Goal: Transaction & Acquisition: Book appointment/travel/reservation

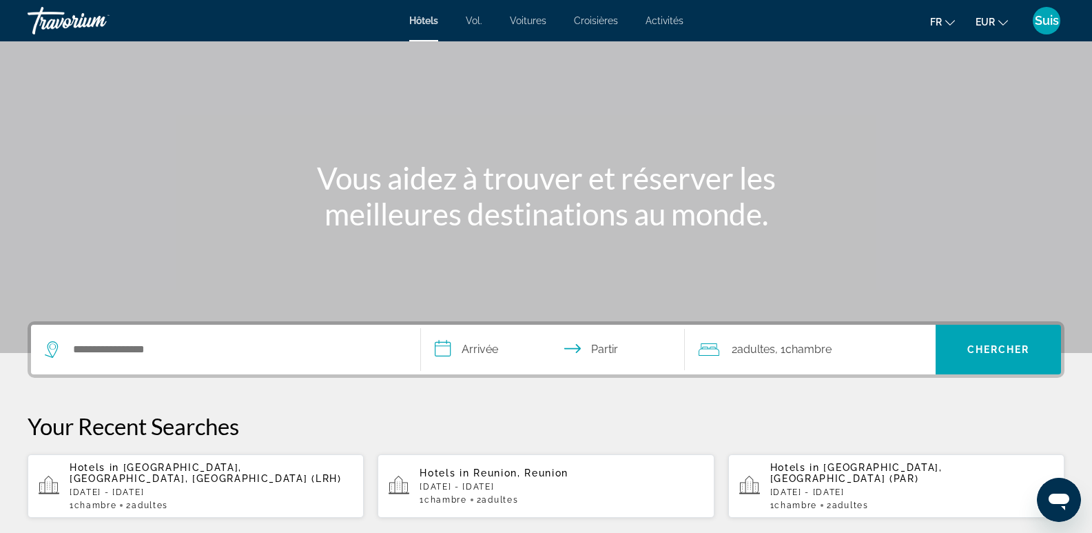
scroll to position [138, 0]
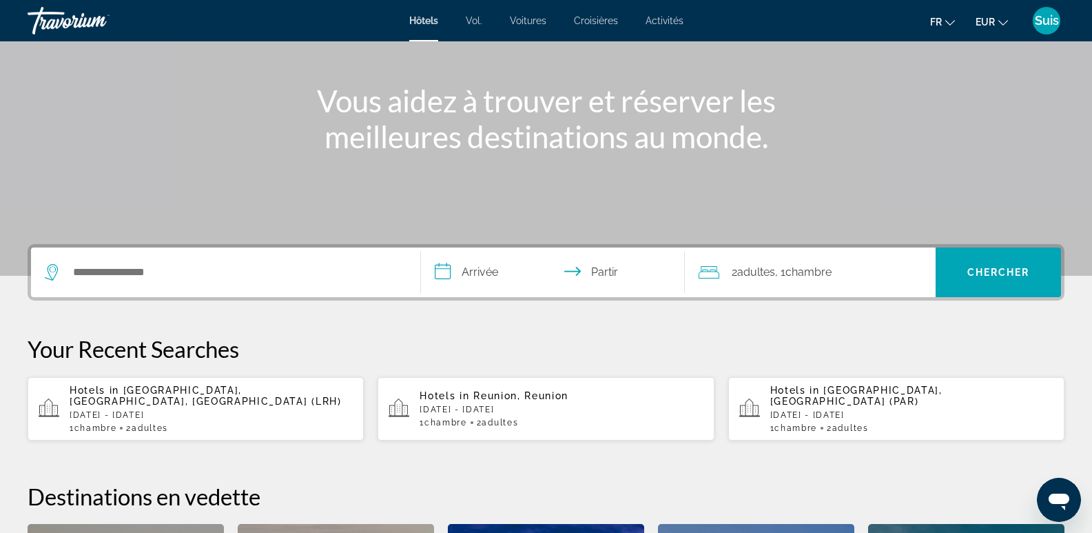
click at [834, 410] on p "Fri, 12 Dec - Sun, 14 Dec" at bounding box center [911, 415] width 283 height 10
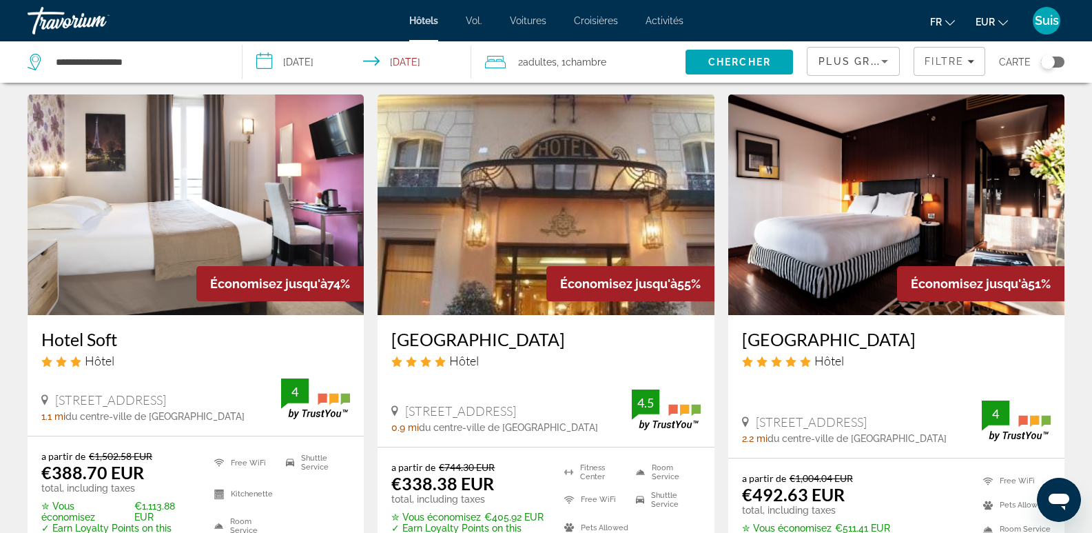
scroll to position [69, 0]
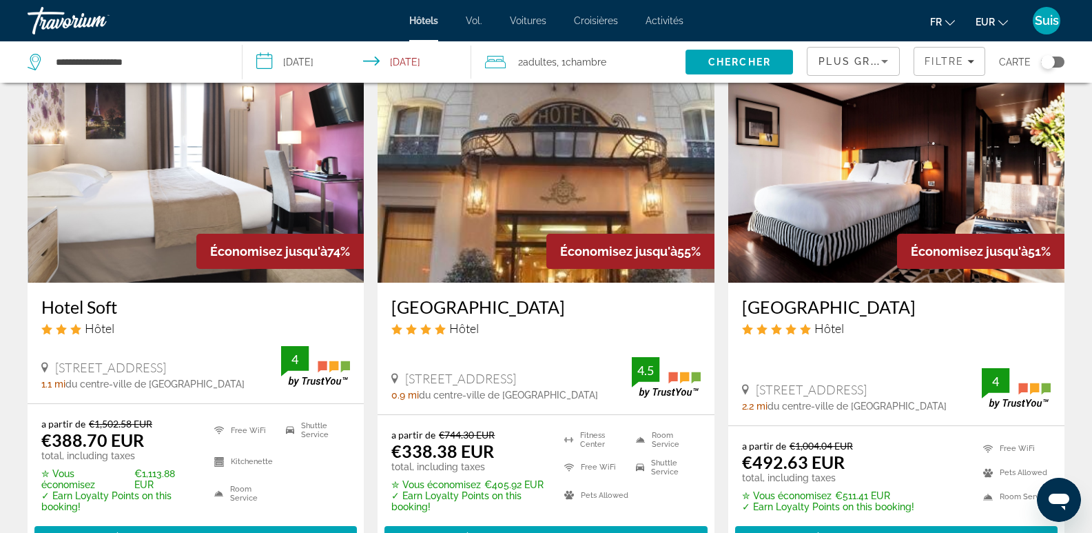
click at [493, 311] on h3 "Hotel St Pétersbourg Opéra & Spa" at bounding box center [545, 306] width 309 height 21
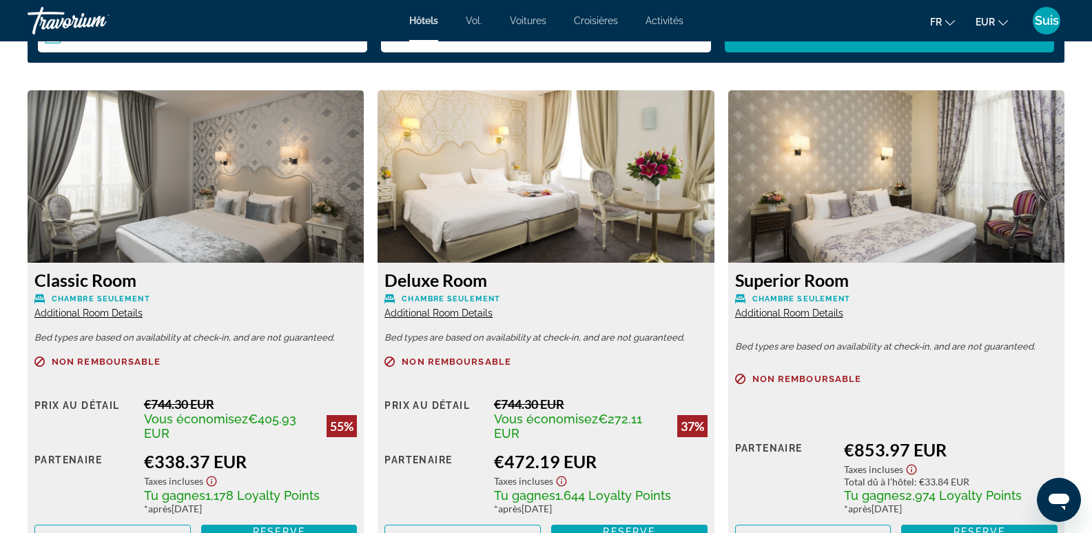
scroll to position [1929, 0]
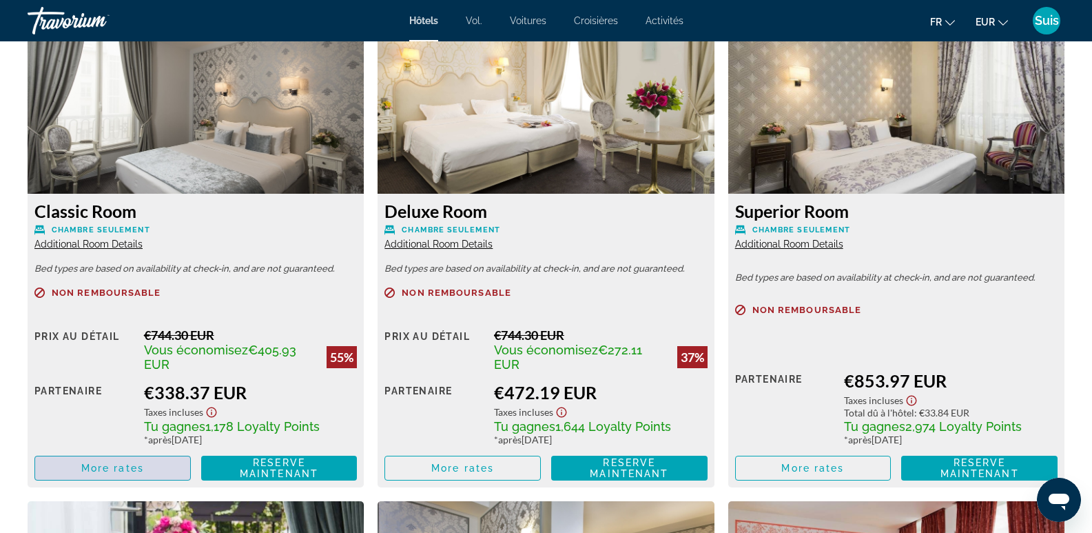
click at [88, 469] on span "More rates" at bounding box center [112, 467] width 63 height 11
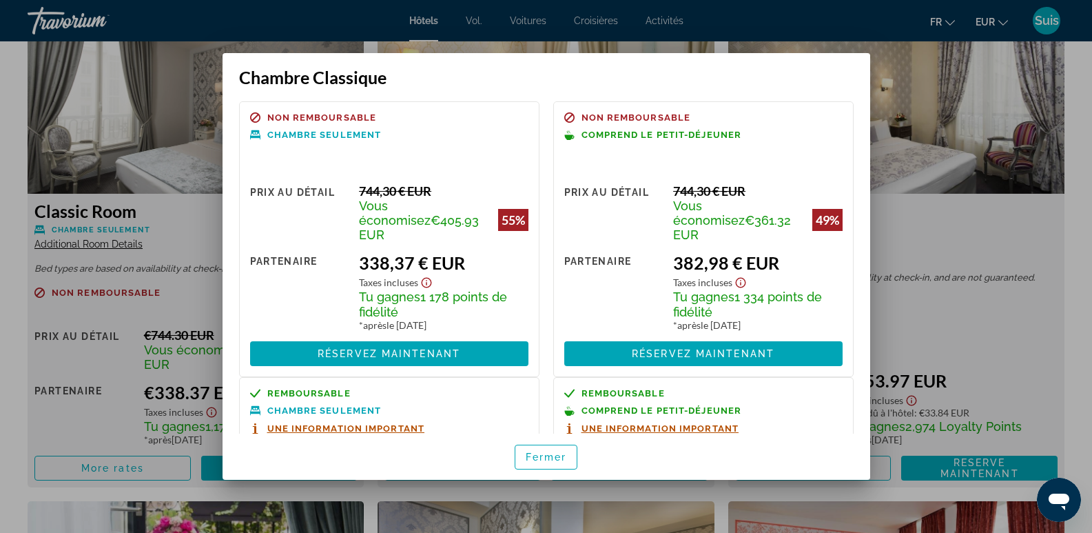
click at [963, 229] on div at bounding box center [546, 266] width 1092 height 533
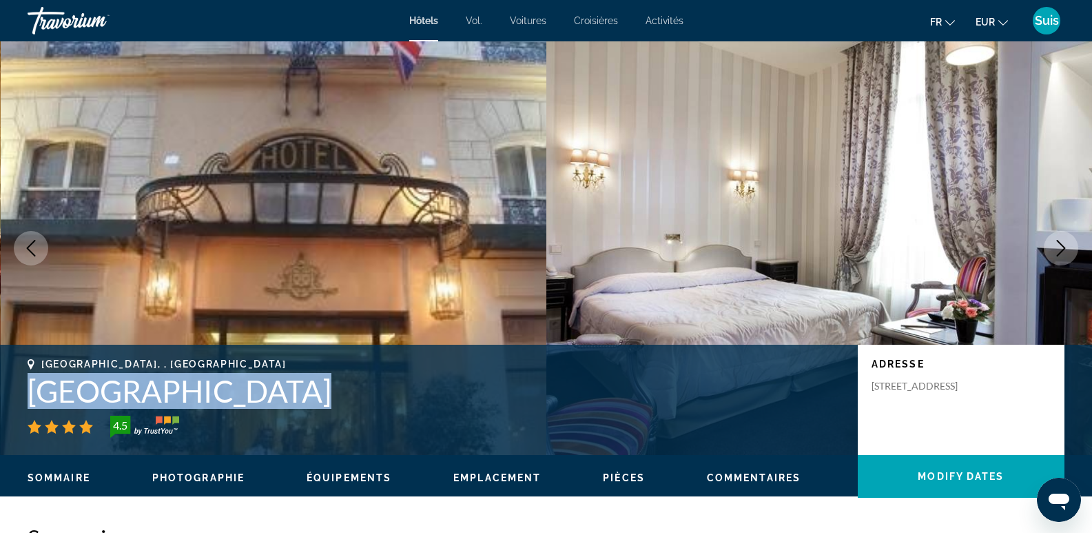
drag, startPoint x: 23, startPoint y: 396, endPoint x: 247, endPoint y: 409, distance: 224.3
click at [247, 409] on div "Paris, , France Hotel St Pétersbourg Opéra & Spa 4.5 Adresse 35 Rue De Caumarti…" at bounding box center [546, 399] width 1092 height 83
copy div "Hotel St Pétersbourg Opéra & Spa"
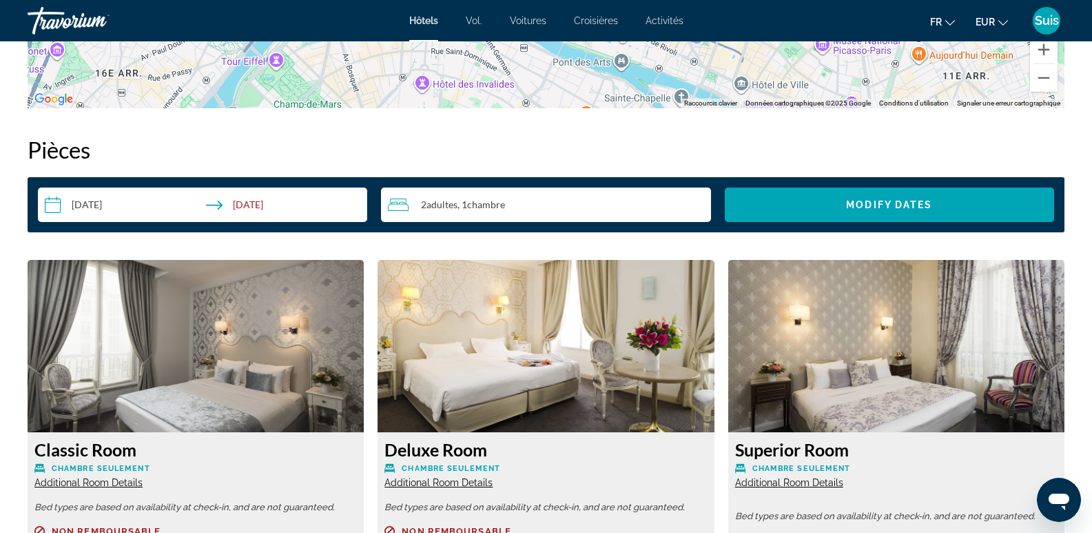
scroll to position [1929, 0]
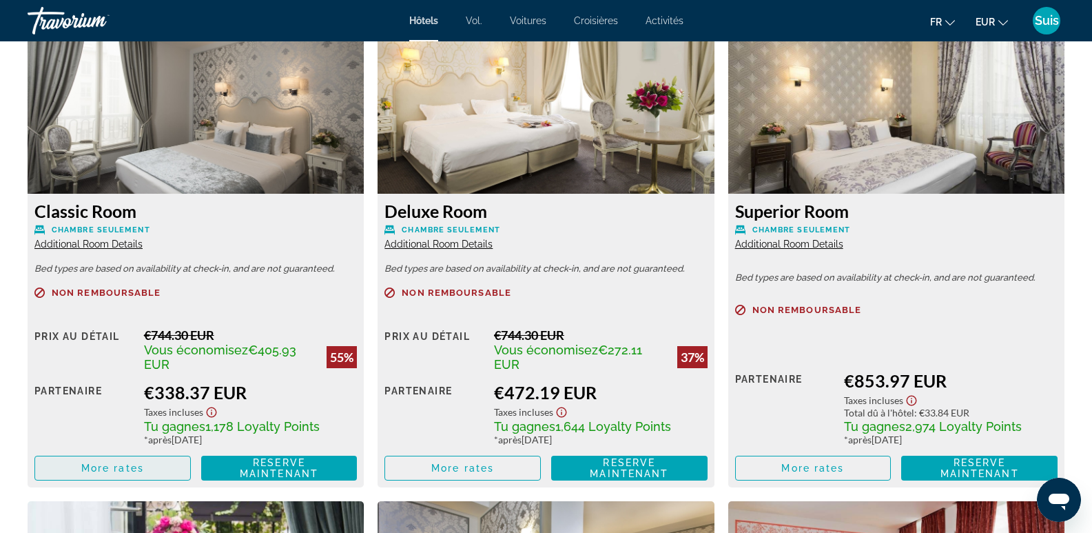
click at [100, 473] on span "More rates" at bounding box center [112, 467] width 63 height 11
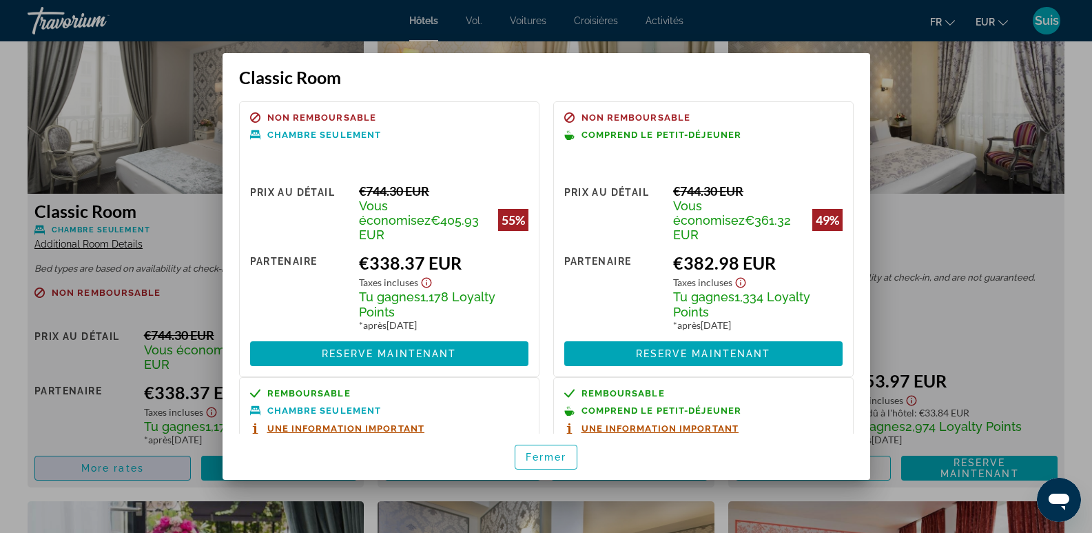
scroll to position [0, 0]
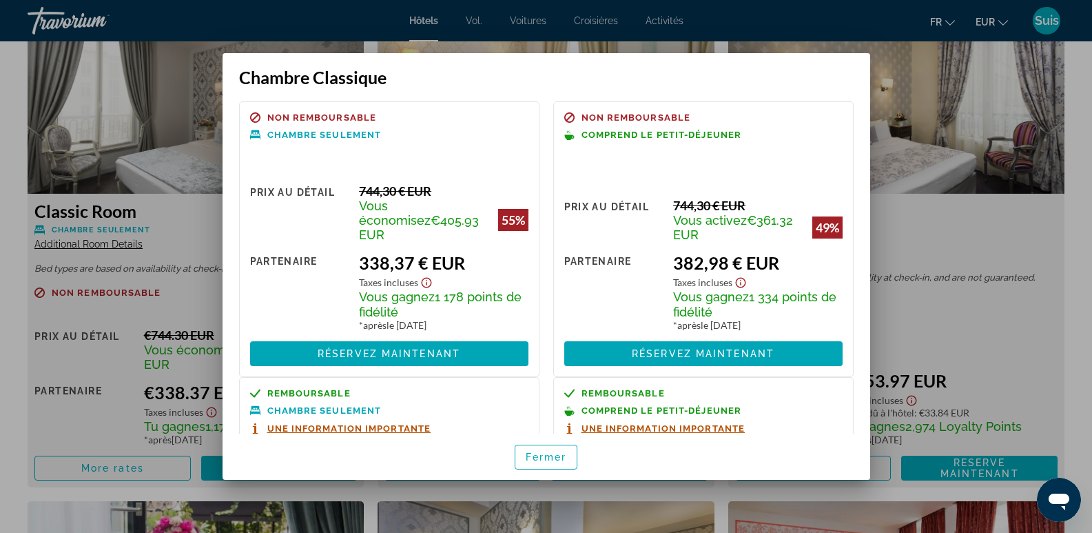
drag, startPoint x: 1002, startPoint y: 223, endPoint x: 970, endPoint y: 188, distance: 46.8
click at [997, 216] on div at bounding box center [546, 266] width 1092 height 533
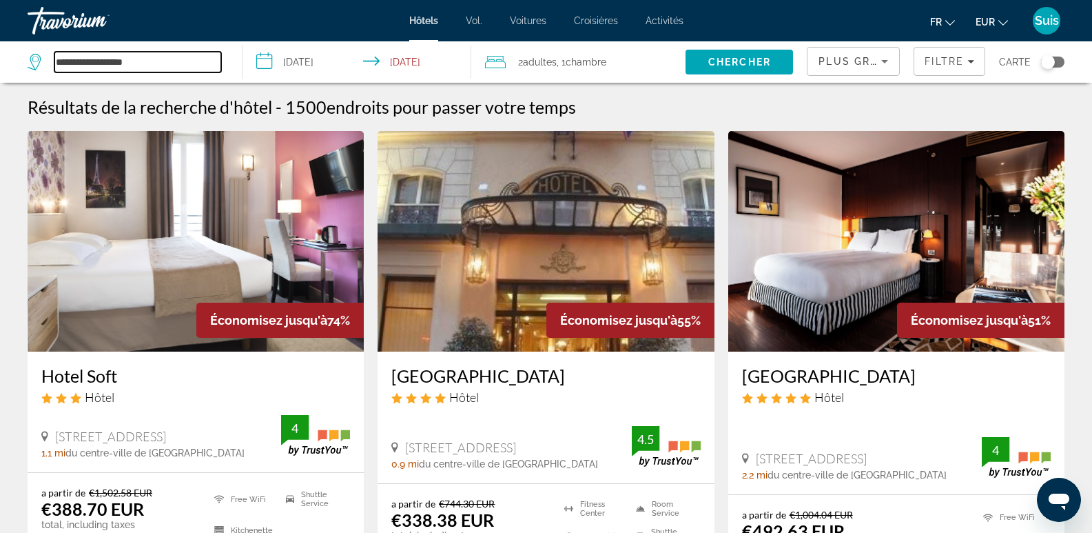
drag, startPoint x: 167, startPoint y: 57, endPoint x: 36, endPoint y: 67, distance: 132.0
click at [36, 67] on div "**********" at bounding box center [125, 62] width 194 height 21
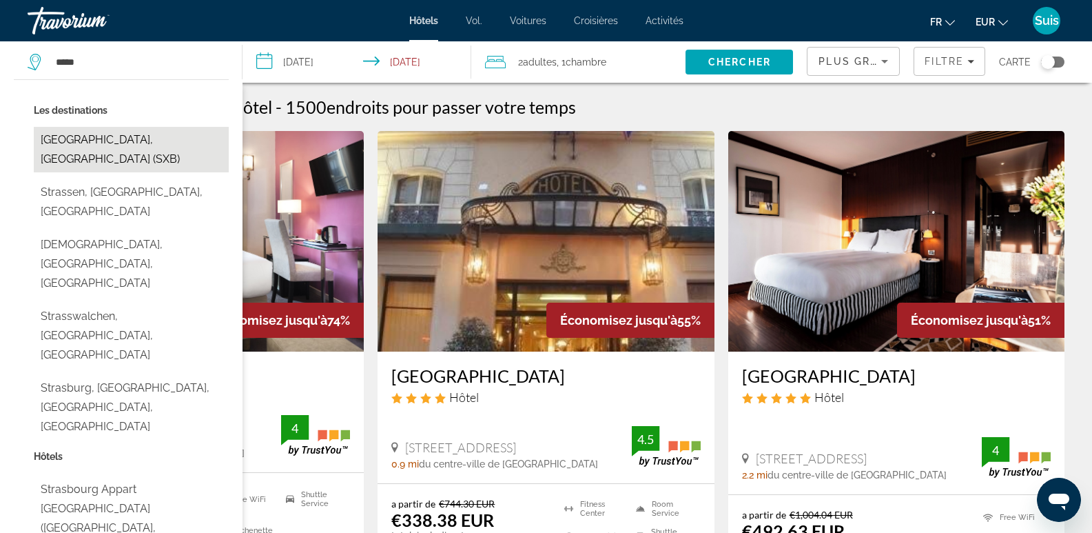
click at [112, 142] on button "Strasbourg, France (SXB)" at bounding box center [131, 149] width 195 height 45
type input "**********"
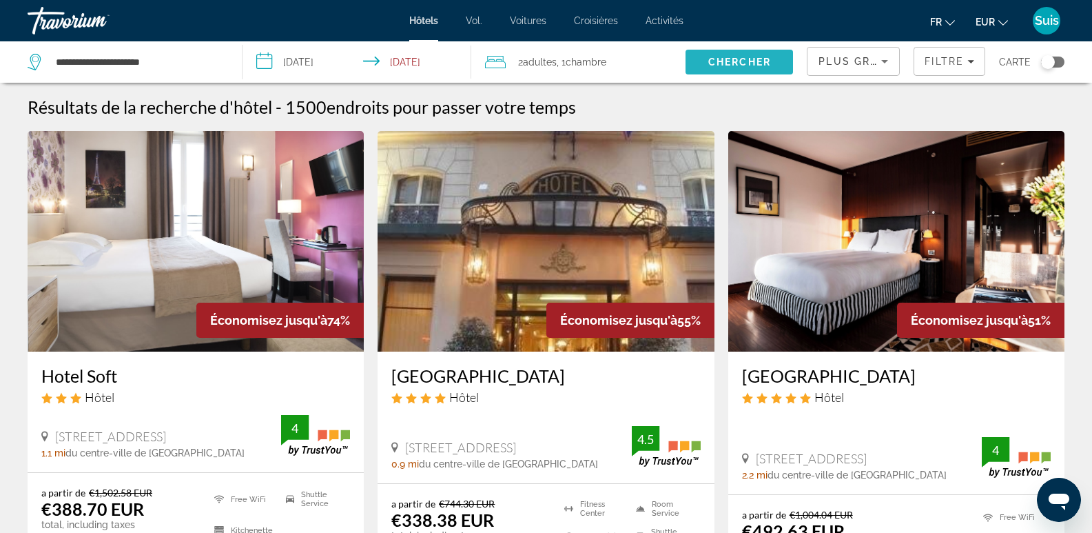
click at [737, 59] on span "Chercher" at bounding box center [739, 62] width 63 height 11
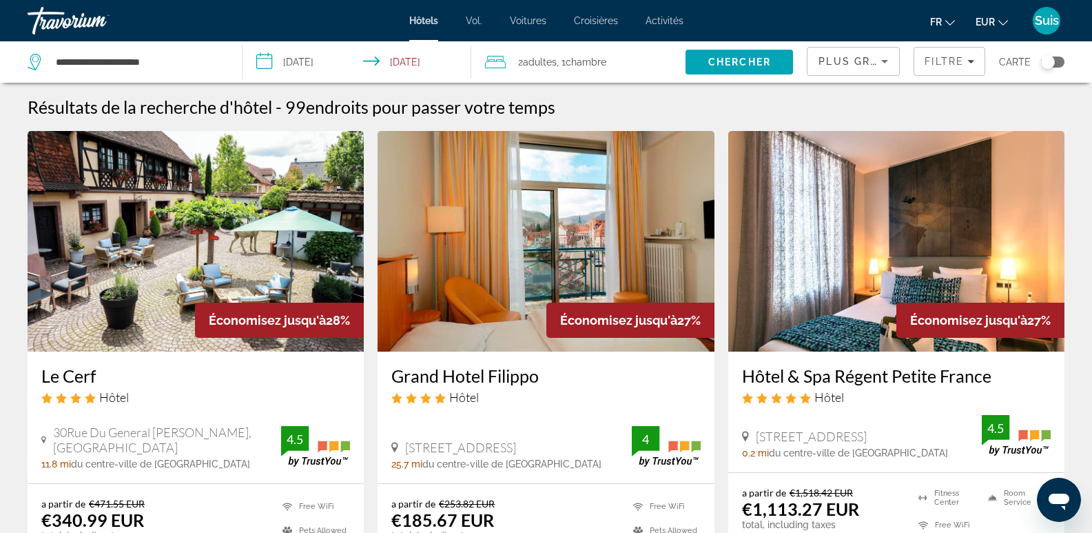
scroll to position [69, 0]
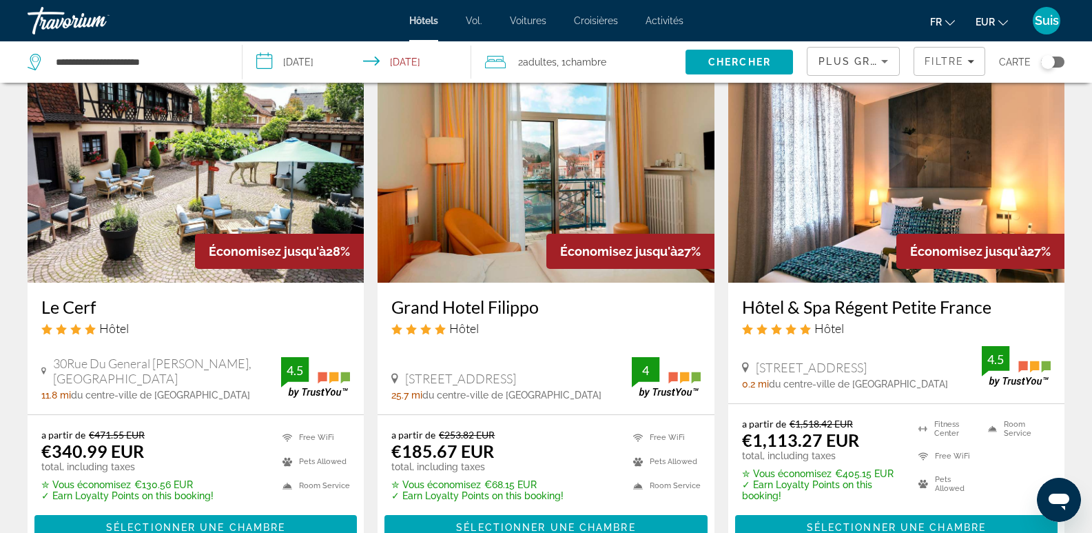
click at [850, 305] on h3 "Hôtel & Spa Régent Petite France" at bounding box center [896, 306] width 309 height 21
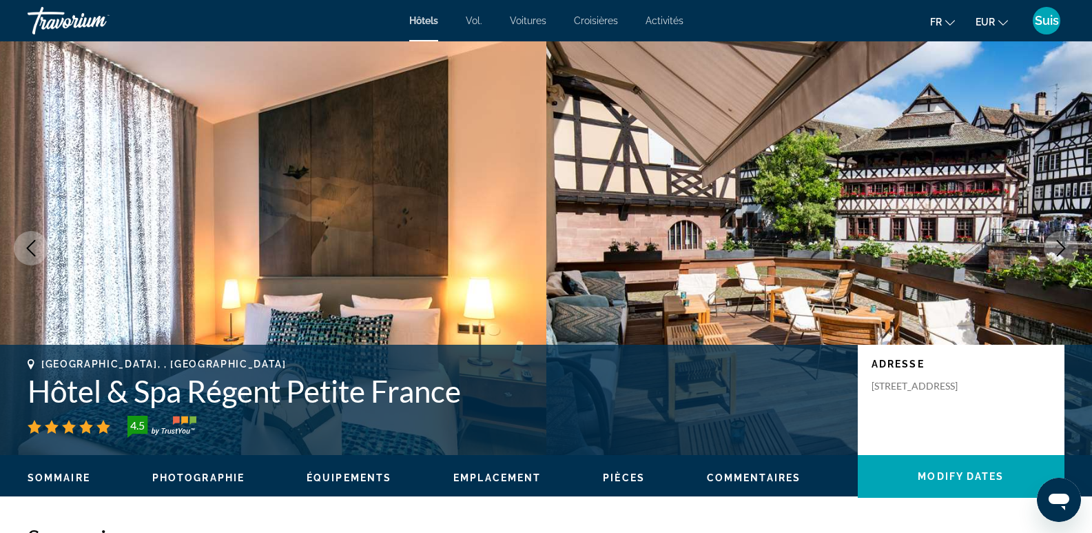
scroll to position [138, 0]
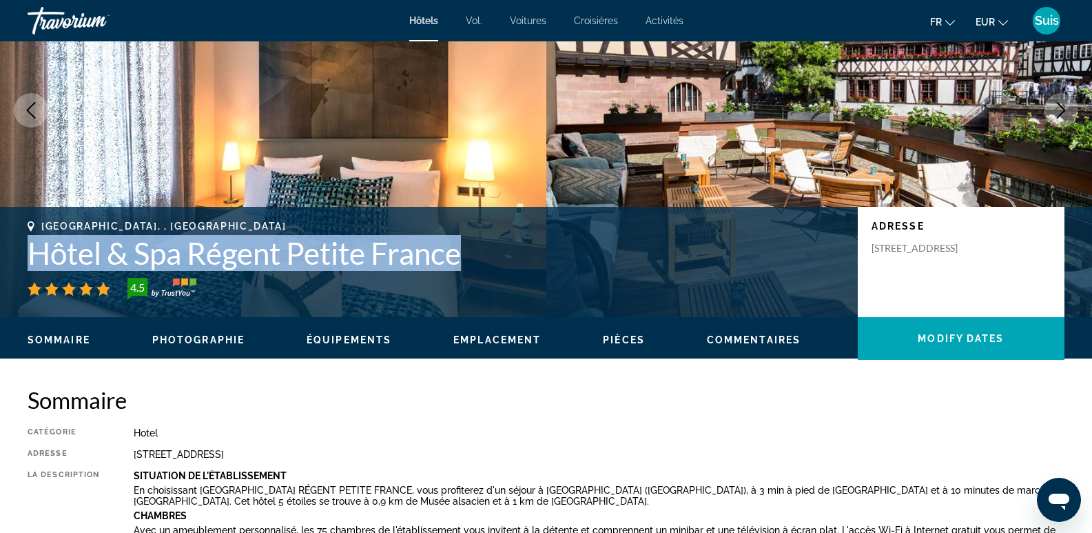
drag, startPoint x: 30, startPoint y: 256, endPoint x: 481, endPoint y: 267, distance: 450.7
click at [481, 267] on h1 "Hôtel & Spa Régent Petite France" at bounding box center [436, 253] width 817 height 36
copy h1 "Hôtel & Spa Régent Petite France"
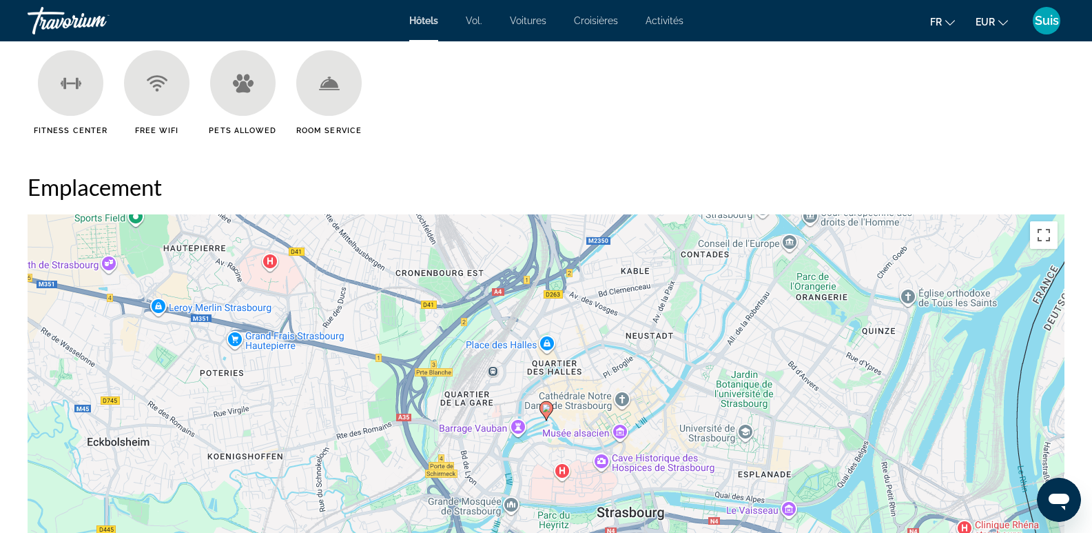
scroll to position [1860, 0]
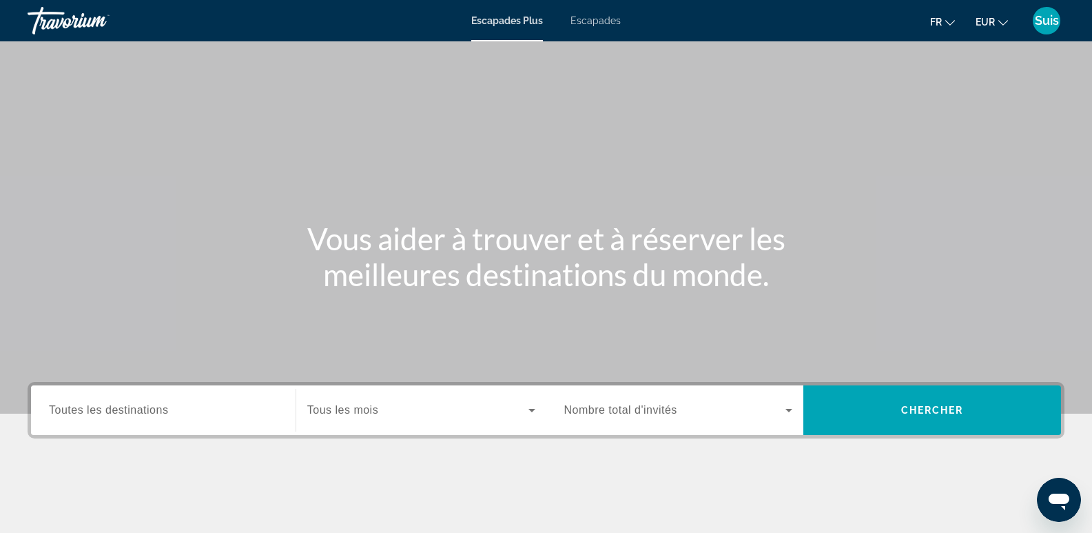
click at [594, 21] on font "Escapades" at bounding box center [596, 20] width 50 height 11
click at [160, 409] on span "Toutes les destinations" at bounding box center [108, 410] width 119 height 12
click at [160, 409] on input "Destination Toutes les destinations" at bounding box center [163, 410] width 229 height 17
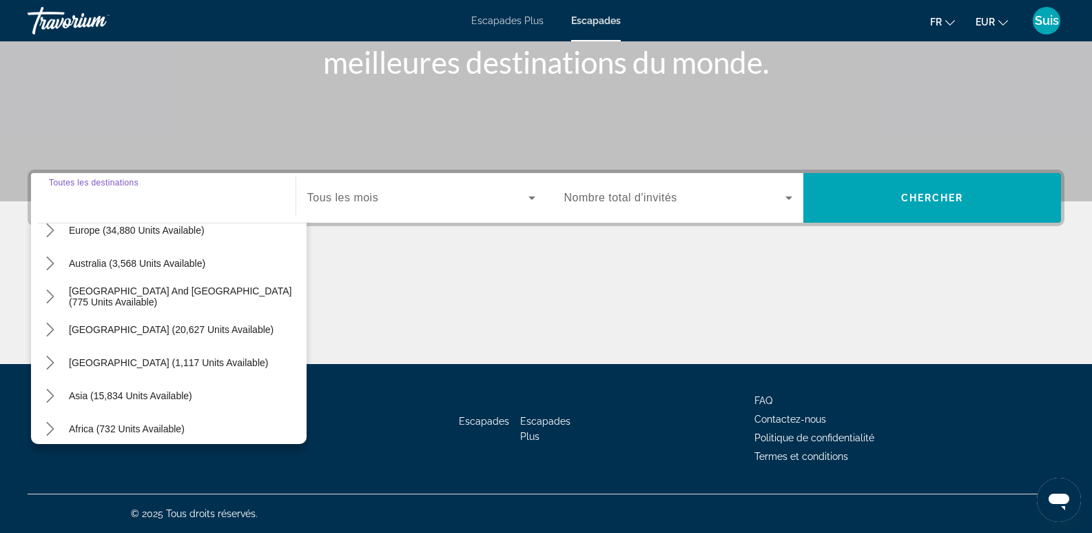
scroll to position [207, 0]
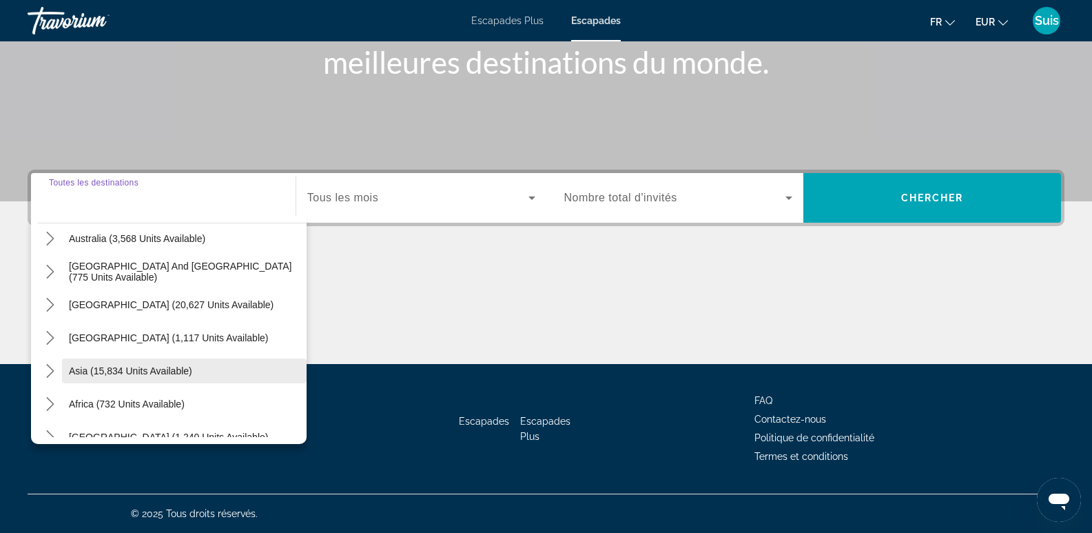
click at [81, 379] on span "Select destination: Asia (15,834 units available)" at bounding box center [184, 370] width 245 height 33
type input "**********"
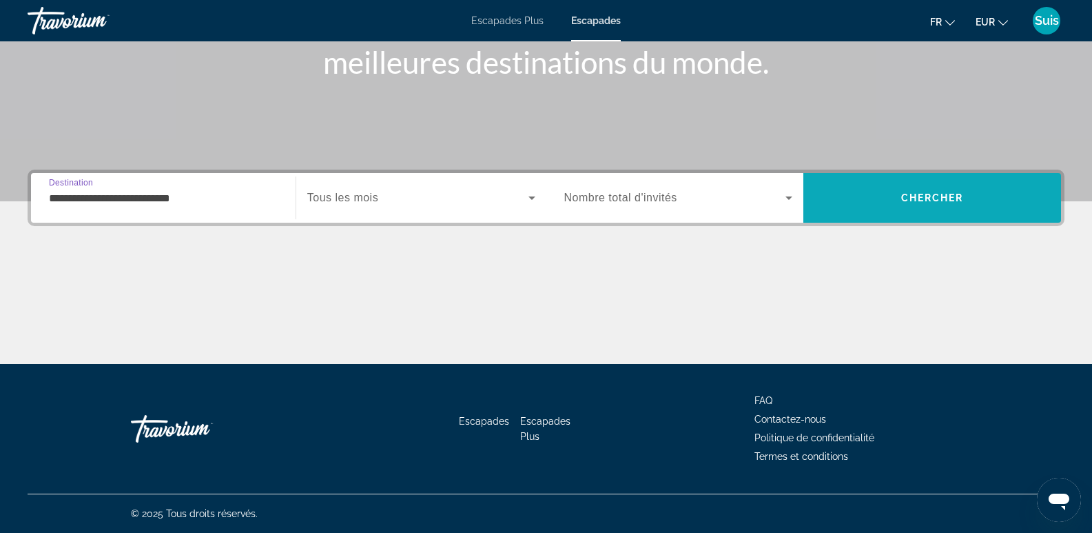
click at [908, 189] on span "Search" at bounding box center [932, 197] width 258 height 33
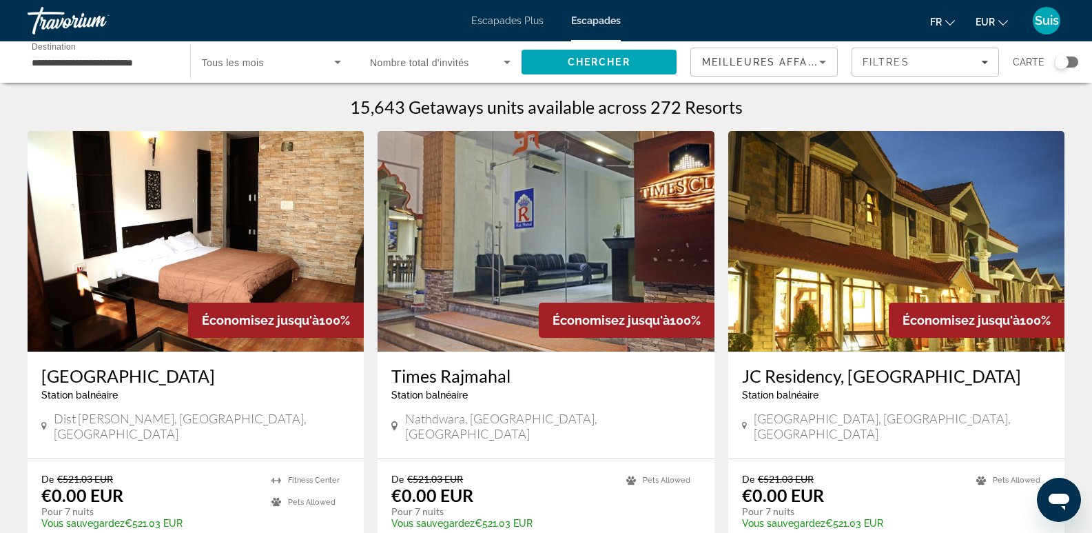
click at [1076, 61] on div "Search widget" at bounding box center [1066, 62] width 23 height 11
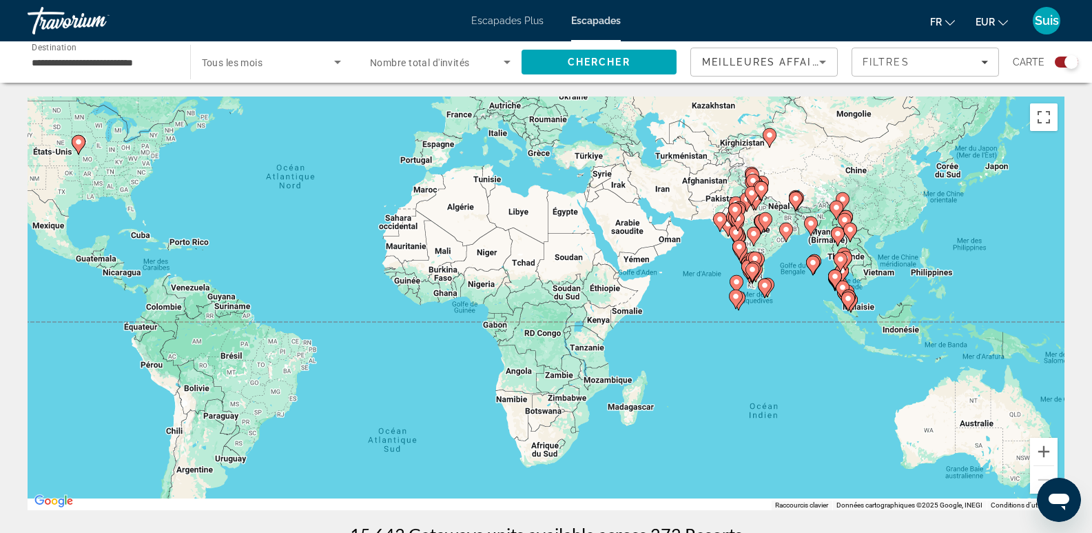
drag, startPoint x: 957, startPoint y: 471, endPoint x: 728, endPoint y: 348, distance: 260.2
click at [728, 348] on div "Pour activer le glissement avec le clavier, appuyez sur Alt+Entrée. Une fois ce…" at bounding box center [546, 302] width 1037 height 413
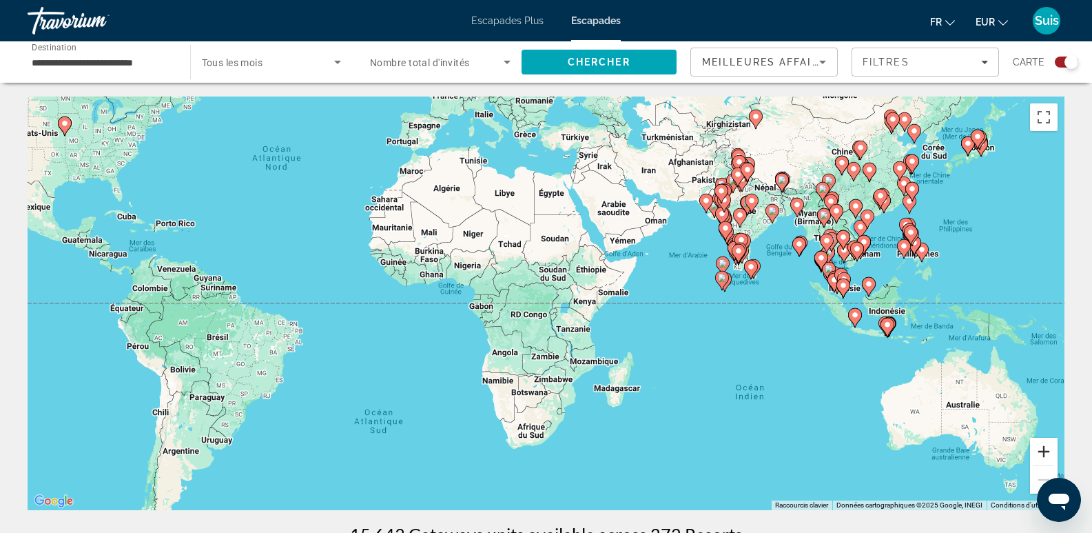
click at [1049, 449] on button "Zoom avant" at bounding box center [1044, 452] width 28 height 28
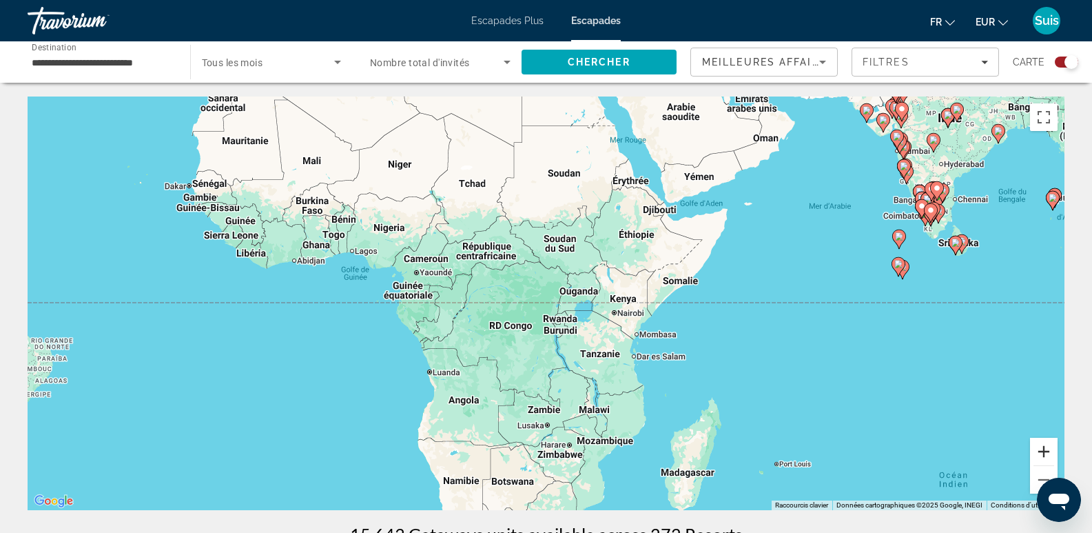
click at [1046, 449] on button "Zoom avant" at bounding box center [1044, 452] width 28 height 28
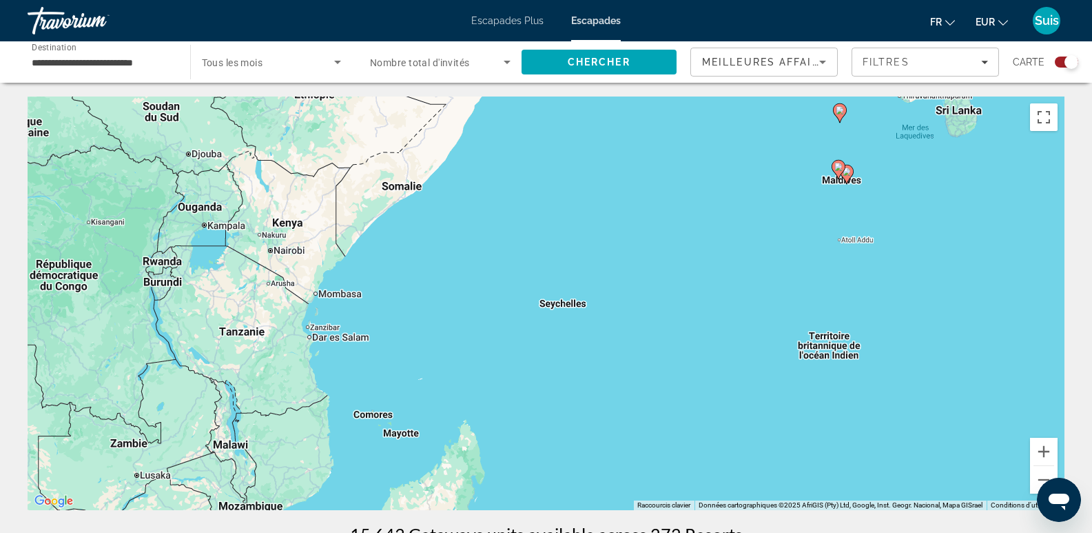
drag, startPoint x: 1018, startPoint y: 358, endPoint x: 619, endPoint y: 286, distance: 405.3
click at [619, 286] on div "Pour activer le glissement avec le clavier, appuyez sur Alt+Entrée. Une fois ce…" at bounding box center [546, 302] width 1037 height 413
click at [845, 175] on image "Contenu principal" at bounding box center [845, 172] width 8 height 8
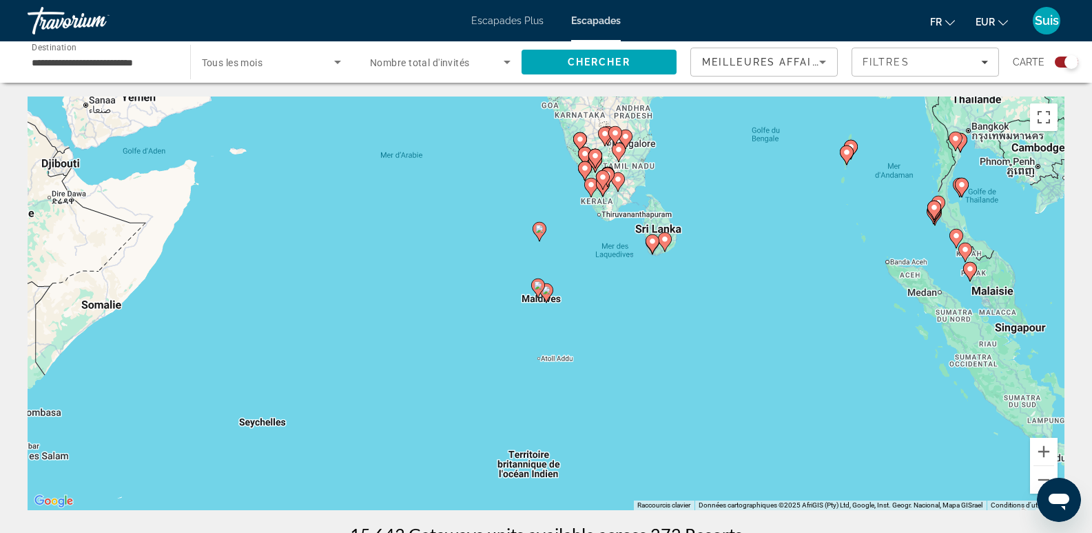
click at [546, 292] on image "Contenu principal" at bounding box center [546, 290] width 8 height 8
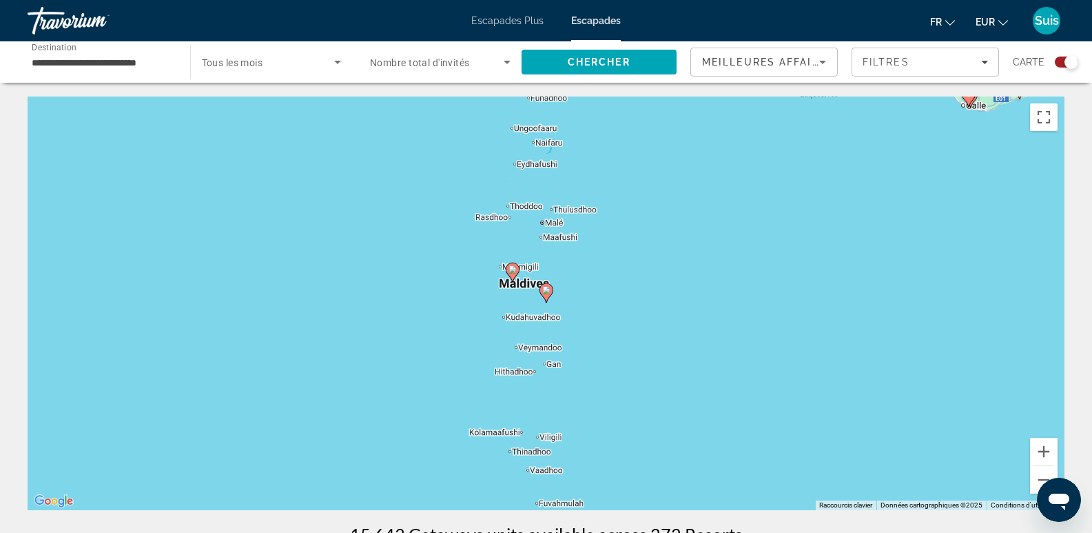
click at [546, 292] on image "Contenu principal" at bounding box center [546, 290] width 8 height 8
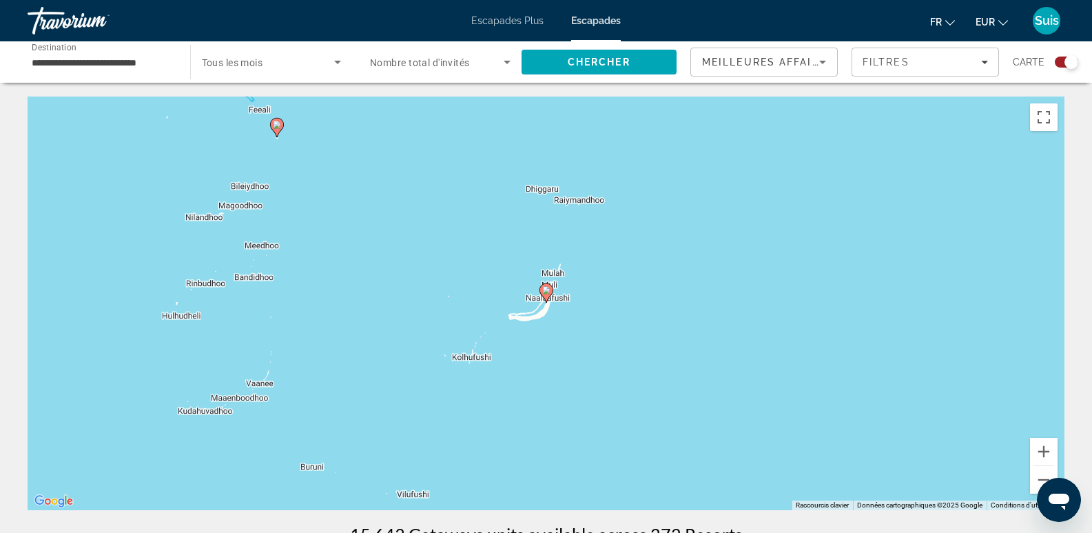
click at [546, 292] on image "Contenu principal" at bounding box center [546, 290] width 8 height 8
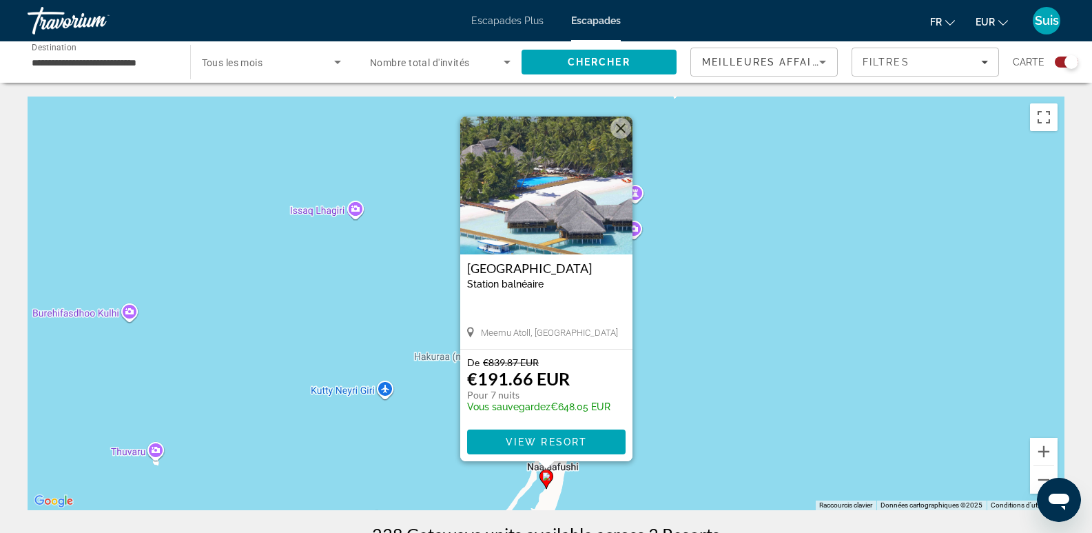
click at [61, 63] on input "**********" at bounding box center [102, 62] width 141 height 17
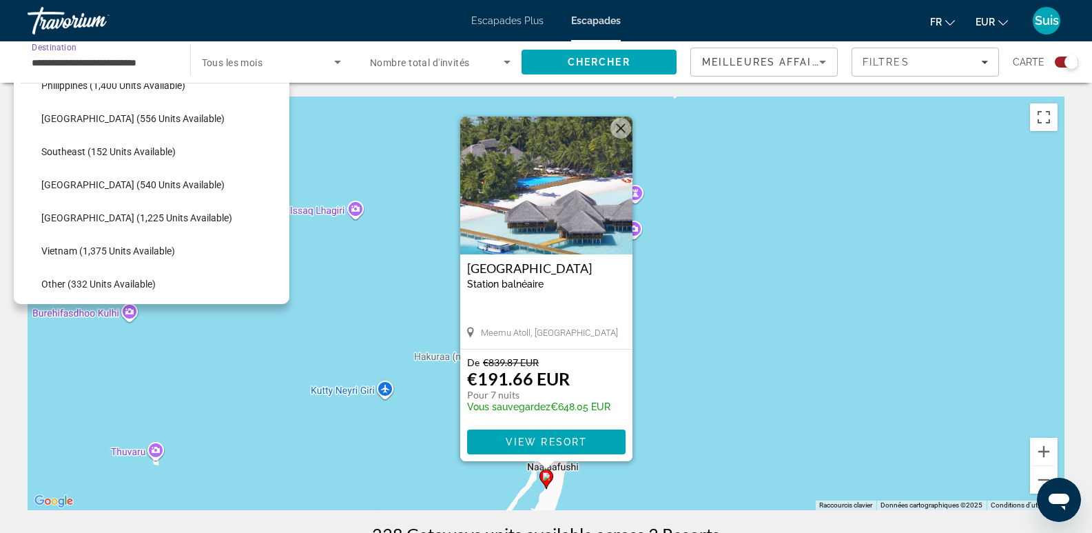
scroll to position [443, 0]
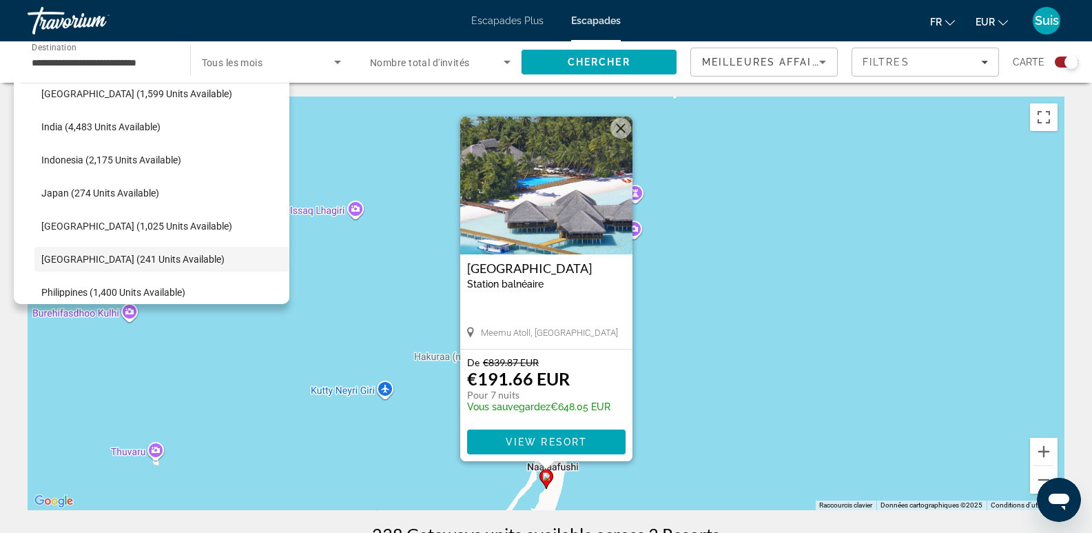
click at [74, 72] on div "**********" at bounding box center [102, 62] width 141 height 39
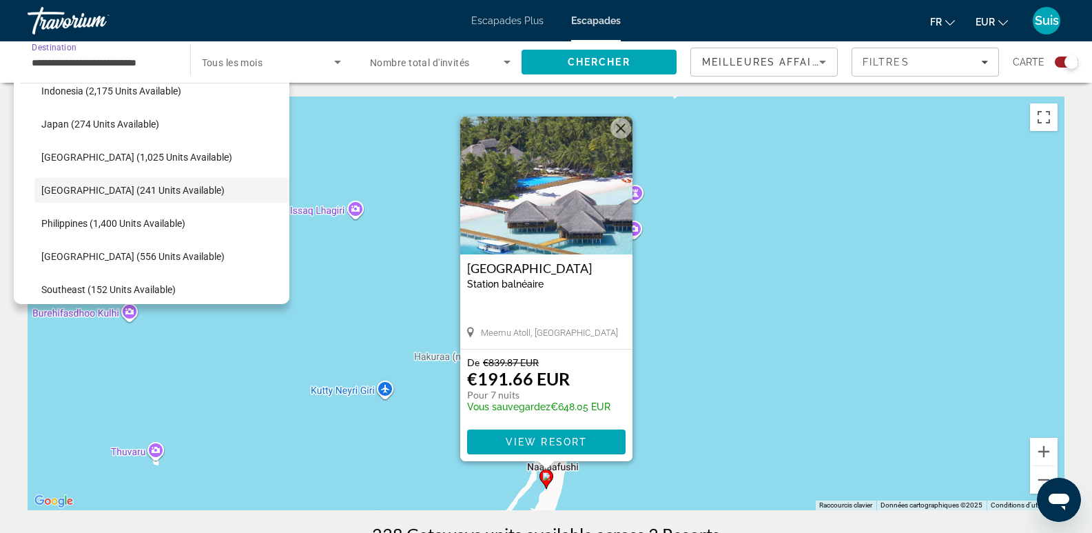
click at [61, 59] on input "**********" at bounding box center [102, 62] width 141 height 17
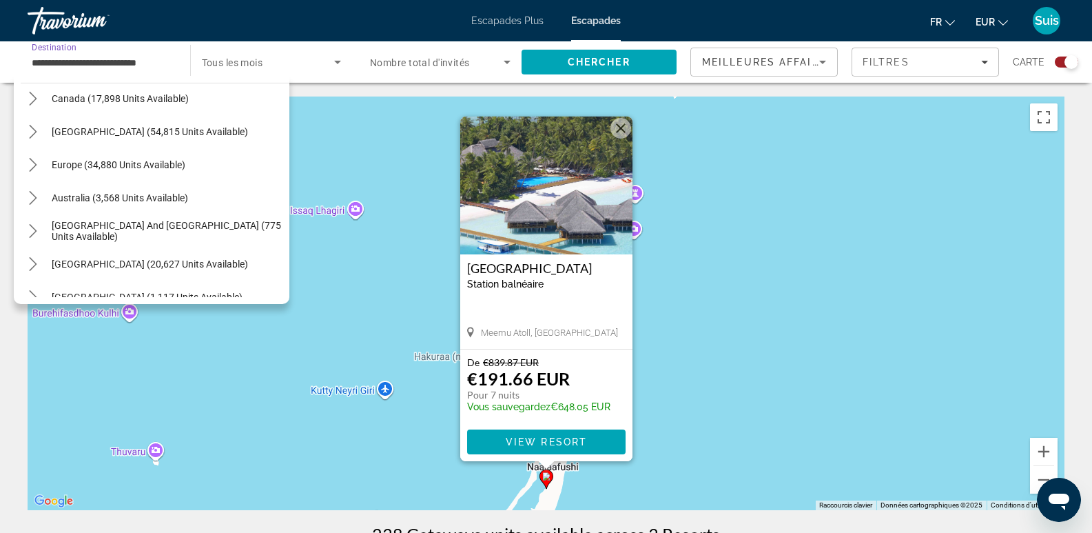
scroll to position [99, 0]
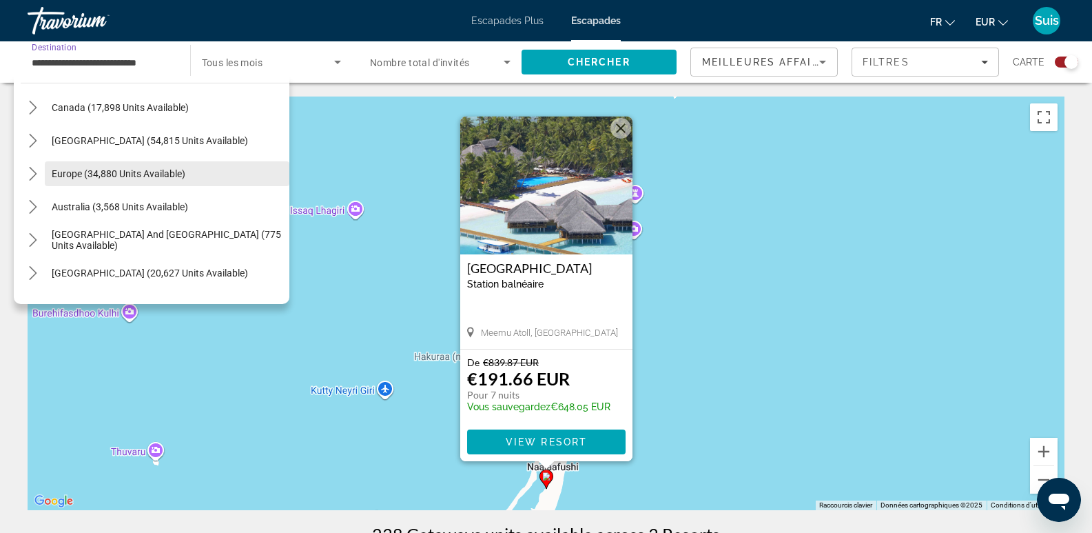
click at [108, 174] on span "Europe (34,880 units available)" at bounding box center [119, 173] width 134 height 11
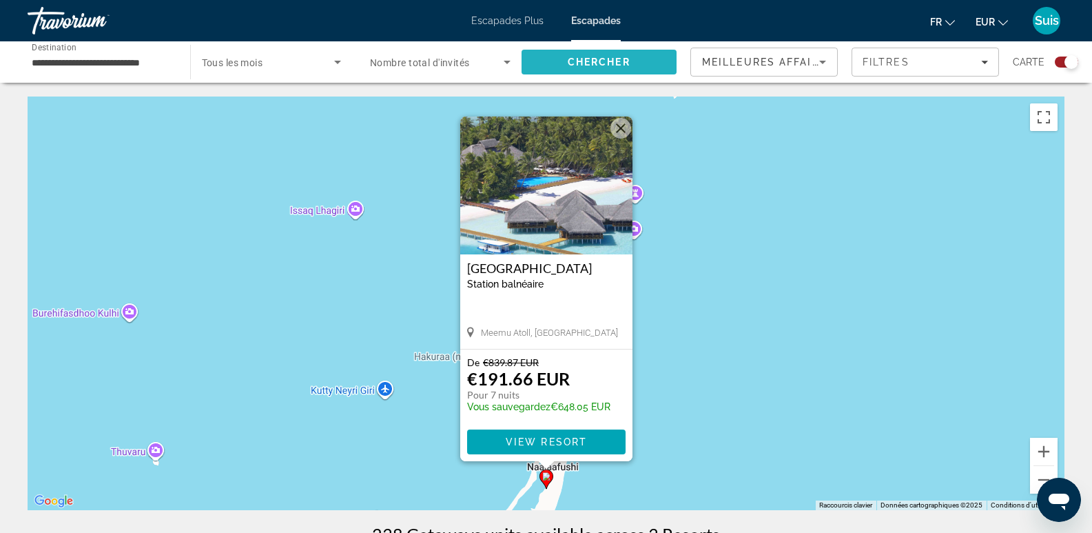
click at [627, 63] on span "Chercher" at bounding box center [599, 62] width 63 height 11
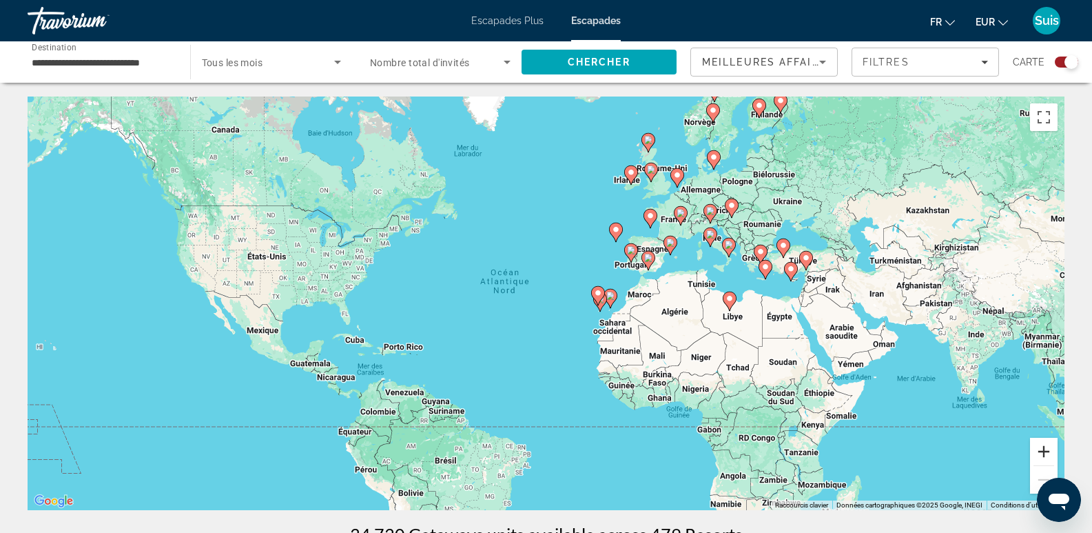
click at [1043, 452] on button "Zoom avant" at bounding box center [1044, 452] width 28 height 28
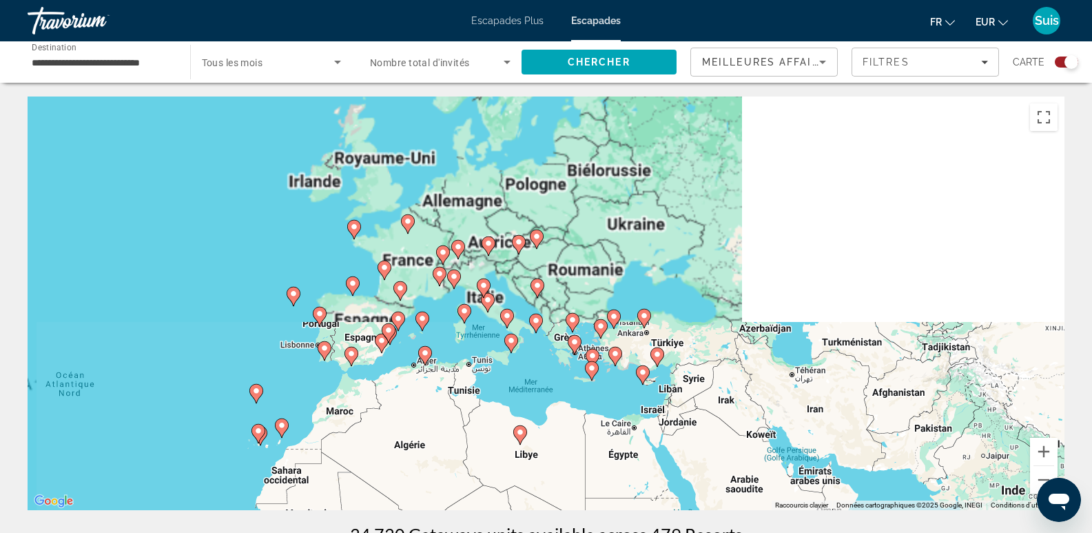
drag, startPoint x: 987, startPoint y: 300, endPoint x: 610, endPoint y: 418, distance: 395.1
click at [610, 418] on div "Pour activer le glissement avec le clavier, appuyez sur Alt+Entrée. Une fois ce…" at bounding box center [546, 302] width 1037 height 413
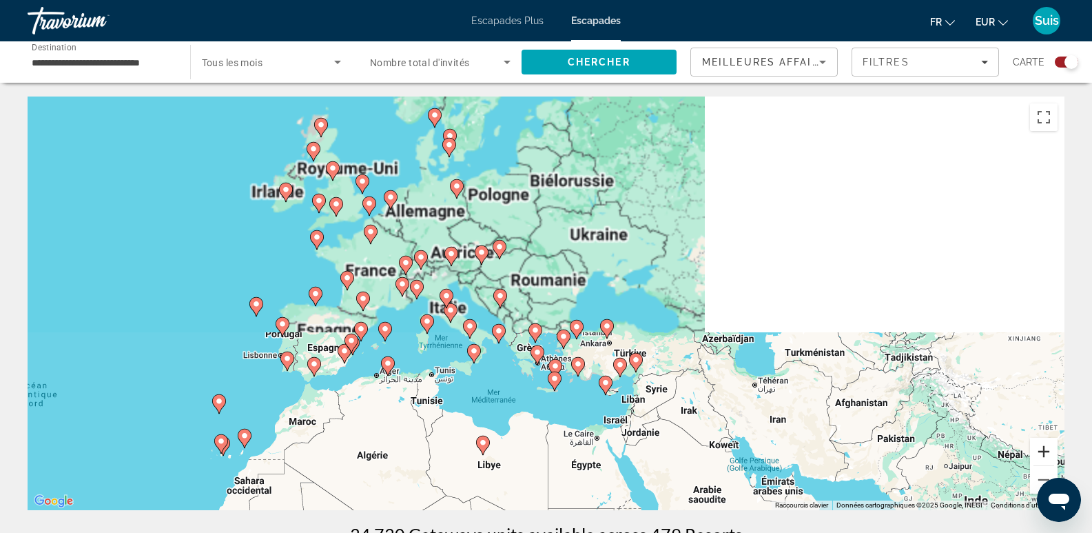
click at [1040, 442] on button "Zoom avant" at bounding box center [1044, 452] width 28 height 28
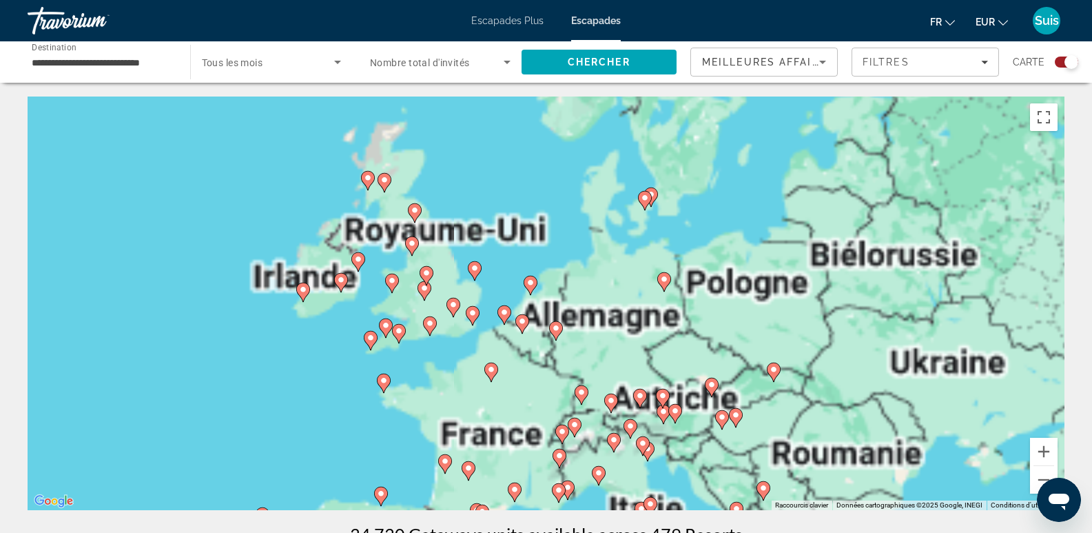
drag, startPoint x: 409, startPoint y: 207, endPoint x: 660, endPoint y: 342, distance: 285.8
click at [660, 343] on div "Pour activer le glissement avec le clavier, appuyez sur Alt+Entrée. Une fois ce…" at bounding box center [546, 302] width 1037 height 413
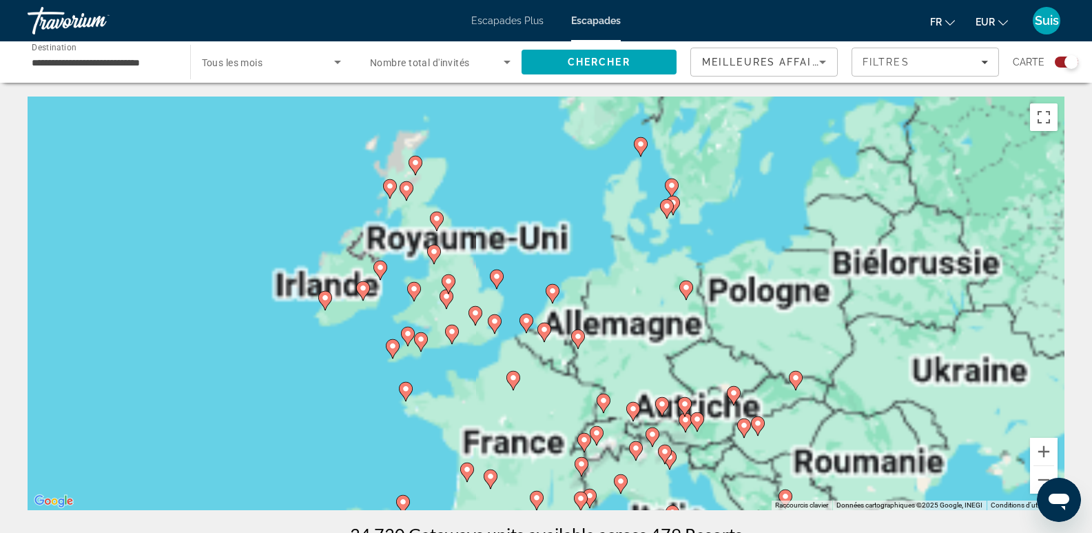
click at [543, 329] on image "Contenu principal" at bounding box center [544, 329] width 8 height 8
type input "**********"
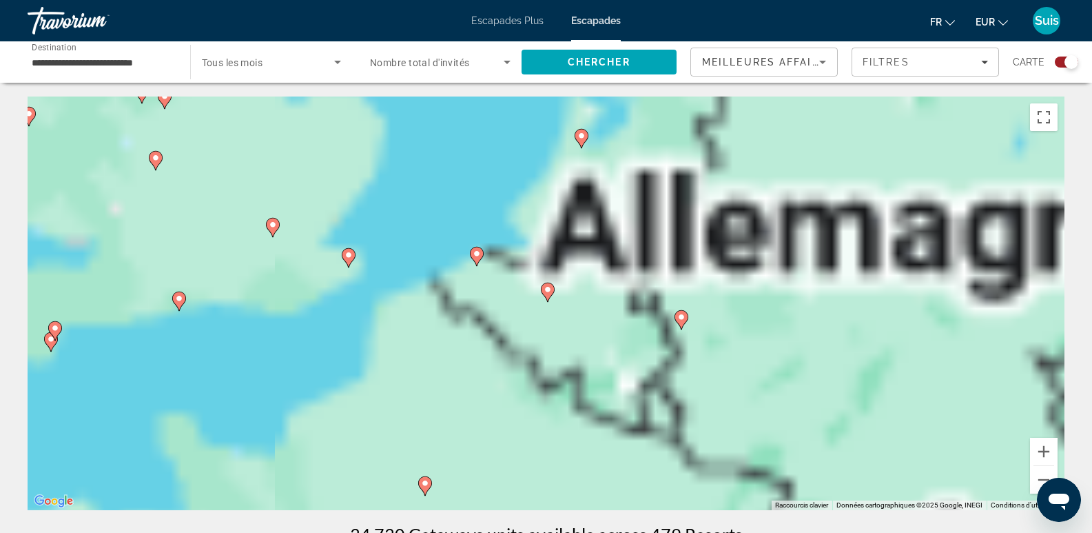
click at [550, 288] on image "Contenu principal" at bounding box center [548, 289] width 8 height 8
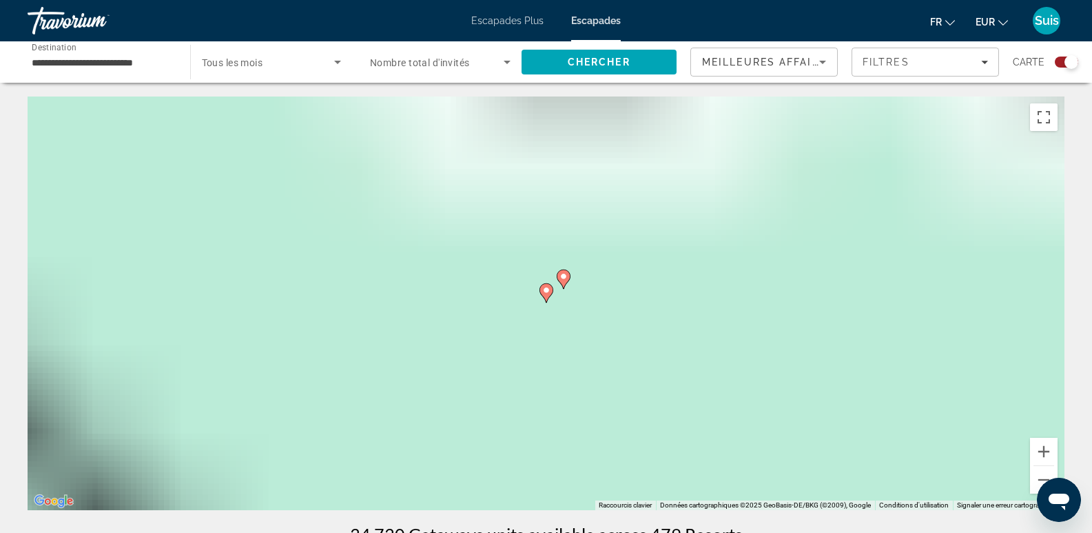
click at [547, 288] on image "Contenu principal" at bounding box center [546, 290] width 8 height 8
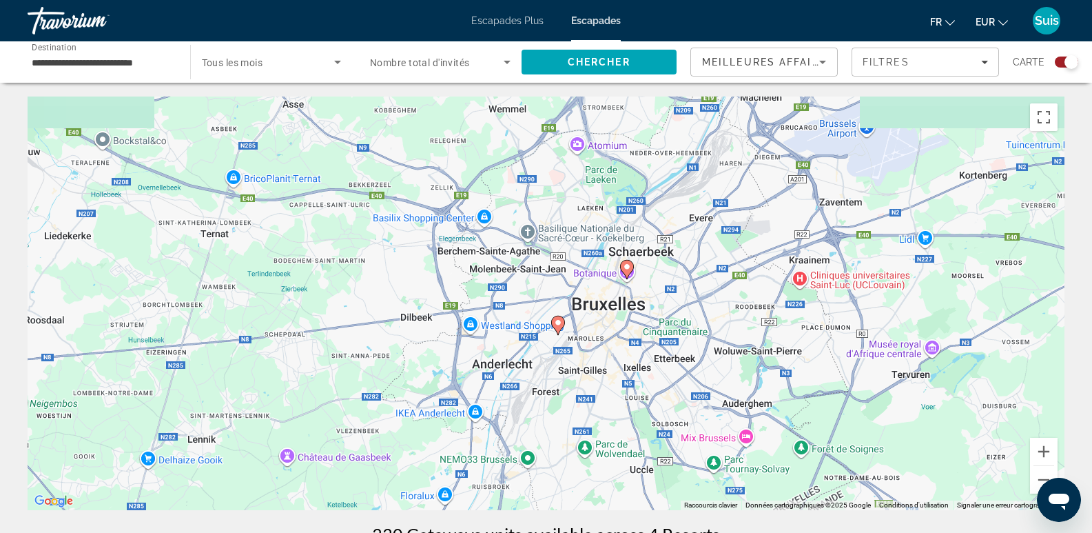
drag, startPoint x: 703, startPoint y: 398, endPoint x: 712, endPoint y: 234, distance: 163.6
click at [715, 238] on div "Pour activer le glissement avec le clavier, appuyez sur Alt+Entrée. Une fois ce…" at bounding box center [546, 302] width 1037 height 413
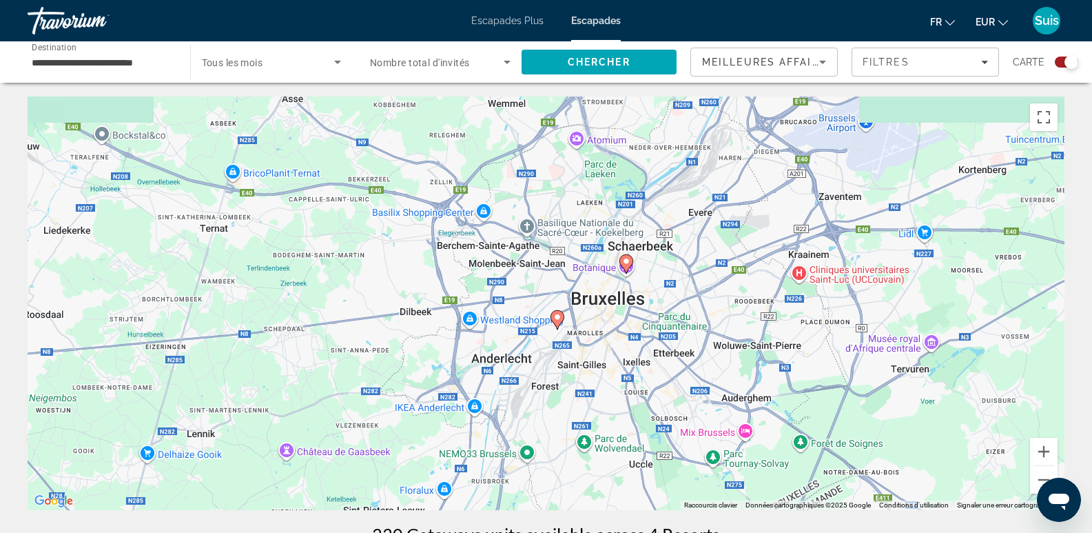
click at [557, 316] on image "Contenu principal" at bounding box center [557, 317] width 8 height 8
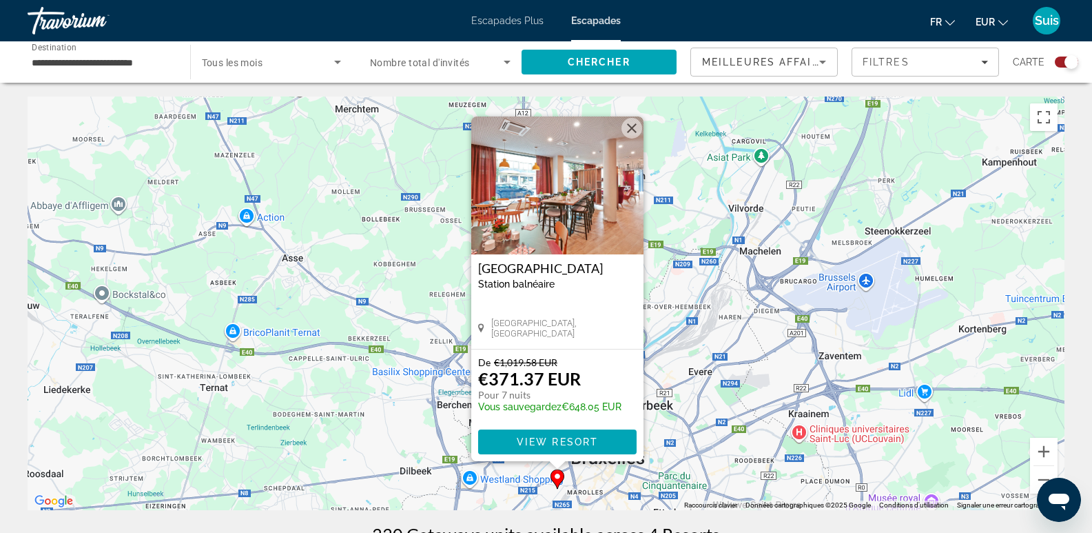
click at [721, 351] on div "Pour activer le glissement avec le clavier, appuyez sur Alt+Entrée. Une fois ce…" at bounding box center [546, 302] width 1037 height 413
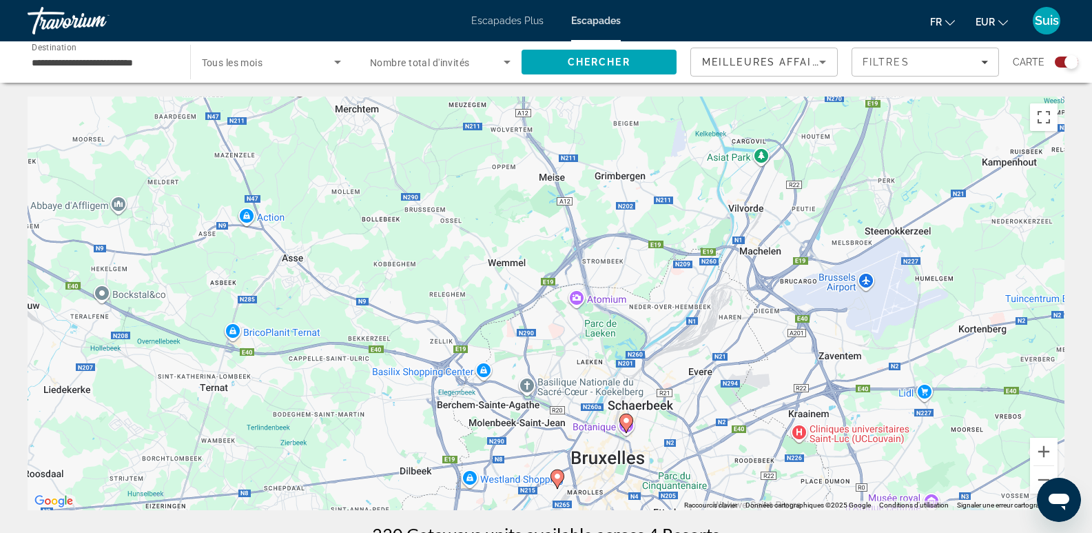
click at [625, 419] on image "Contenu principal" at bounding box center [626, 420] width 8 height 8
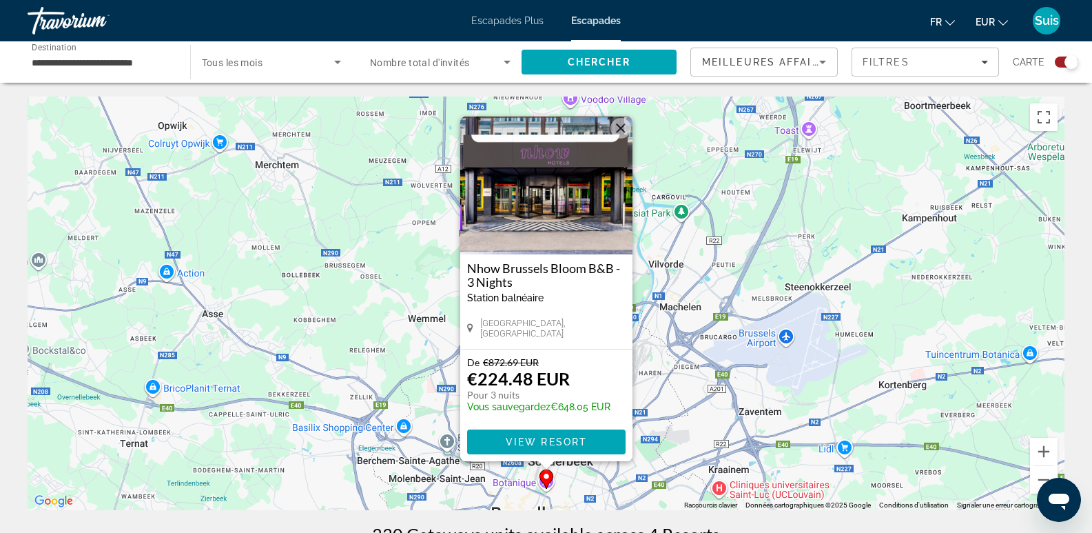
click at [535, 213] on img "Contenu principal" at bounding box center [546, 185] width 172 height 138
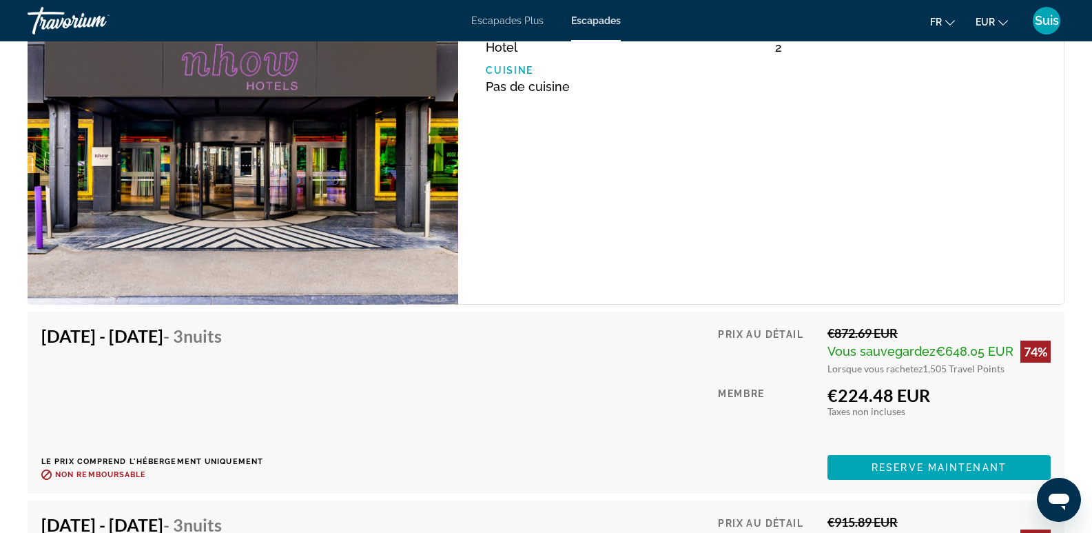
scroll to position [2274, 0]
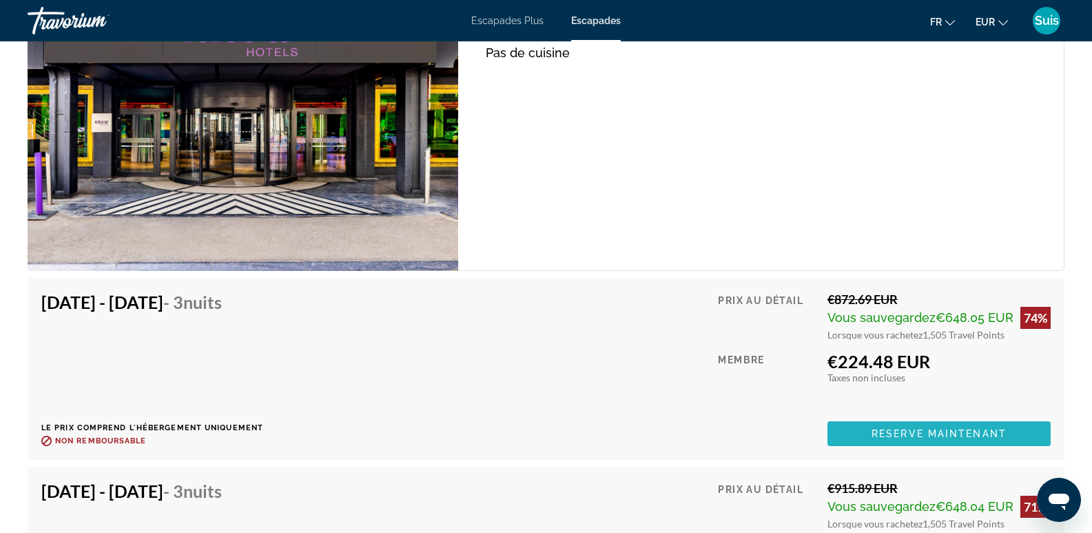
click at [927, 432] on span "Reserve maintenant" at bounding box center [939, 433] width 135 height 11
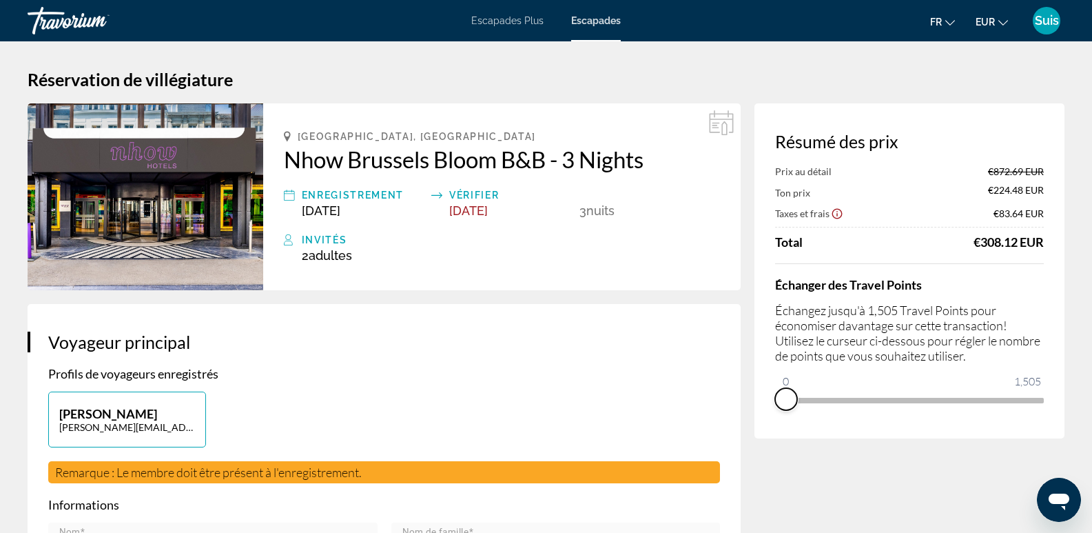
drag, startPoint x: 1037, startPoint y: 415, endPoint x: 752, endPoint y: 405, distance: 285.4
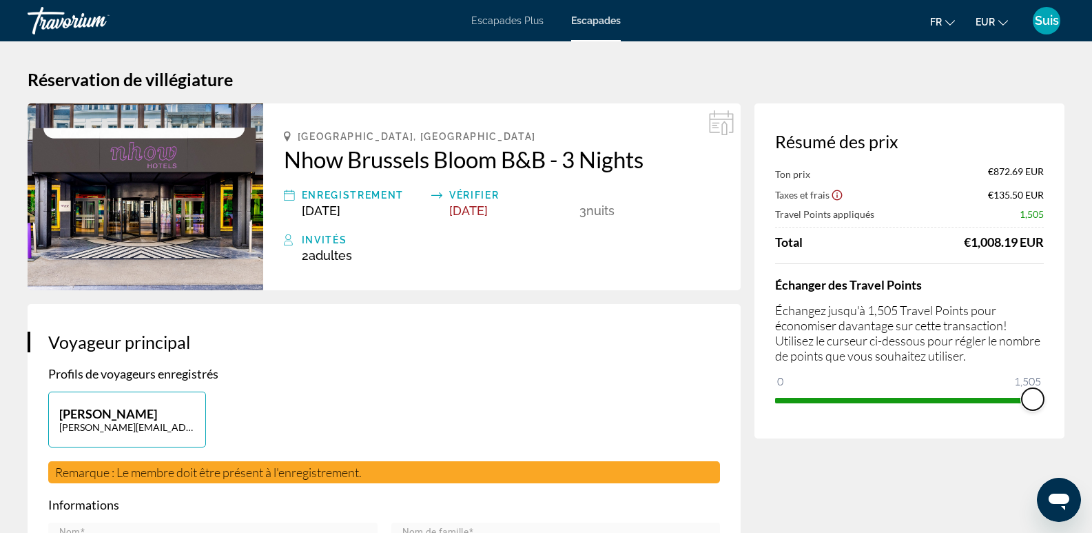
drag, startPoint x: 783, startPoint y: 380, endPoint x: 1075, endPoint y: 426, distance: 295.0
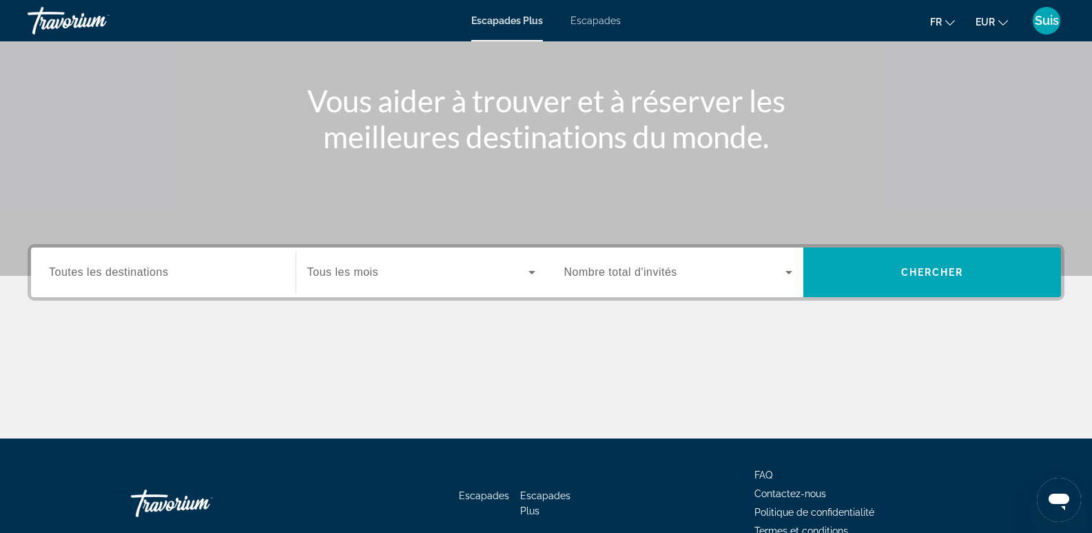
click at [129, 274] on span "Toutes les destinations" at bounding box center [108, 272] width 119 height 12
click at [129, 274] on input "Destination Toutes les destinations" at bounding box center [163, 273] width 229 height 17
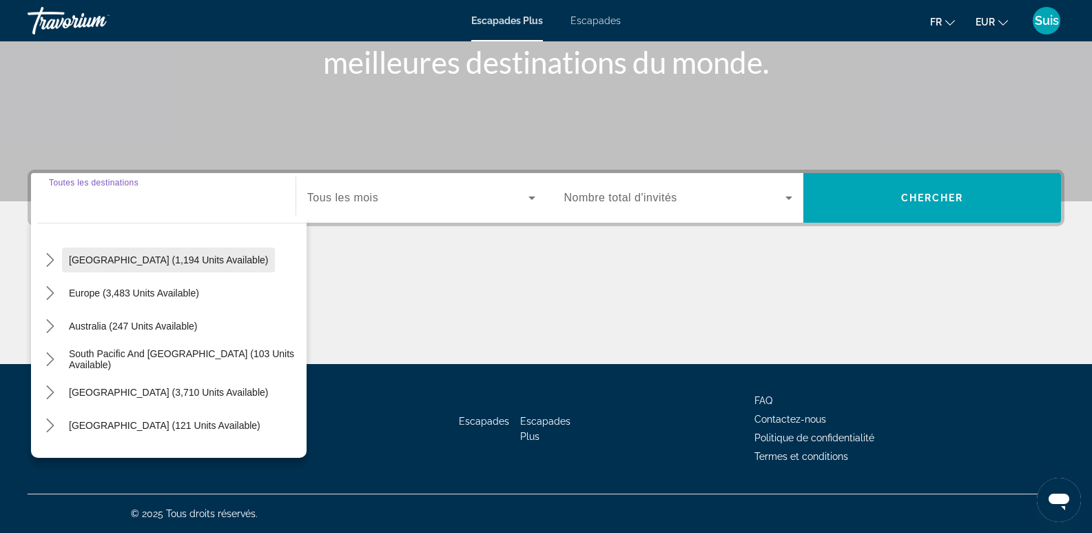
scroll to position [138, 0]
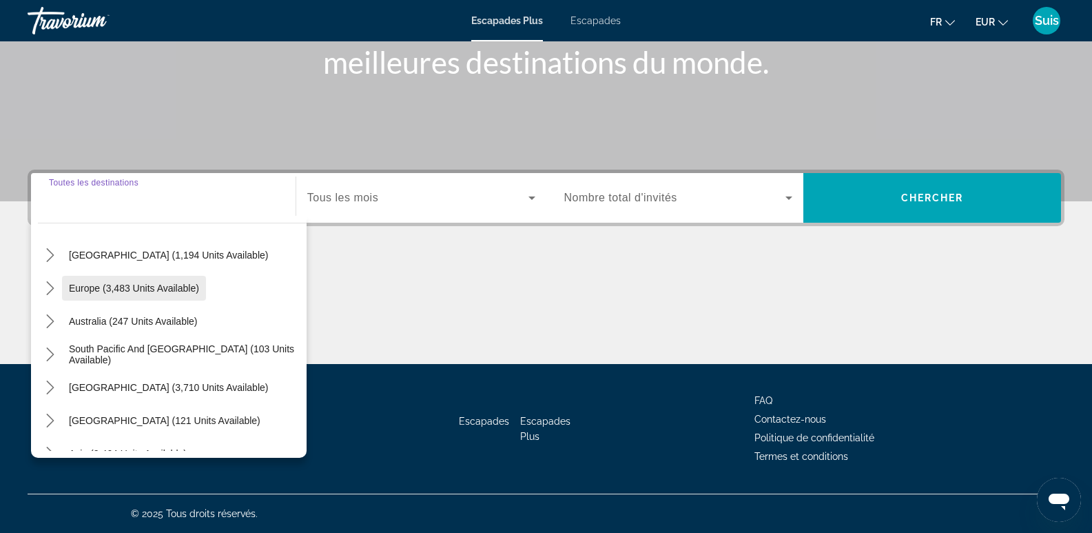
click at [92, 289] on span "Europe (3,483 units available)" at bounding box center [134, 288] width 130 height 11
type input "**********"
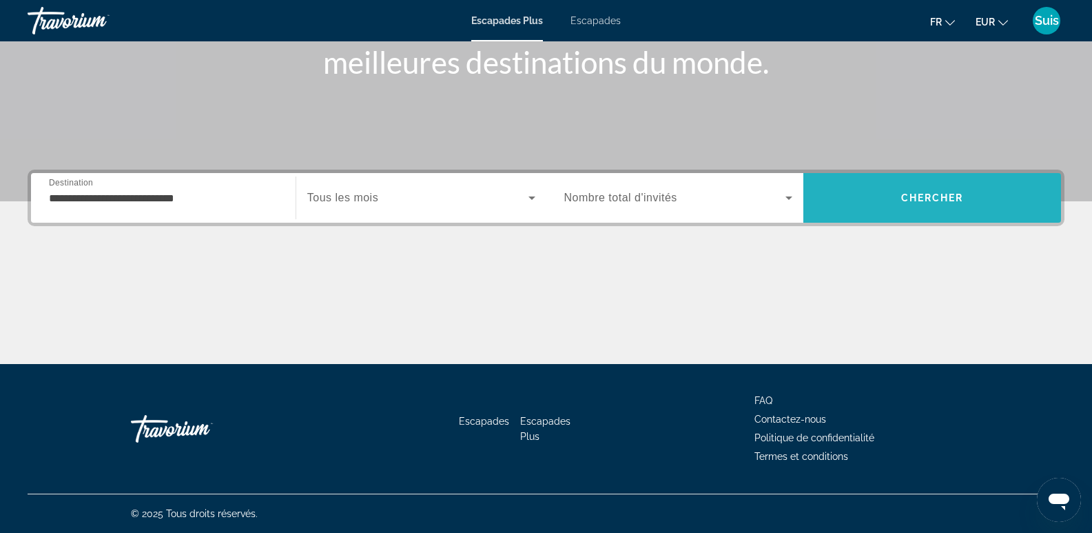
click at [918, 183] on span "Recherche" at bounding box center [932, 197] width 258 height 33
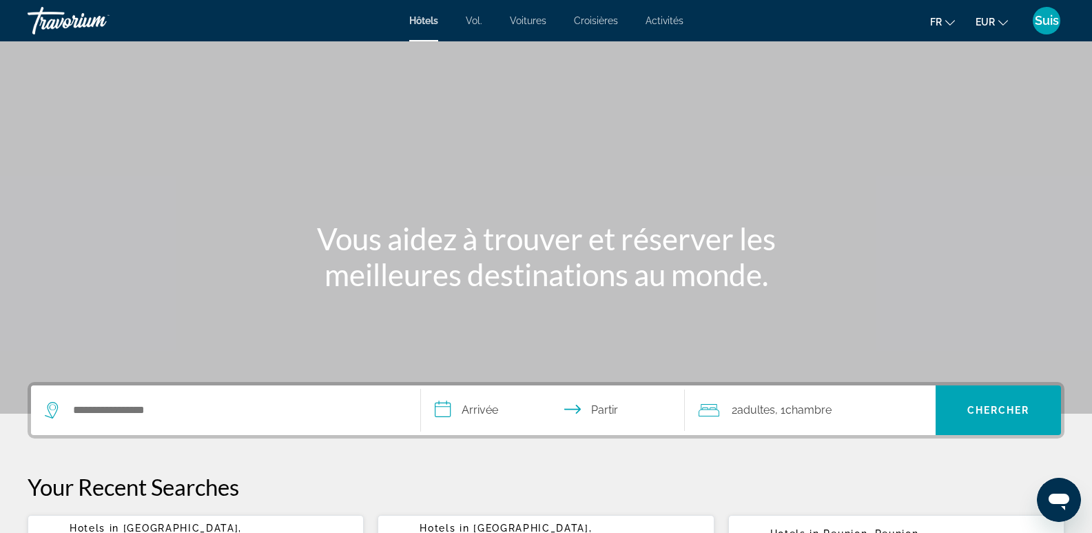
click at [480, 23] on font "Vol." at bounding box center [474, 20] width 17 height 11
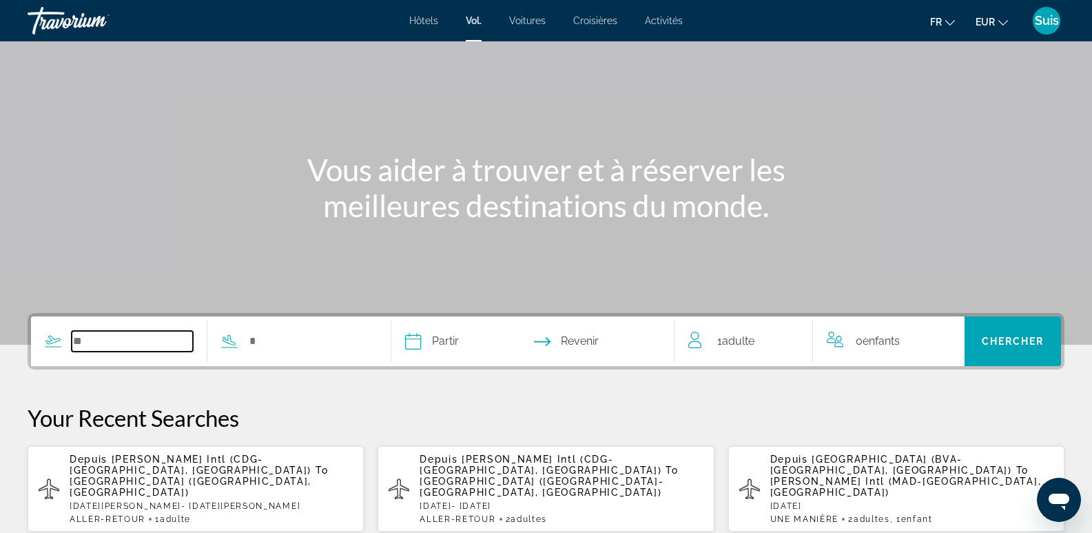
click at [143, 333] on input "Search widget" at bounding box center [132, 341] width 121 height 21
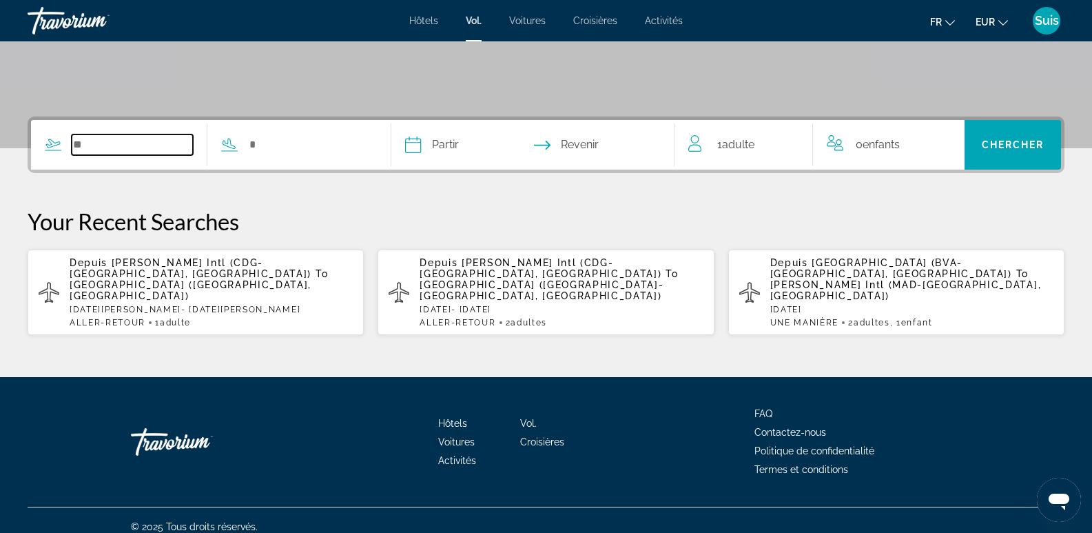
scroll to position [267, 0]
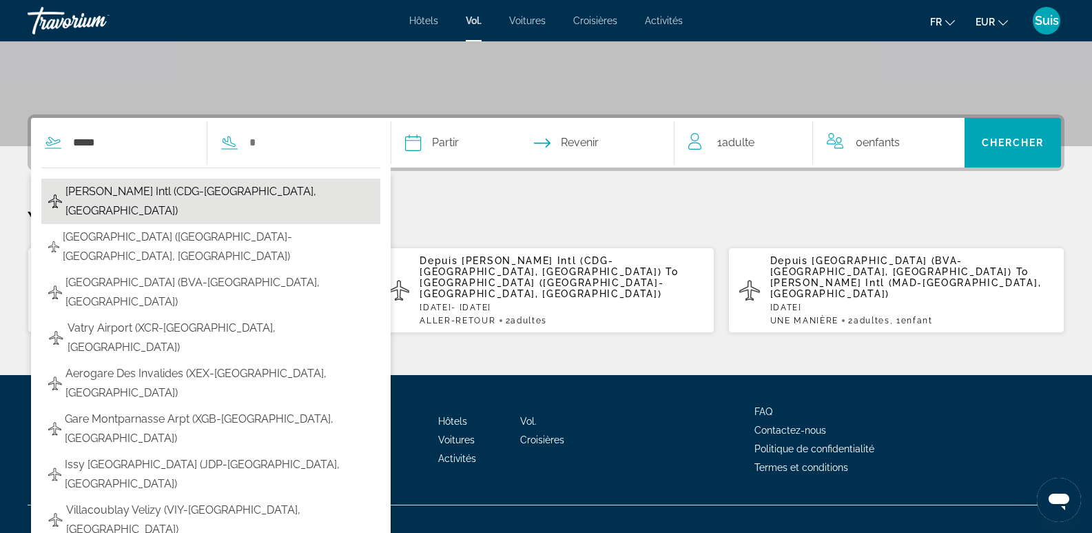
click at [177, 195] on span "Charles De Gaulle Intl (CDG-Paris, France)" at bounding box center [218, 201] width 307 height 39
type input "**********"
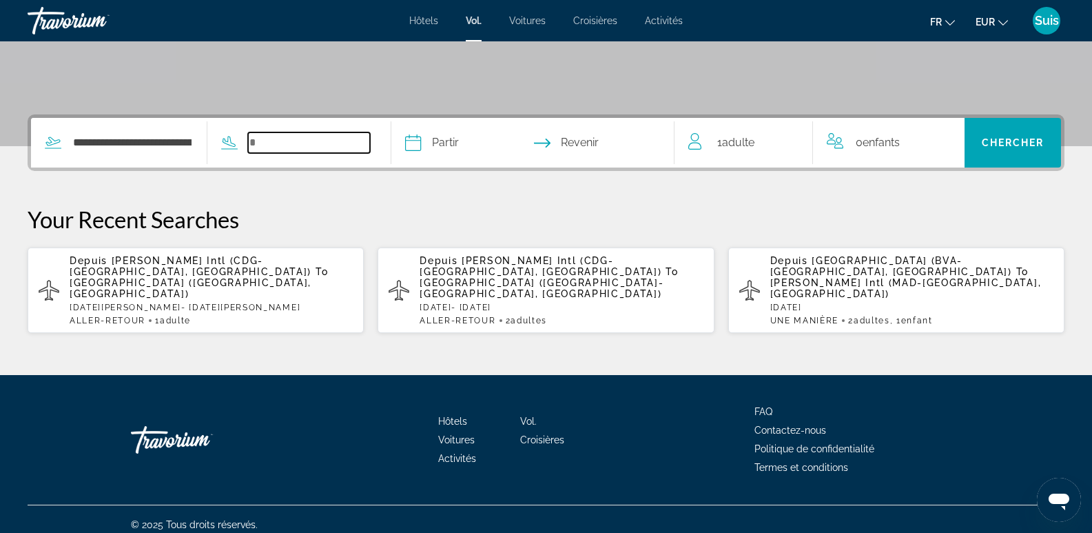
click at [299, 142] on input "Search widget" at bounding box center [308, 142] width 121 height 21
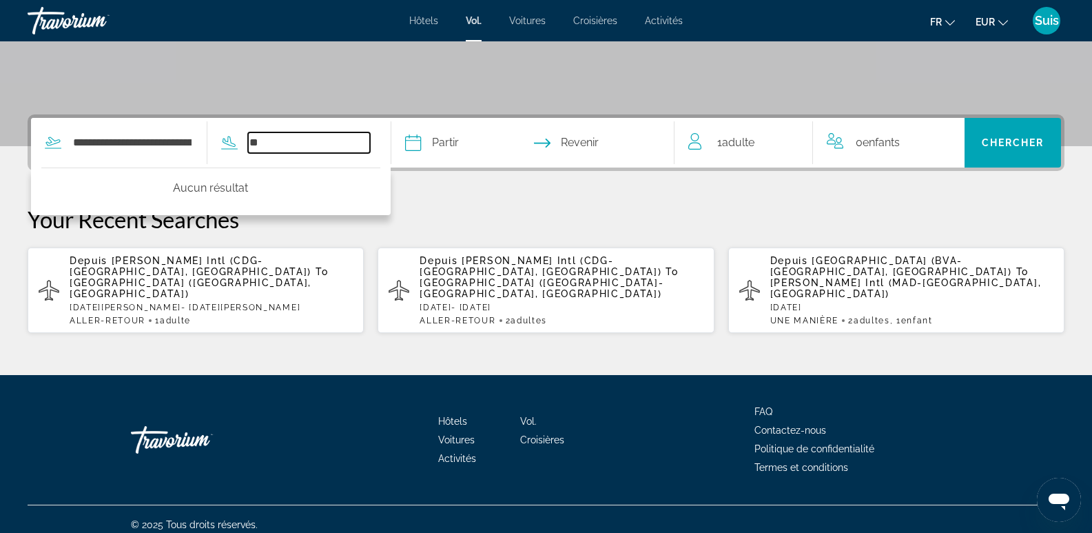
type input "*"
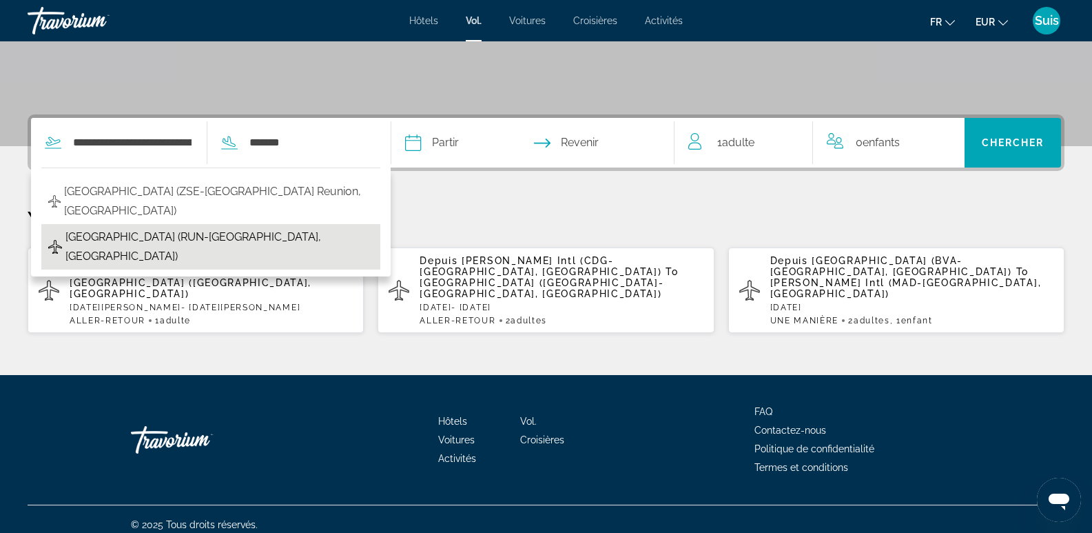
click at [159, 227] on span "Rolan Garros Airport (RUN-Reunion Island, Reunion)" at bounding box center [219, 246] width 308 height 39
type input "**********"
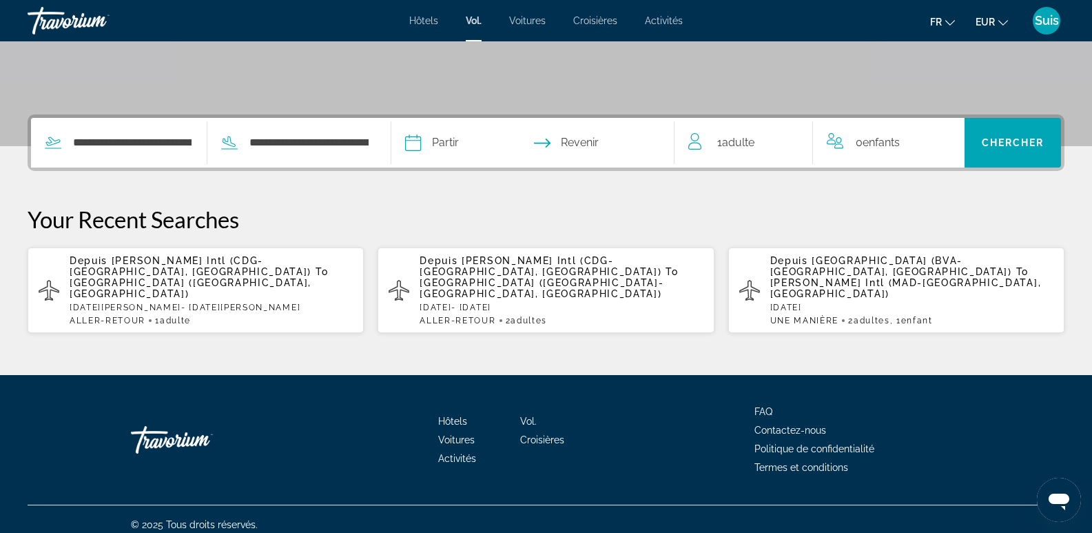
click at [446, 143] on input "Depart date" at bounding box center [472, 145] width 141 height 54
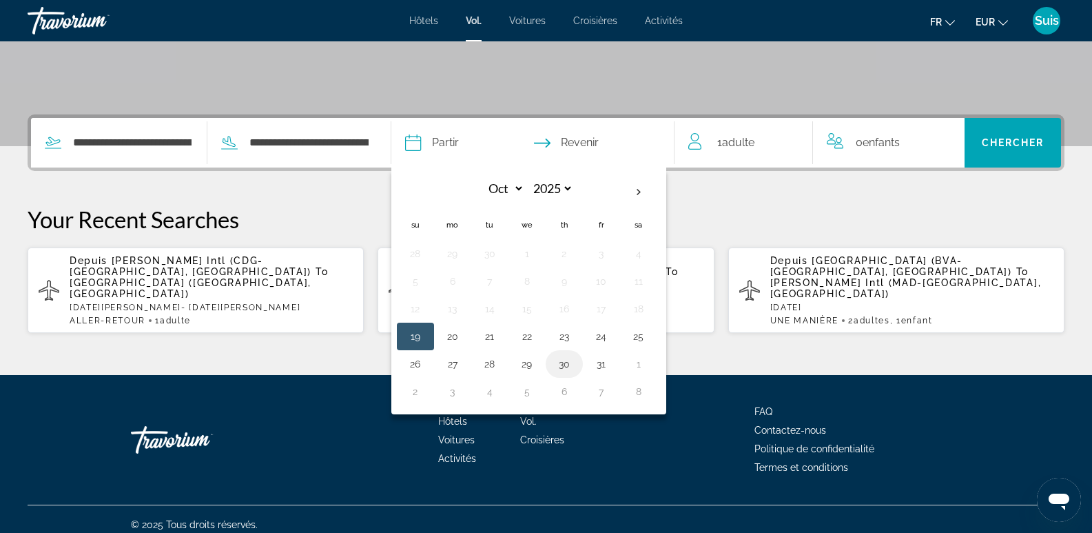
click at [575, 366] on button "30" at bounding box center [564, 363] width 22 height 19
type input "**********"
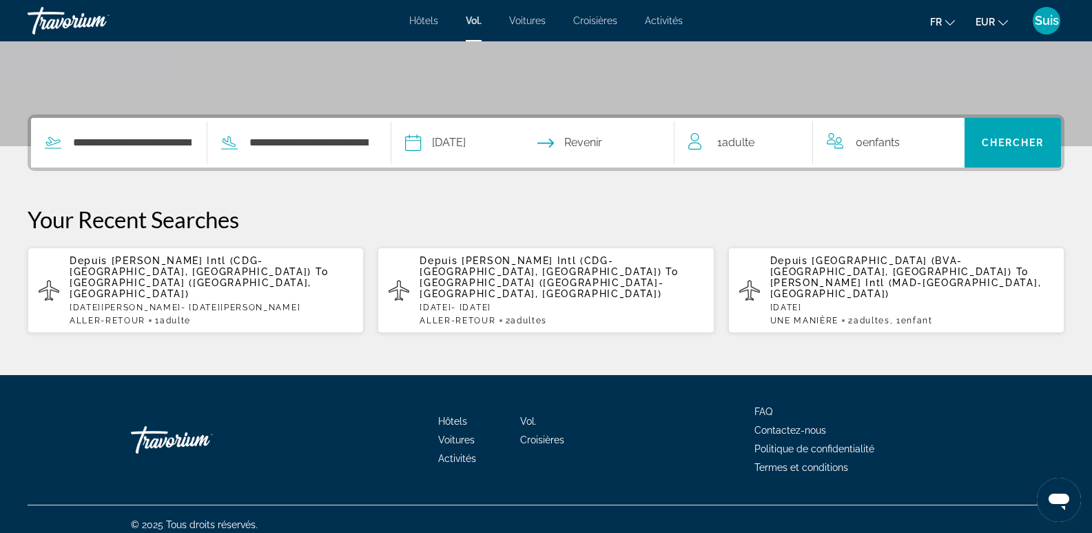
click at [615, 141] on input "Return date" at bounding box center [610, 145] width 141 height 54
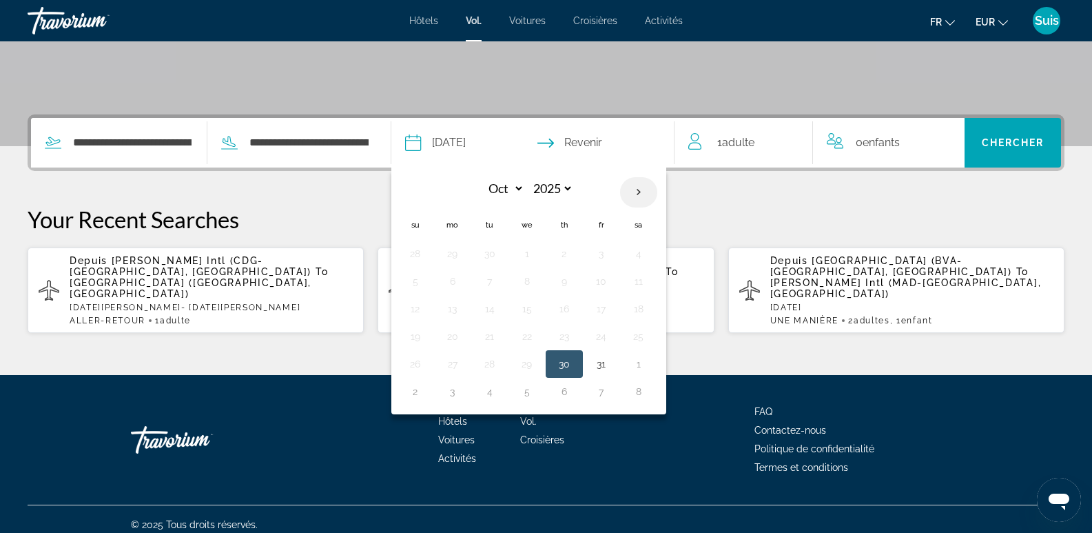
click at [644, 189] on th "Next month" at bounding box center [638, 192] width 37 height 30
select select "**"
click at [501, 338] on button "18" at bounding box center [490, 336] width 22 height 19
type input "**********"
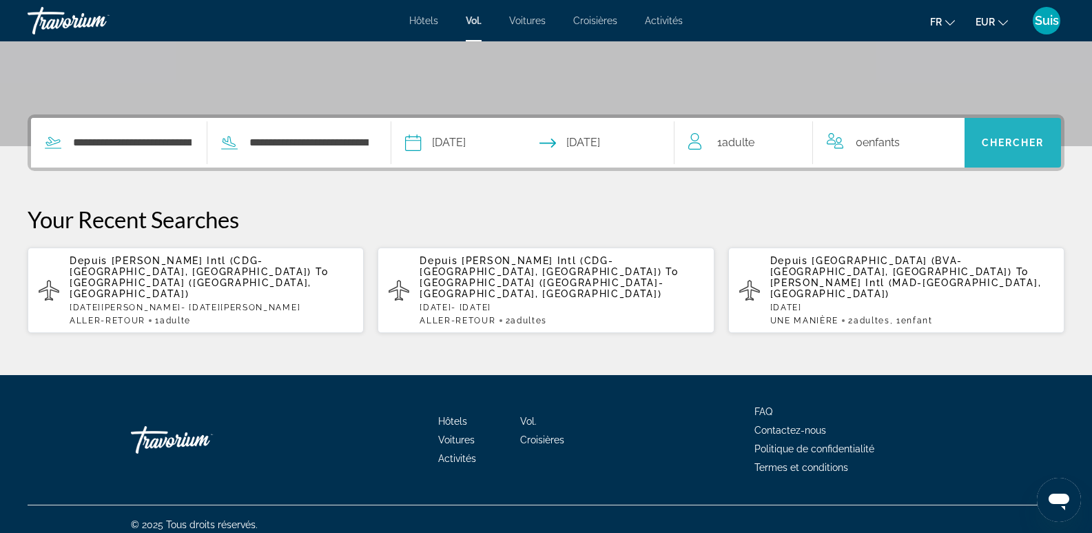
click at [1050, 131] on span "Search" at bounding box center [1013, 142] width 96 height 33
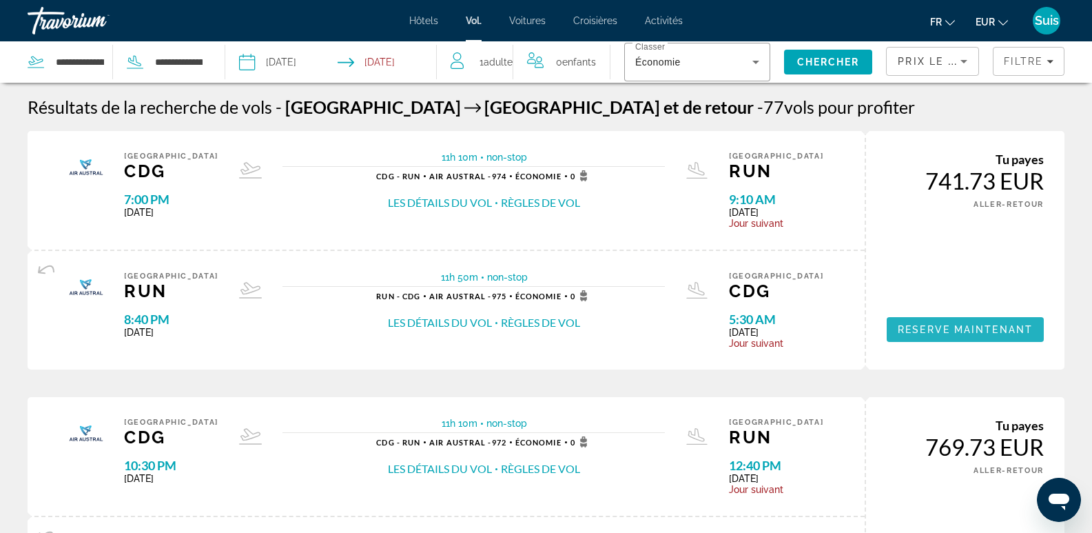
click at [941, 329] on span "Reserve maintenant" at bounding box center [965, 329] width 135 height 11
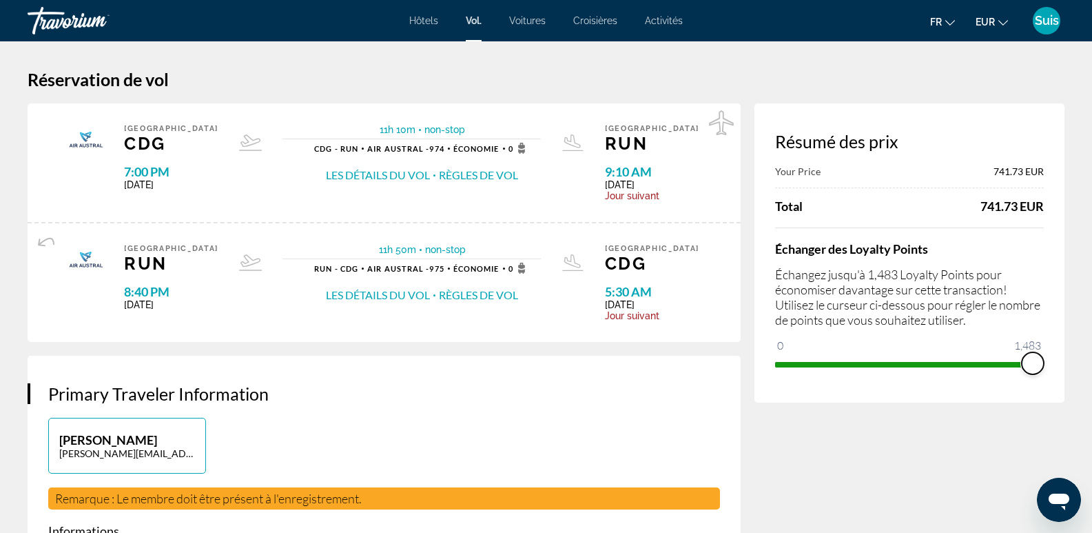
drag, startPoint x: 788, startPoint y: 364, endPoint x: 1067, endPoint y: 397, distance: 280.9
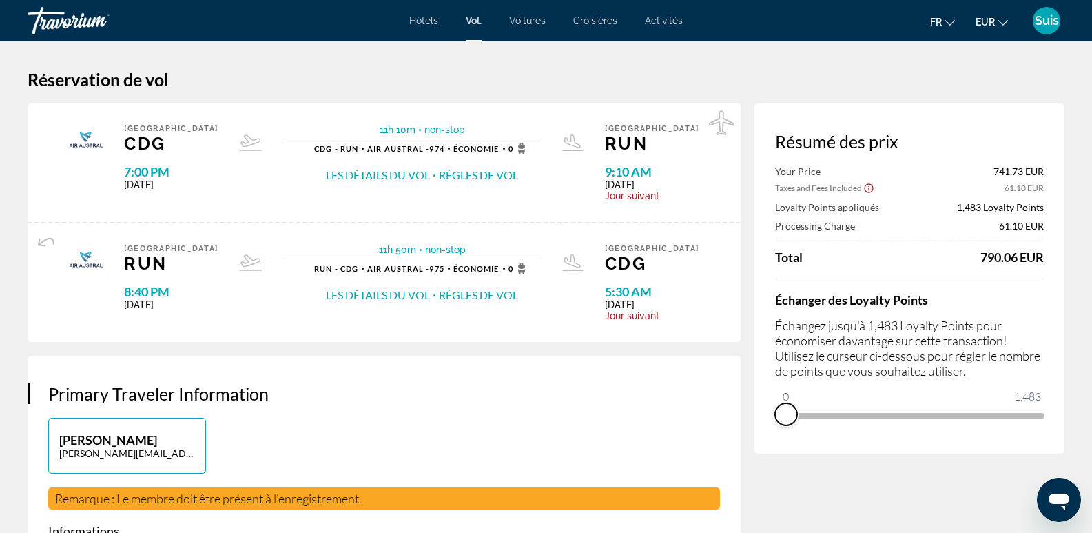
drag, startPoint x: 1034, startPoint y: 415, endPoint x: 761, endPoint y: 411, distance: 272.9
click at [761, 411] on div "Résumé des prix Your Price 741.73 EUR Taxes and Fees Included 61.10 EUR Loyalty…" at bounding box center [909, 278] width 310 height 350
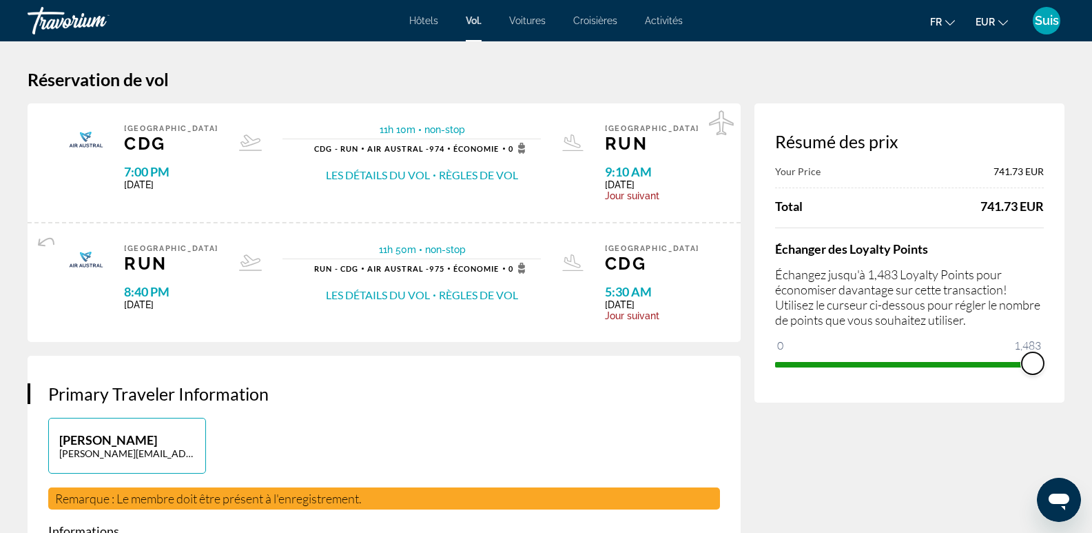
drag, startPoint x: 790, startPoint y: 362, endPoint x: 1068, endPoint y: 363, distance: 278.4
click at [1092, 389] on html "Passer au contenu principal Hôtels Vol. Voitures Croisières Activités Hôtels Vo…" at bounding box center [546, 266] width 1092 height 533
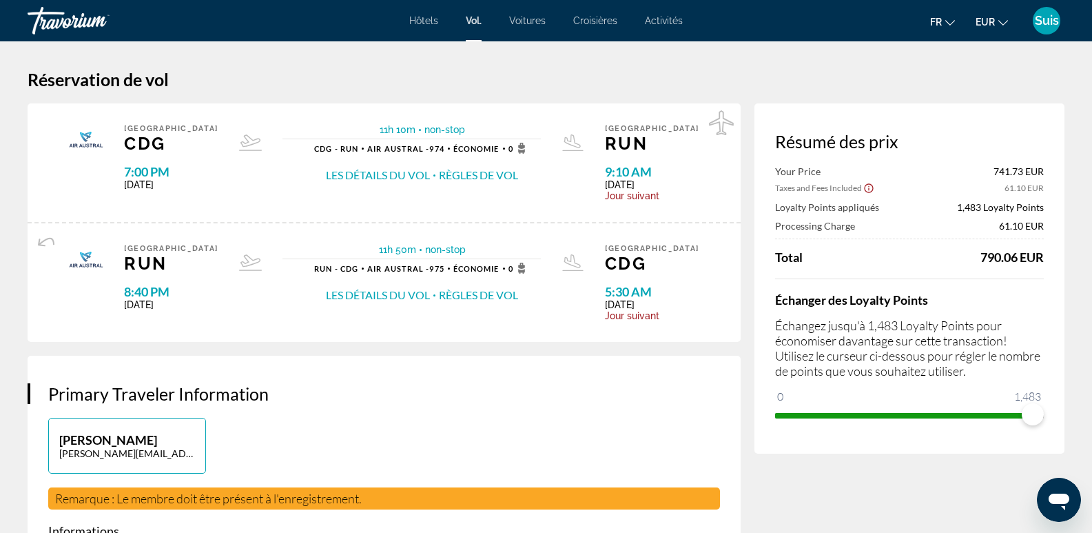
click at [376, 176] on button "Les détails du vol" at bounding box center [378, 174] width 104 height 15
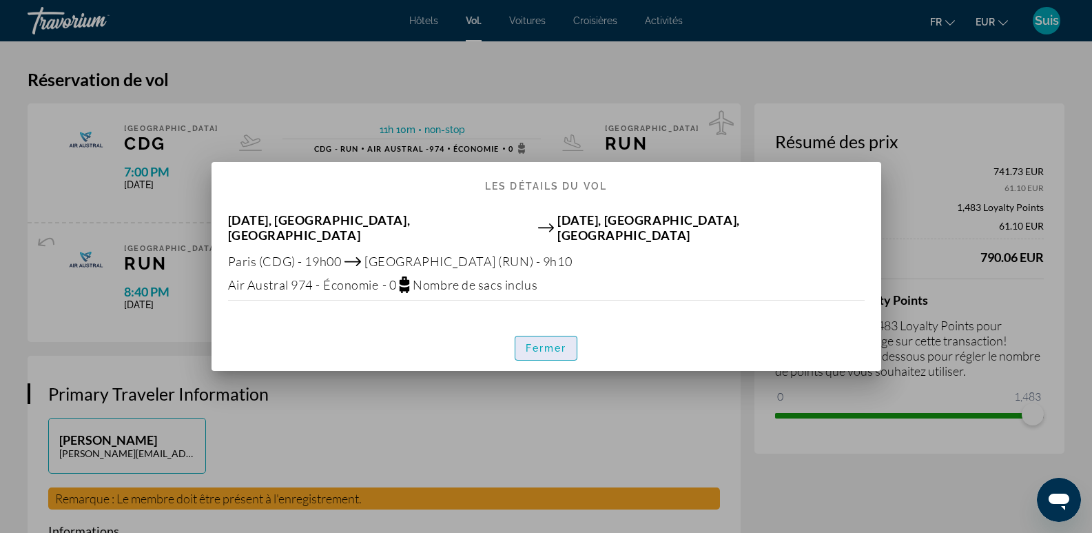
click at [533, 331] on span "button" at bounding box center [546, 347] width 62 height 33
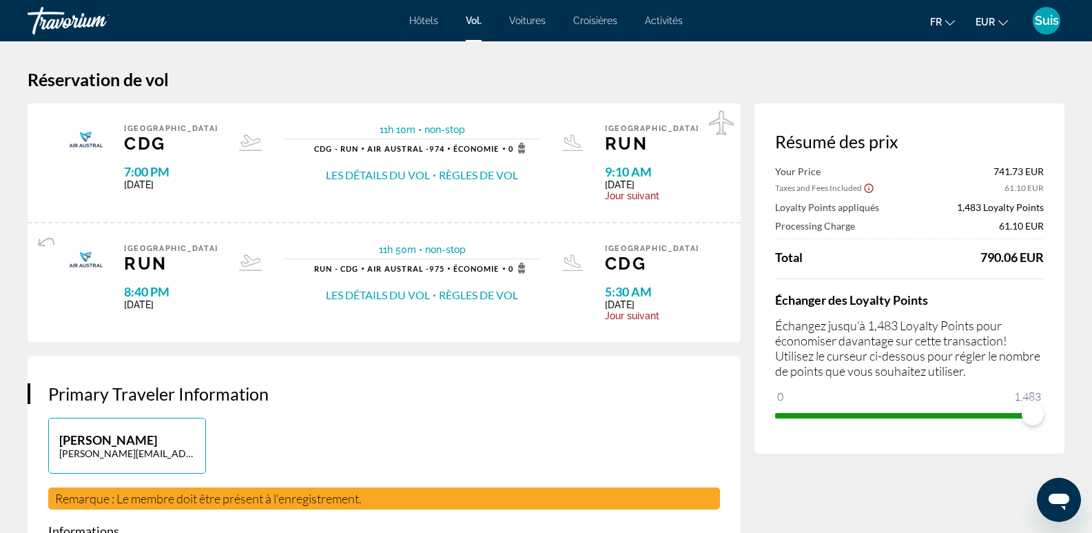
click at [528, 25] on font "Voitures" at bounding box center [527, 20] width 37 height 11
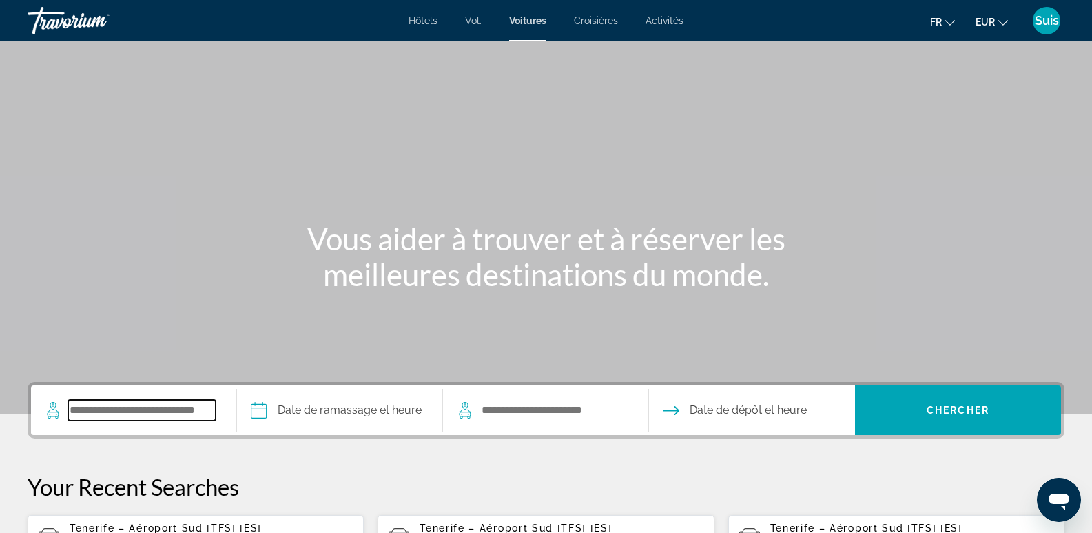
click at [83, 415] on input "Search pickup location" at bounding box center [141, 410] width 147 height 21
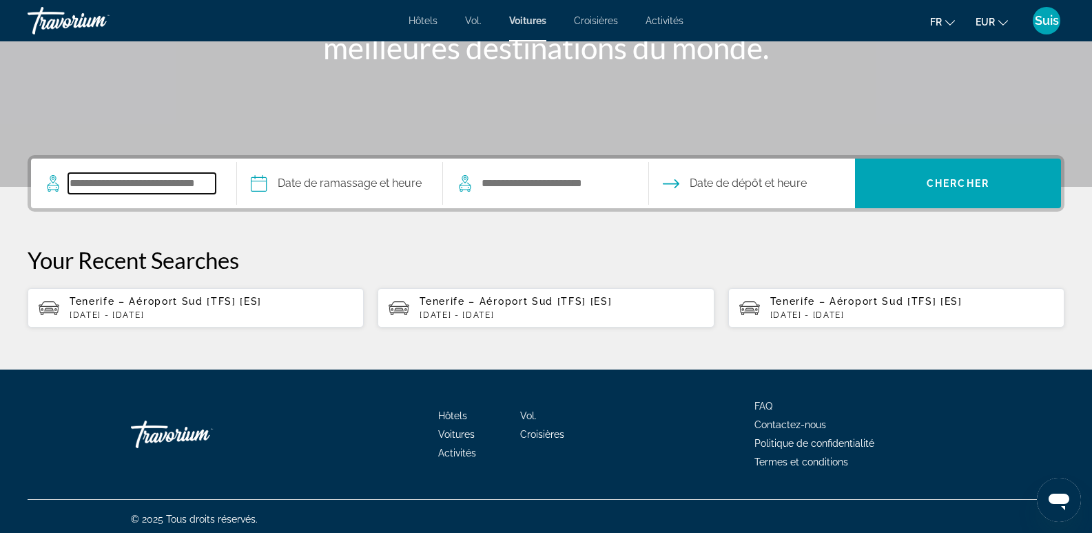
scroll to position [232, 0]
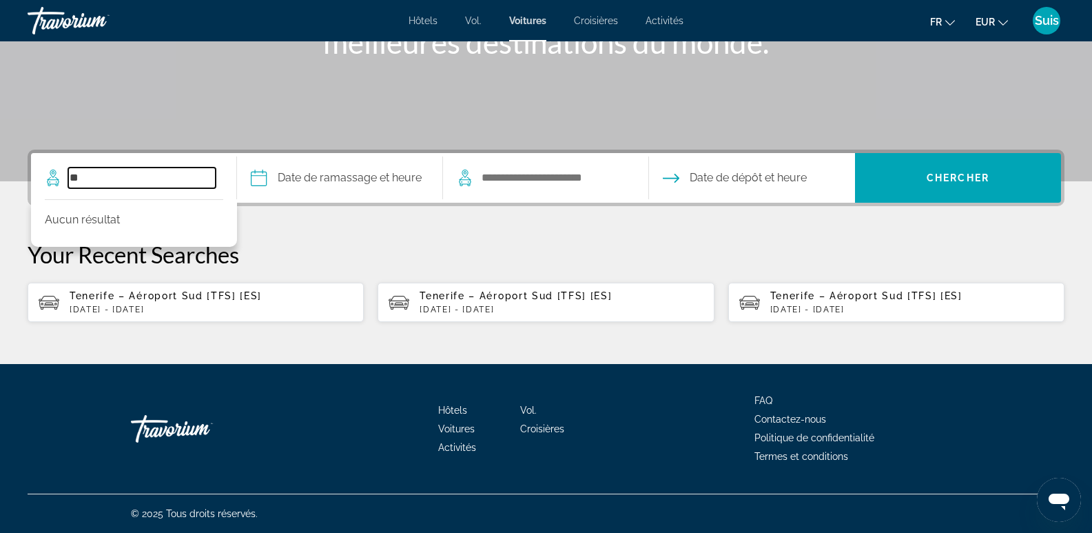
type input "*"
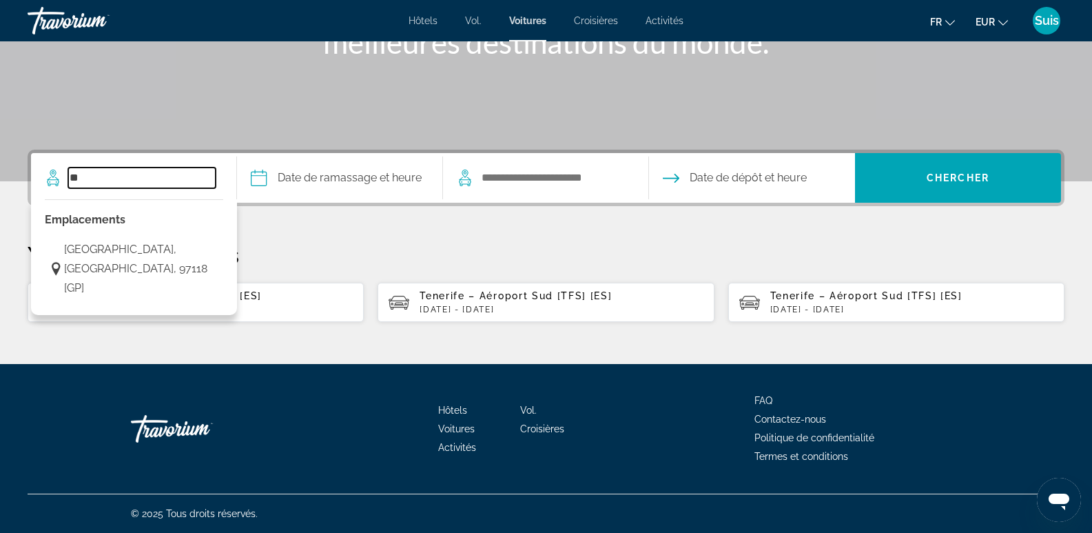
type input "*"
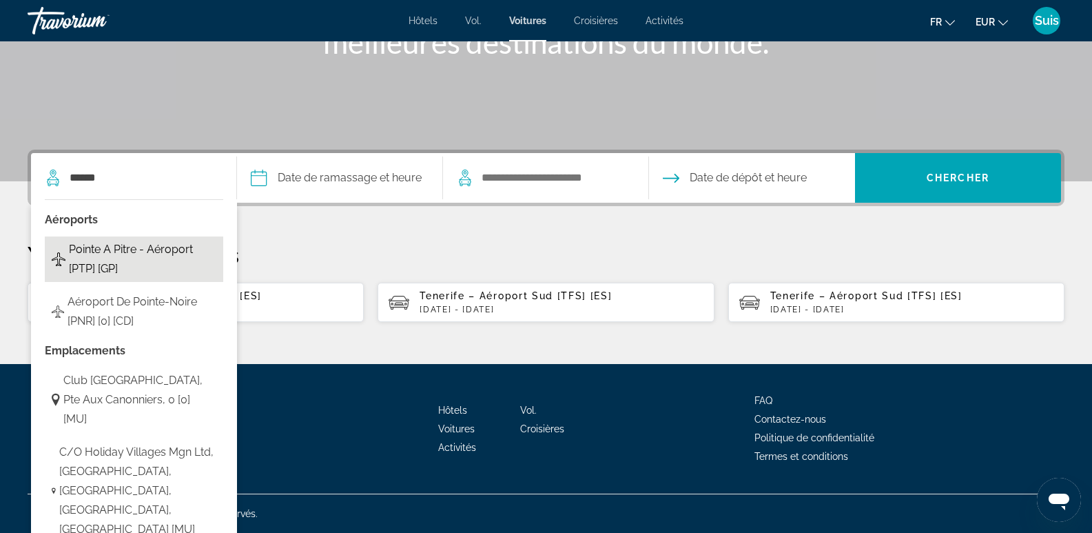
click at [137, 256] on span "Pointe A Pitre - Aéroport [PTP] [GP]" at bounding box center [142, 259] width 147 height 39
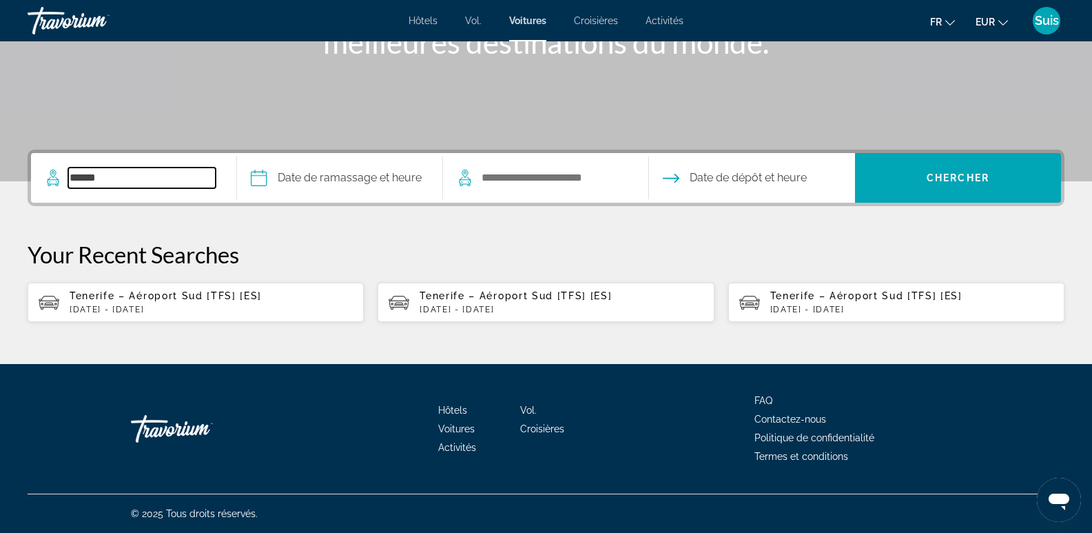
type input "**********"
click at [361, 174] on input "Pickup date" at bounding box center [340, 180] width 212 height 54
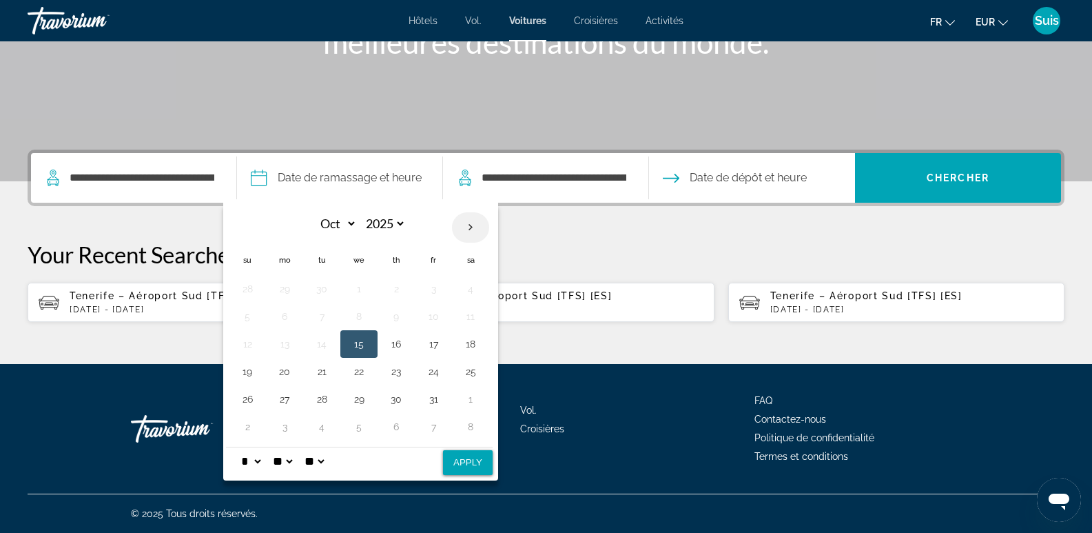
click at [473, 226] on th "Next month" at bounding box center [470, 227] width 37 height 30
select select "*"
select select "****"
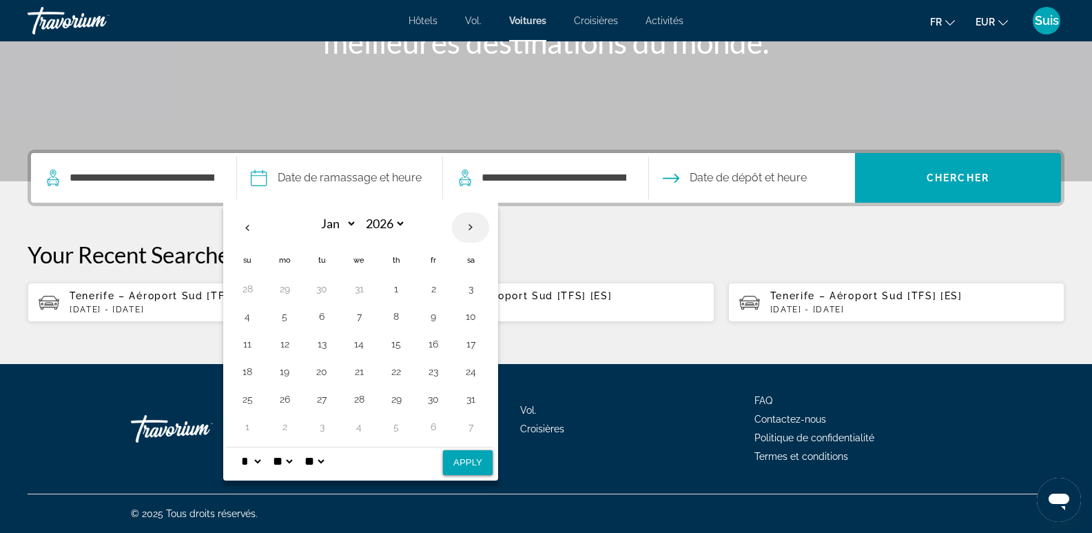
click at [473, 226] on th "Next month" at bounding box center [470, 227] width 37 height 30
click at [252, 229] on th "Previous month" at bounding box center [247, 227] width 37 height 30
select select "*"
click at [399, 346] on button "15" at bounding box center [396, 343] width 22 height 19
click at [453, 473] on button "Apply" at bounding box center [468, 462] width 50 height 25
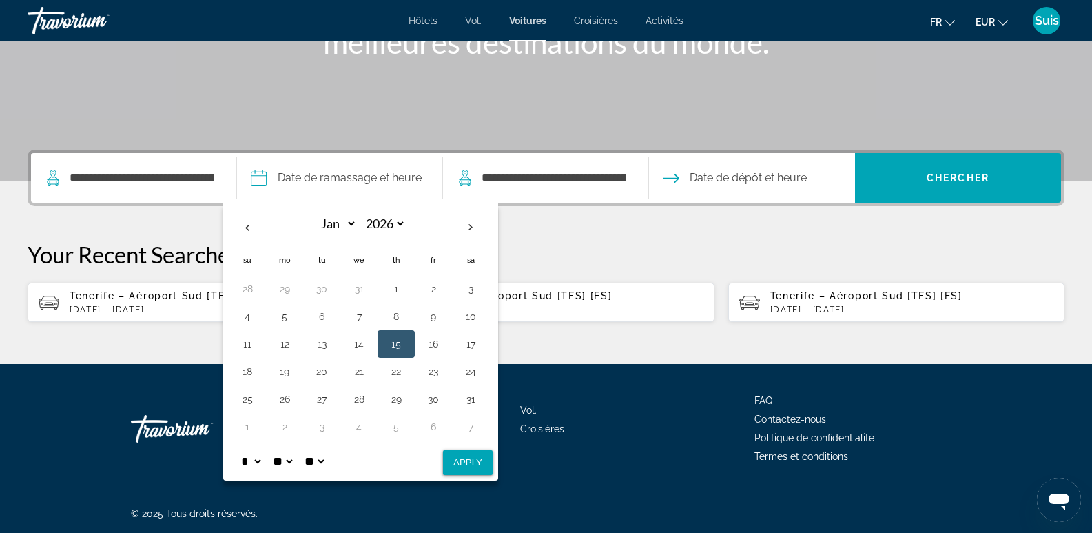
type input "**********"
select select "*"
select select "**"
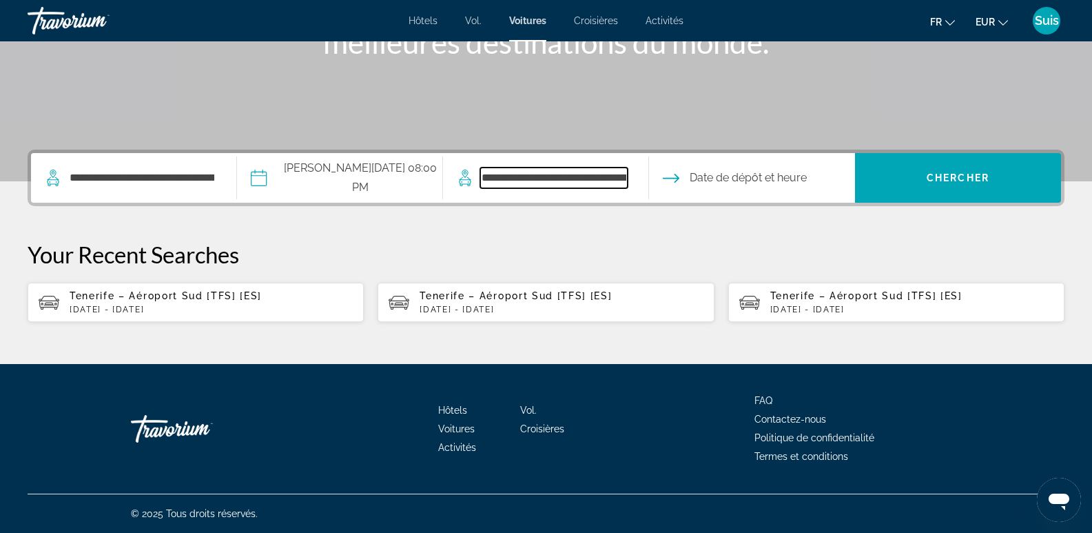
click at [562, 178] on input "**********" at bounding box center [553, 177] width 147 height 21
click at [748, 176] on input "Drop-off date" at bounding box center [752, 180] width 212 height 54
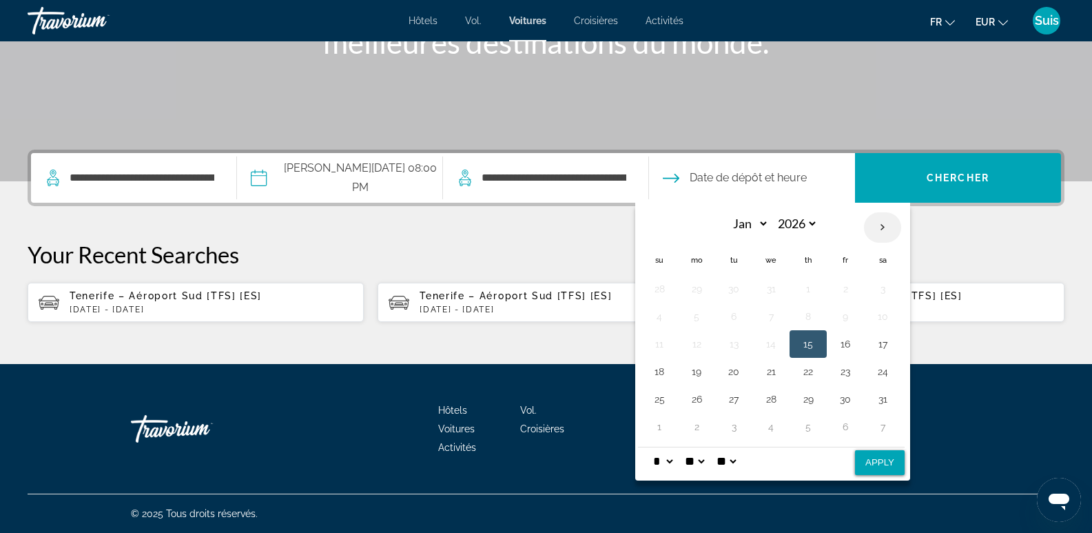
click at [876, 225] on th "Next month" at bounding box center [882, 227] width 37 height 30
select select "*"
click at [650, 375] on button "15" at bounding box center [659, 371] width 22 height 19
click at [863, 463] on button "Apply" at bounding box center [880, 462] width 50 height 25
type input "**********"
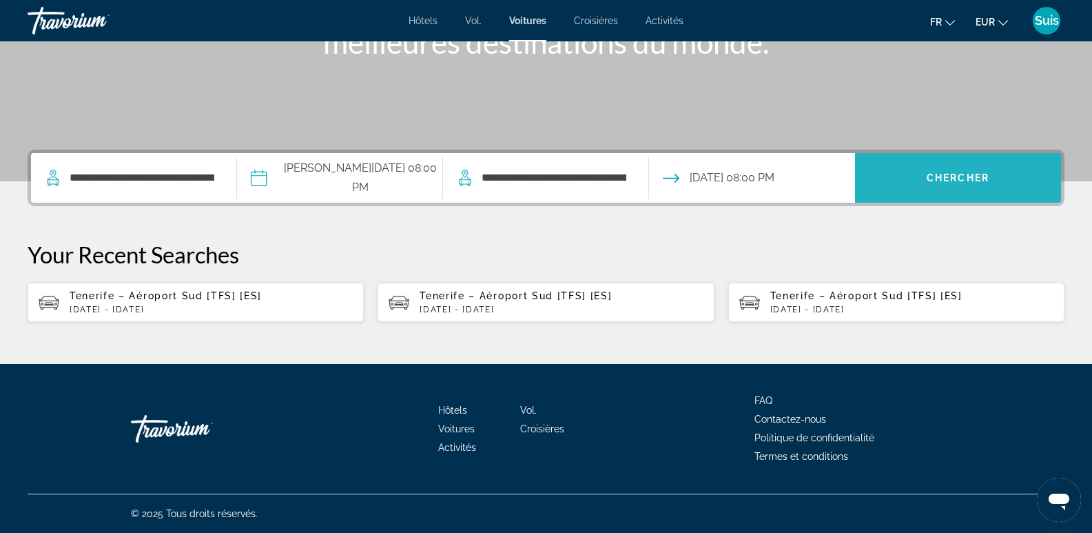
click at [977, 184] on span "Search" at bounding box center [958, 177] width 206 height 33
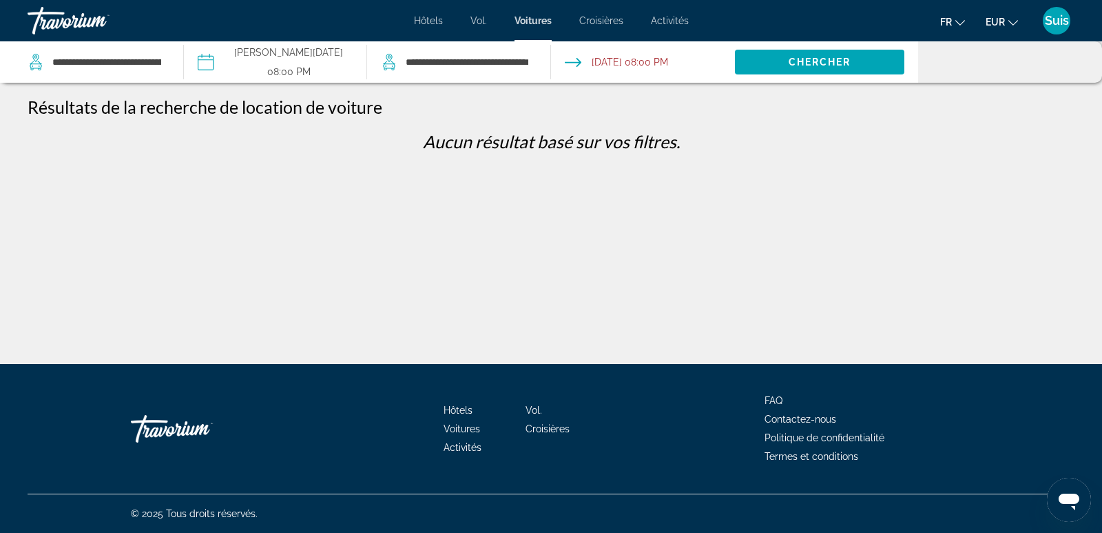
click at [639, 68] on input "Drop-off date: Feb 15, 2026 08:00 PM" at bounding box center [642, 63] width 189 height 45
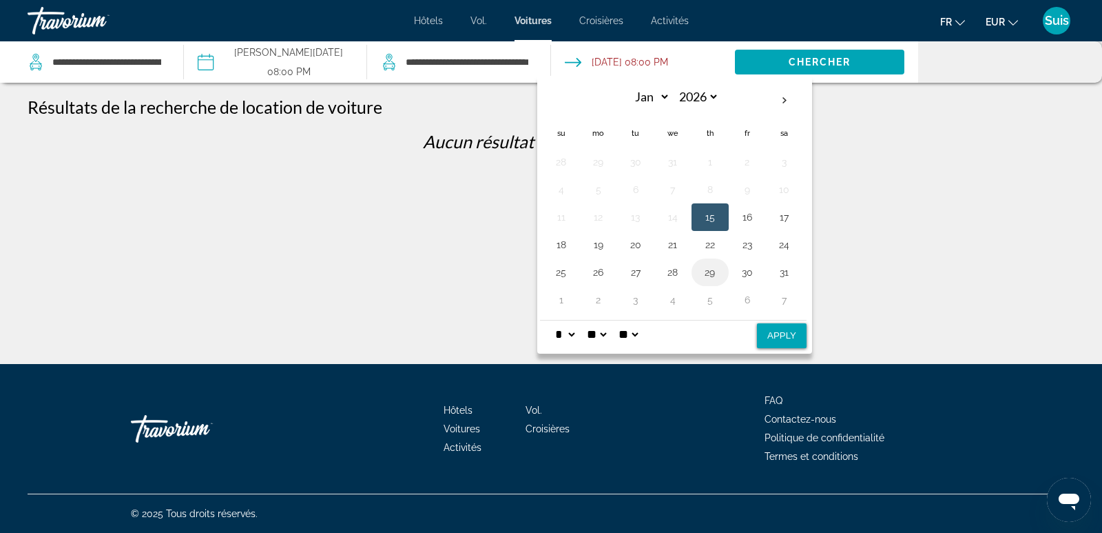
click at [715, 273] on button "29" at bounding box center [710, 272] width 22 height 19
click at [710, 216] on button "15" at bounding box center [710, 216] width 22 height 19
click at [715, 251] on button "22" at bounding box center [710, 244] width 22 height 19
click at [790, 328] on button "Apply" at bounding box center [782, 335] width 50 height 25
type input "**********"
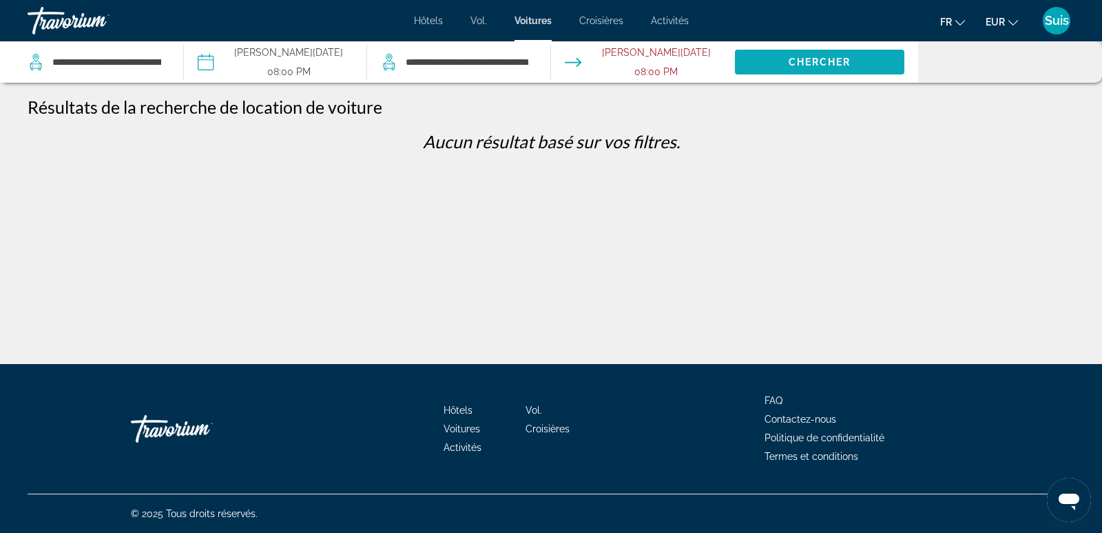
click at [798, 65] on span "Chercher" at bounding box center [820, 62] width 63 height 11
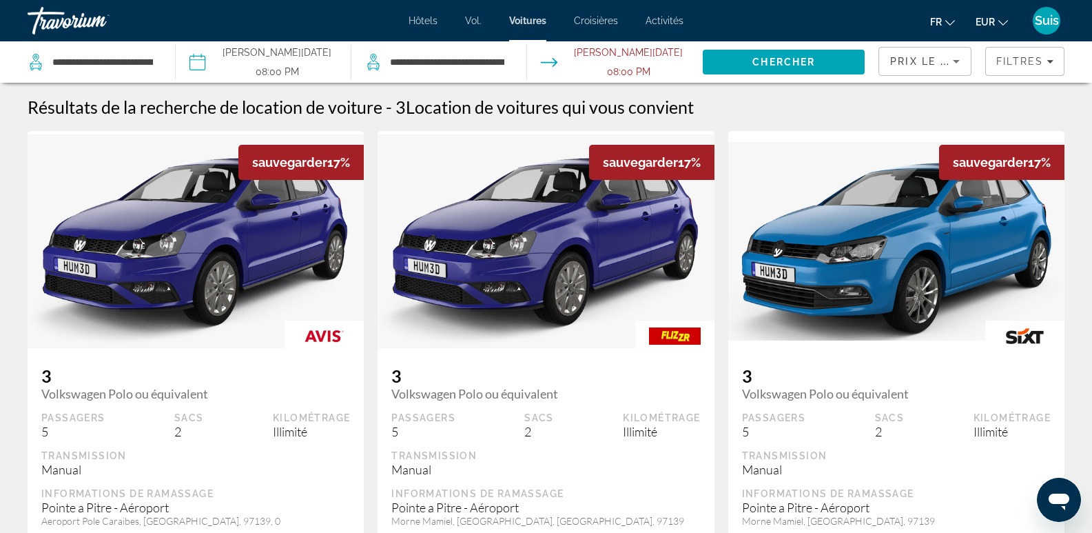
click at [156, 62] on div "**********" at bounding box center [95, 61] width 134 height 41
click at [156, 65] on div "**********" at bounding box center [95, 61] width 134 height 41
click at [62, 61] on input "**********" at bounding box center [102, 62] width 103 height 21
drag, startPoint x: 52, startPoint y: 62, endPoint x: 168, endPoint y: 69, distance: 116.7
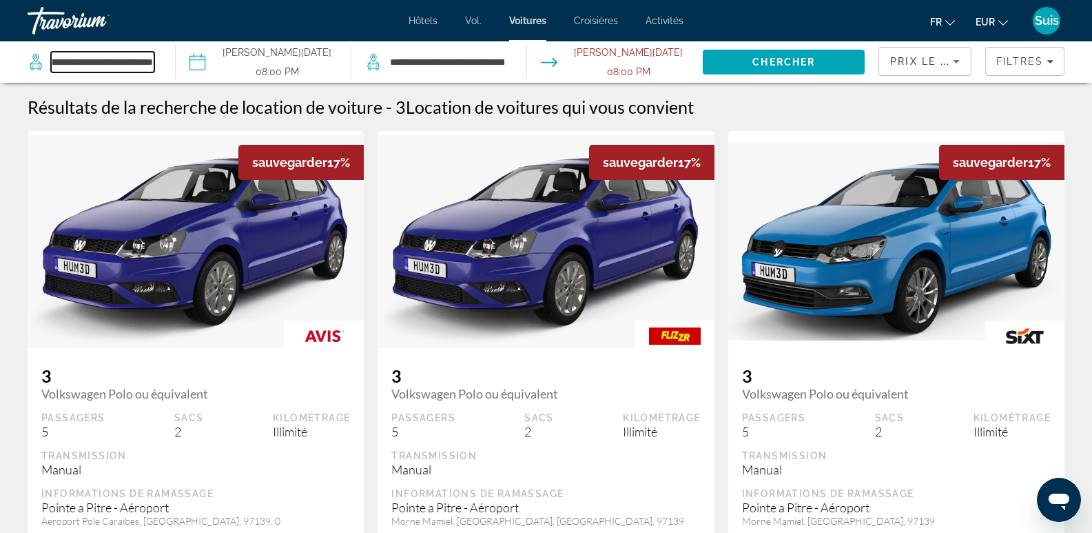
click at [168, 69] on app-cars-destinations-search "**********" at bounding box center [88, 61] width 176 height 41
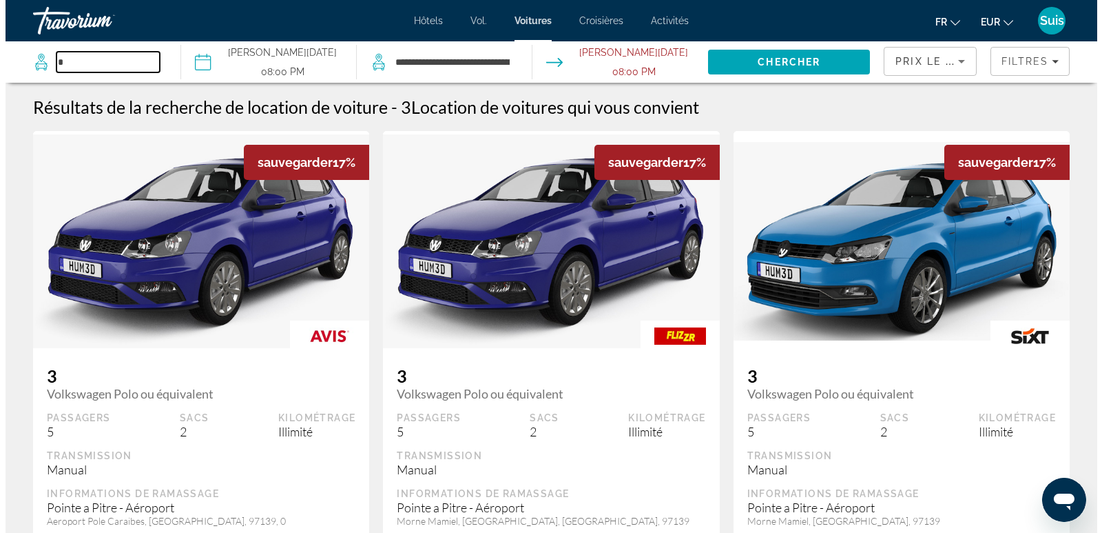
scroll to position [0, 0]
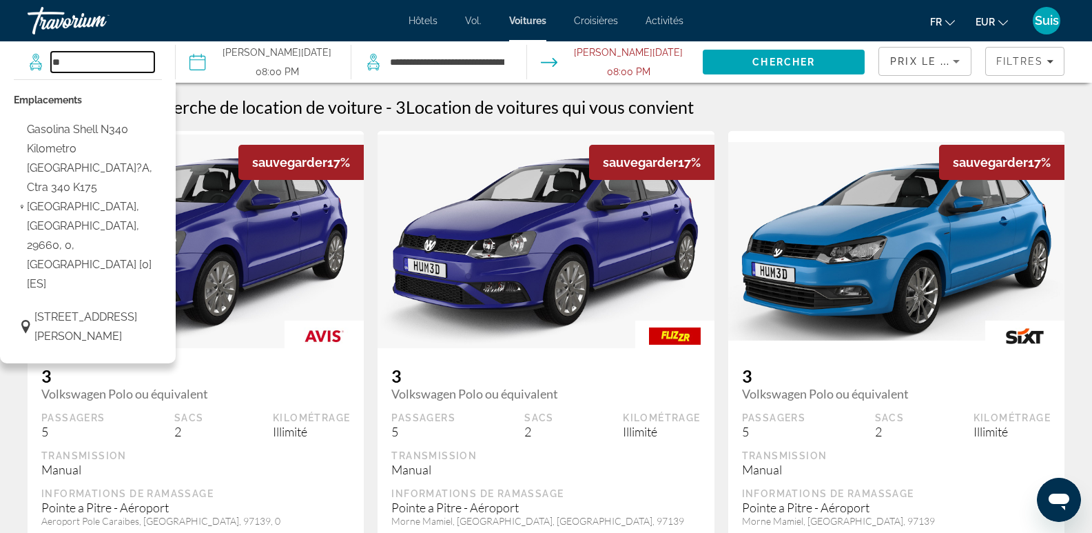
type input "*"
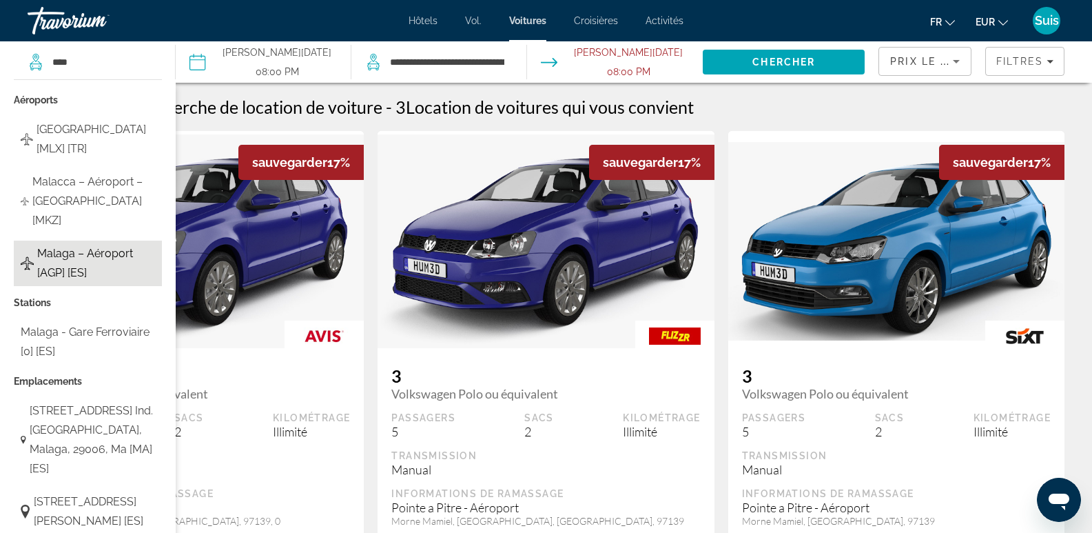
click at [91, 244] on span "Malaga – Aéroport [AGP] [ES]" at bounding box center [96, 263] width 118 height 39
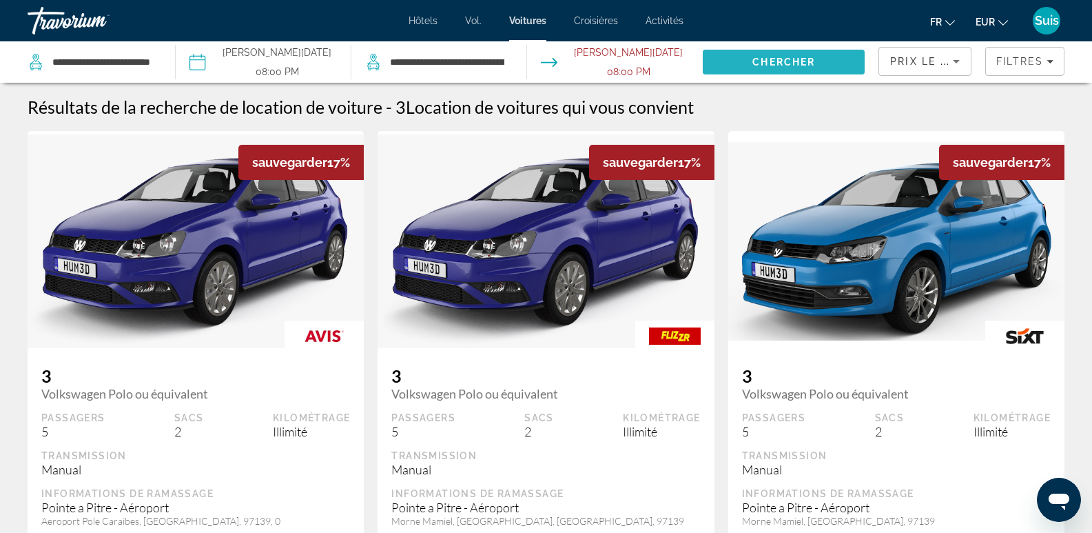
click at [743, 64] on span "Search" at bounding box center [784, 61] width 162 height 33
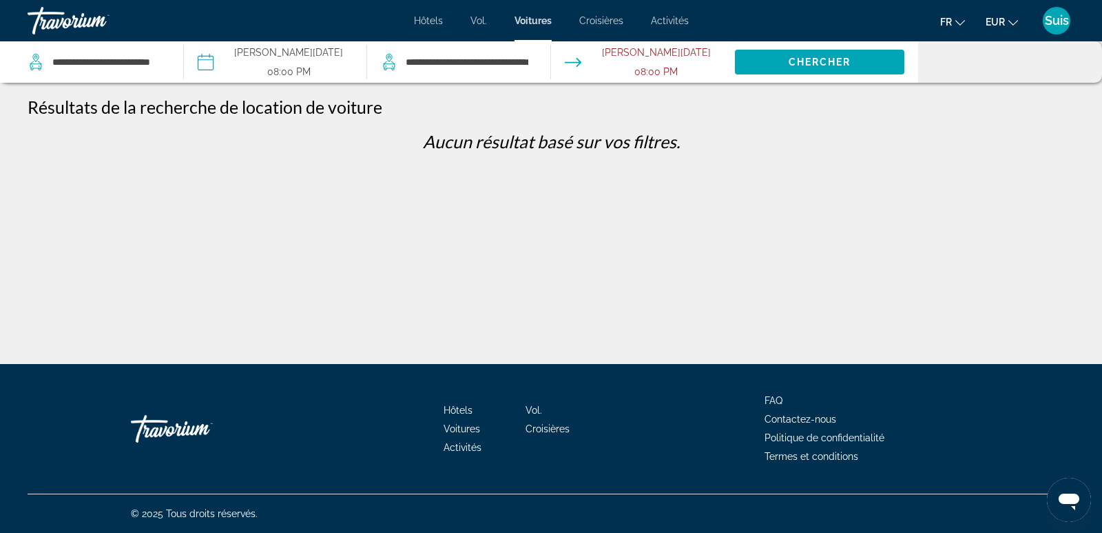
click at [167, 62] on div "**********" at bounding box center [99, 61] width 142 height 41
click at [165, 68] on div "**********" at bounding box center [99, 61] width 142 height 41
click at [165, 64] on div "**********" at bounding box center [99, 61] width 142 height 41
click at [161, 63] on input "**********" at bounding box center [107, 62] width 112 height 21
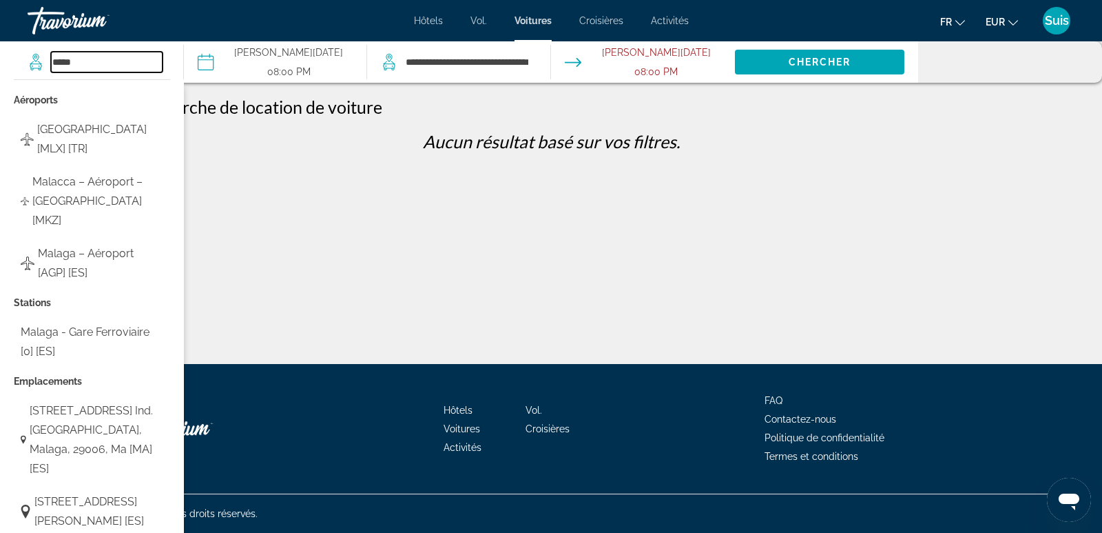
click at [151, 65] on input "****" at bounding box center [107, 62] width 112 height 21
type input "*"
click at [261, 19] on div "Hôtels Vol. Voitures Croisières Activités Hôtels Vol. Voitures Croisières Activ…" at bounding box center [551, 21] width 1102 height 36
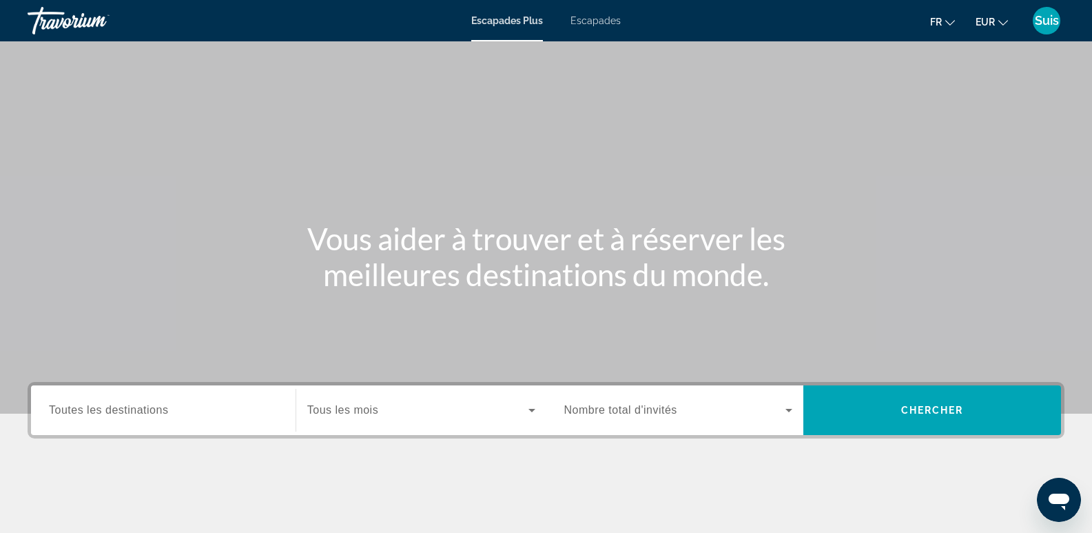
click at [584, 24] on font "Escapades" at bounding box center [596, 20] width 50 height 11
click at [181, 408] on input "Destination Toutes les destinations" at bounding box center [163, 410] width 229 height 17
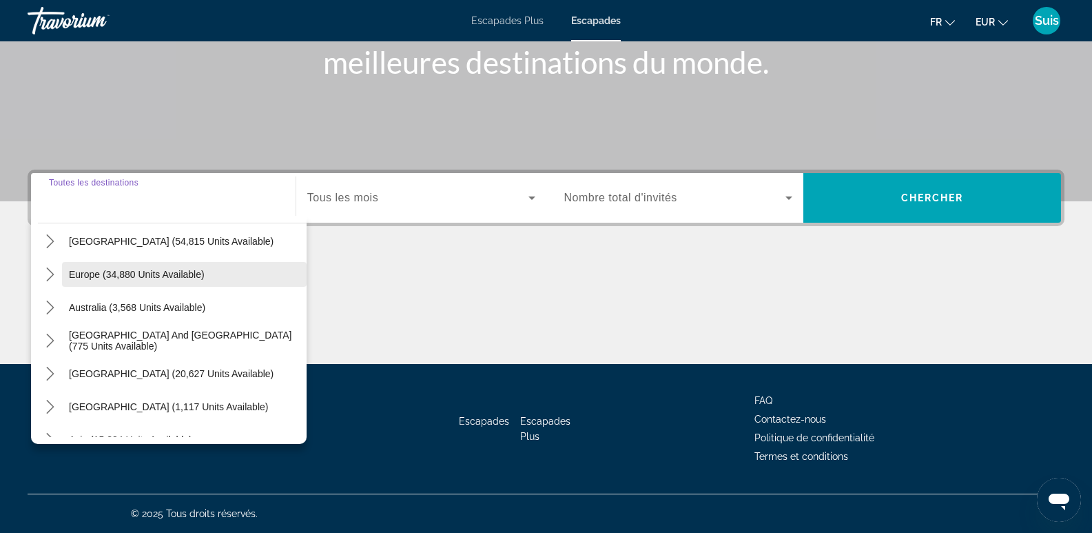
scroll to position [207, 0]
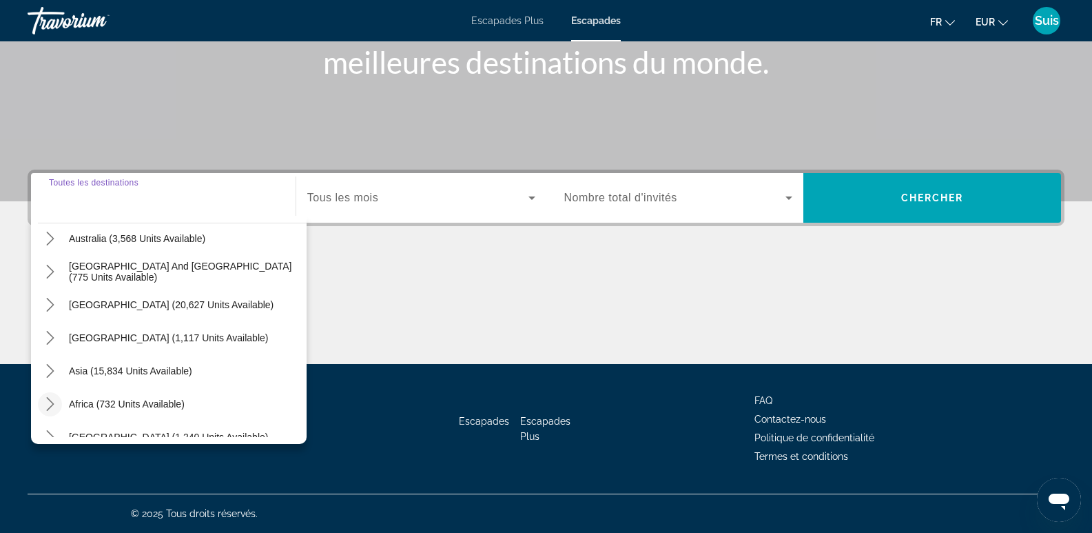
click at [48, 402] on icon "Toggle Africa (732 units available) submenu" at bounding box center [50, 404] width 14 height 14
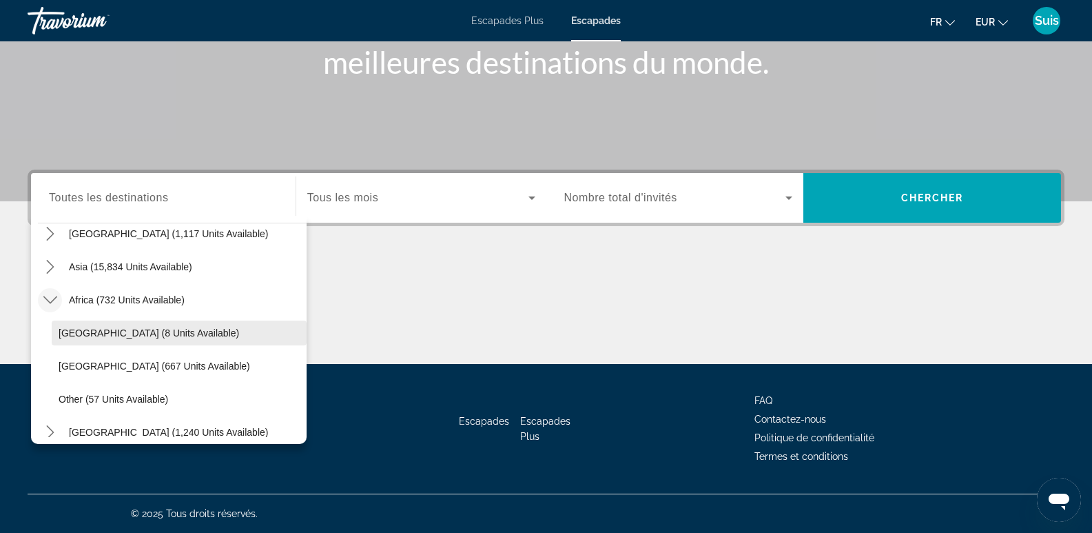
scroll to position [322, 0]
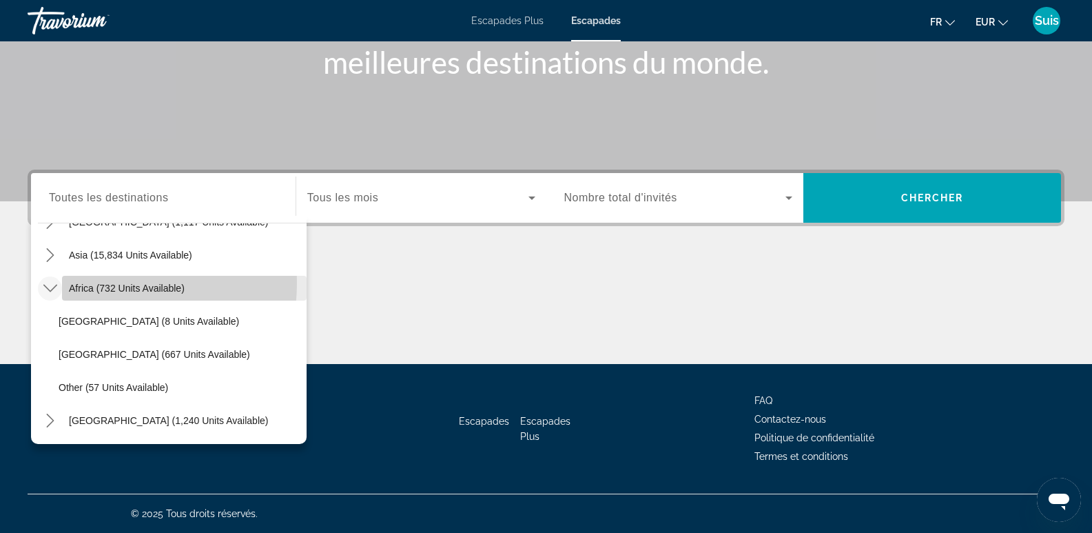
click at [88, 283] on span "Africa (732 units available)" at bounding box center [127, 288] width 116 height 11
type input "**********"
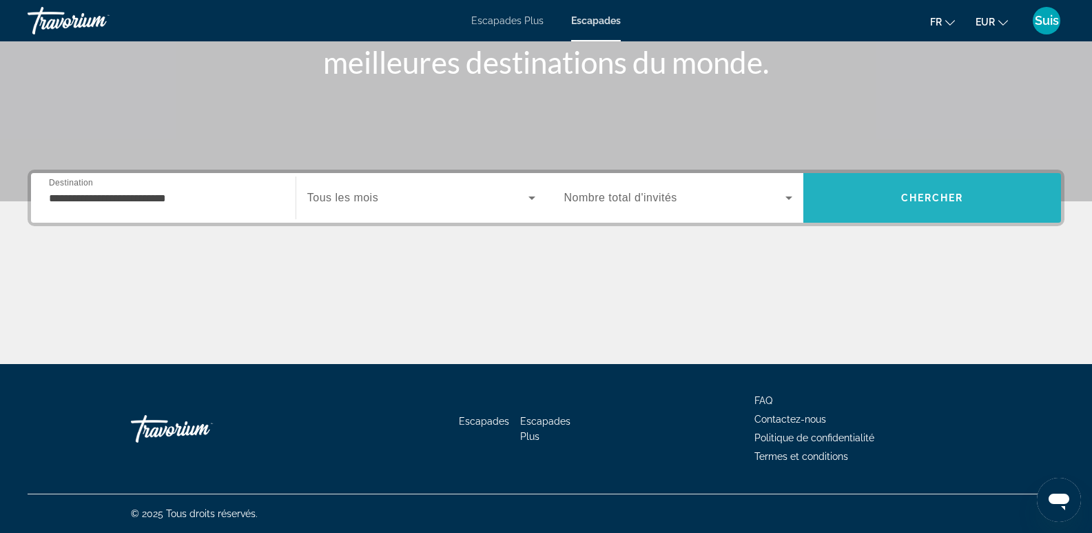
click at [889, 194] on span "Search" at bounding box center [932, 197] width 258 height 33
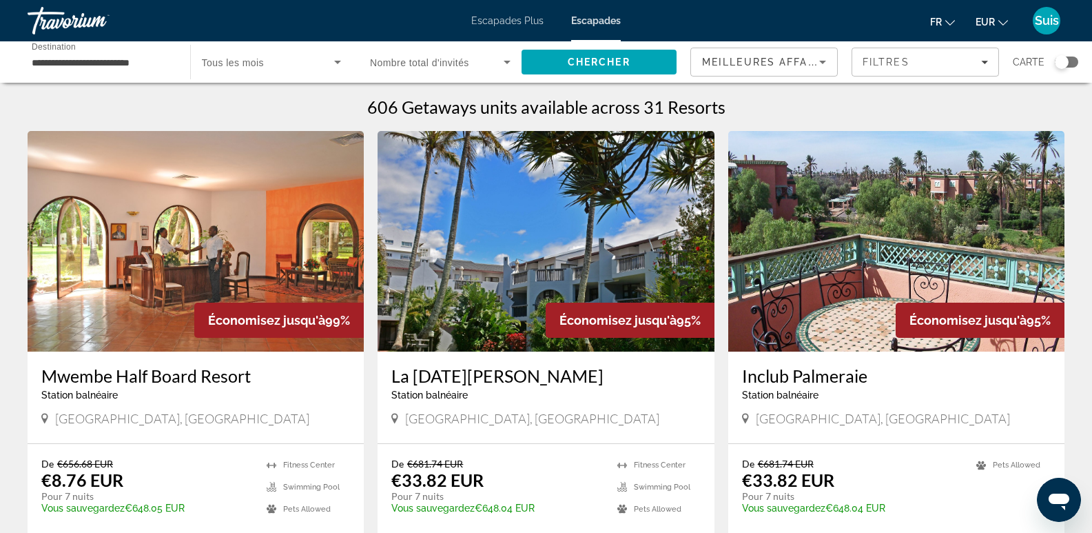
click at [1070, 65] on div "Search widget" at bounding box center [1066, 62] width 23 height 11
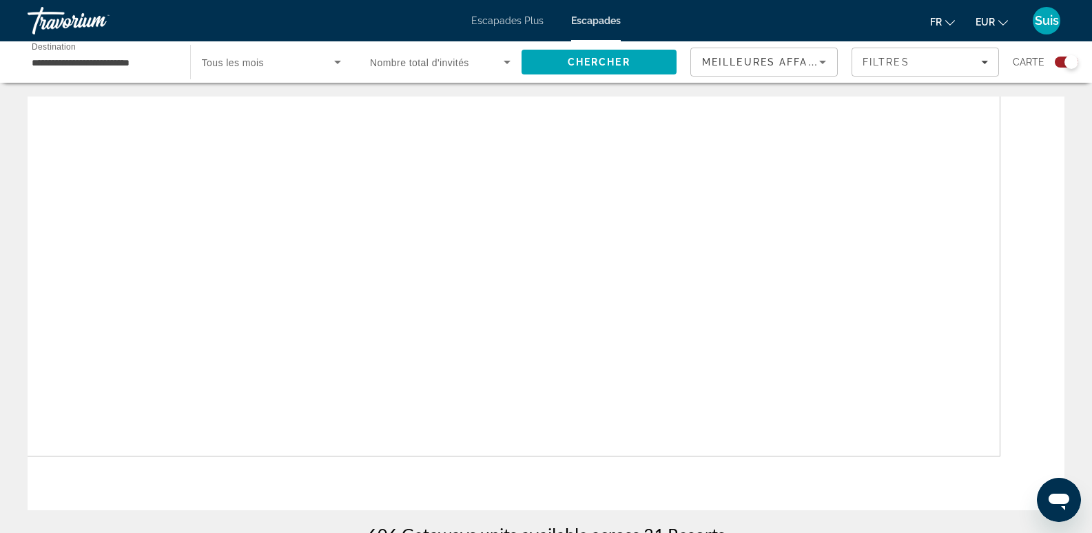
drag, startPoint x: 978, startPoint y: 455, endPoint x: 908, endPoint y: 396, distance: 92.4
click at [908, 396] on div "Contenu principal" at bounding box center [546, 302] width 1037 height 413
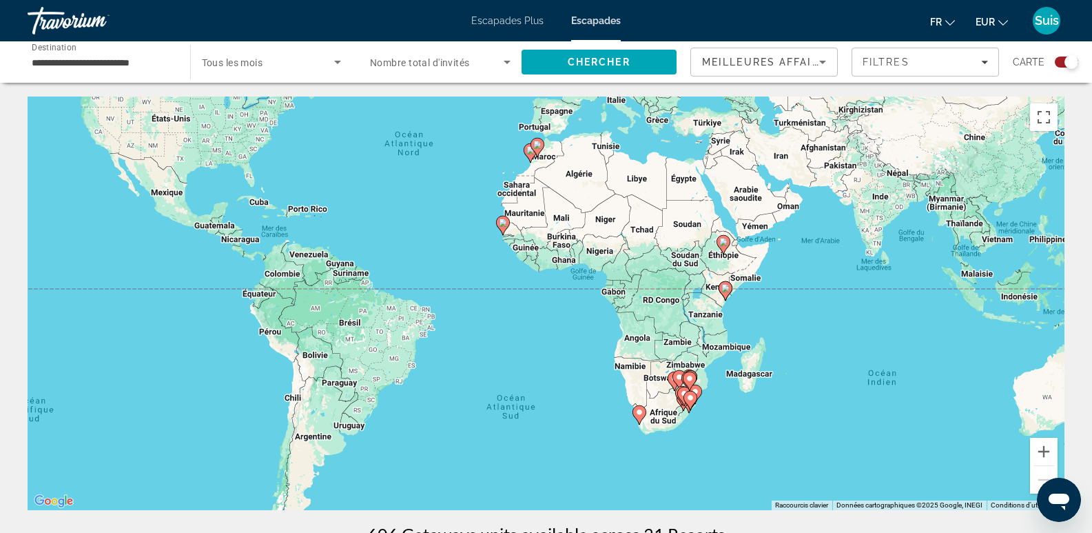
drag, startPoint x: 869, startPoint y: 390, endPoint x: 848, endPoint y: 331, distance: 62.8
click at [848, 331] on div "Pour activer le glissement avec le clavier, appuyez sur Alt+Entrée. Une fois ce…" at bounding box center [546, 302] width 1037 height 413
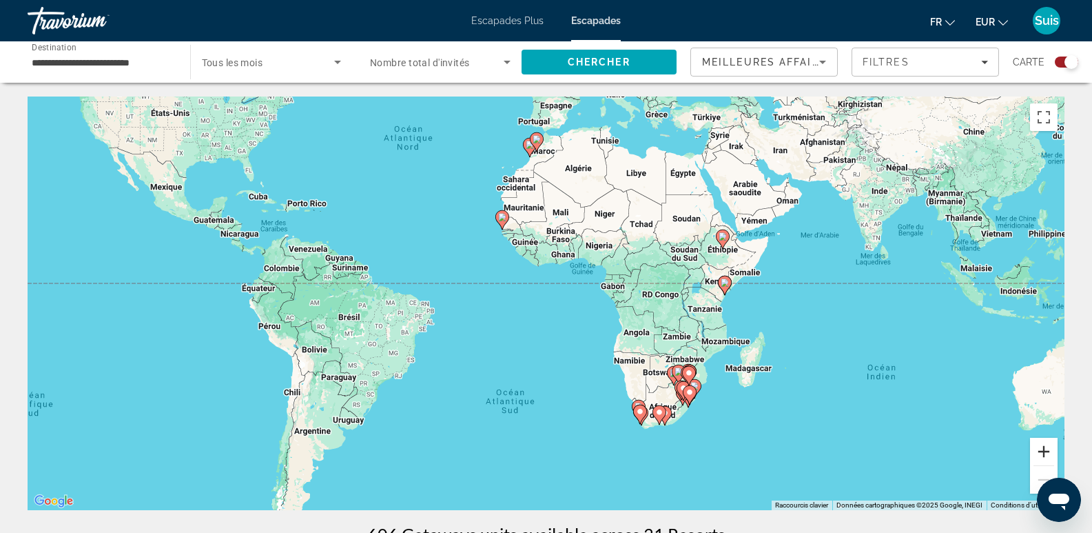
click at [1049, 455] on button "Zoom avant" at bounding box center [1044, 452] width 28 height 28
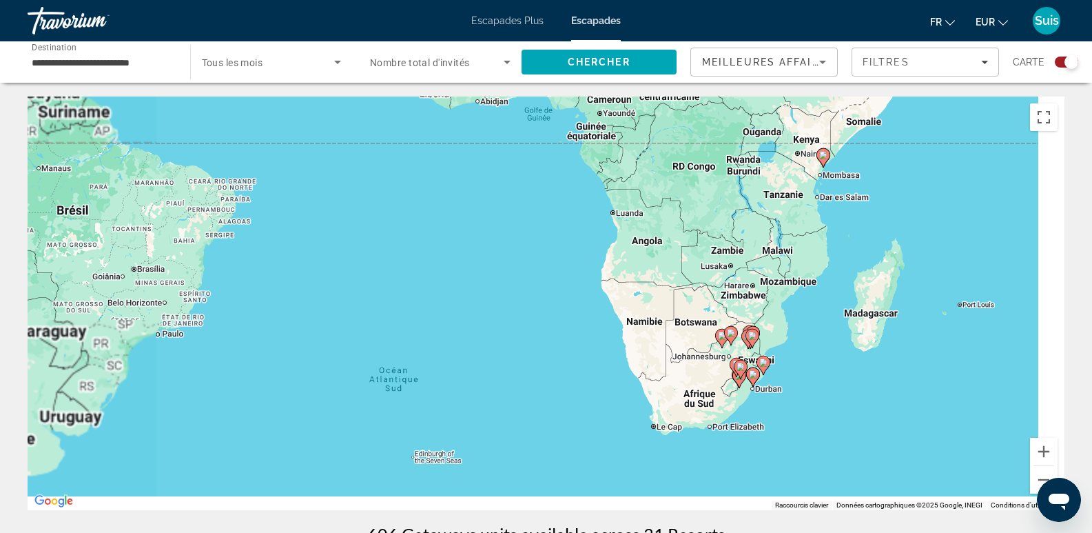
drag, startPoint x: 994, startPoint y: 415, endPoint x: 907, endPoint y: 285, distance: 156.1
click at [907, 285] on div "Pour activer le glissement avec le clavier, appuyez sur Alt+Entrée. Une fois ce…" at bounding box center [546, 302] width 1037 height 413
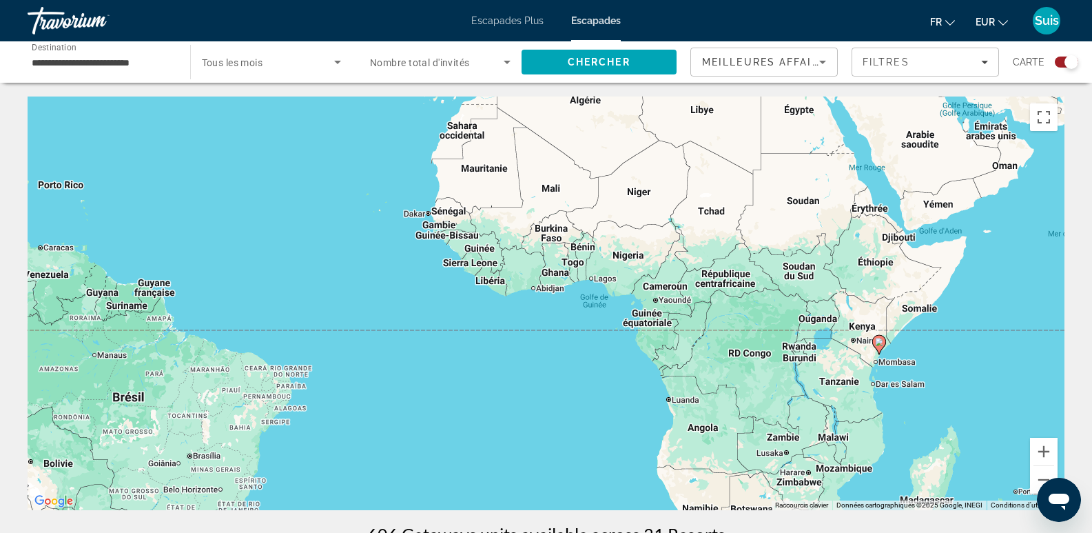
drag, startPoint x: 887, startPoint y: 411, endPoint x: 932, endPoint y: 504, distance: 103.9
click at [920, 532] on html "**********" at bounding box center [546, 266] width 1092 height 533
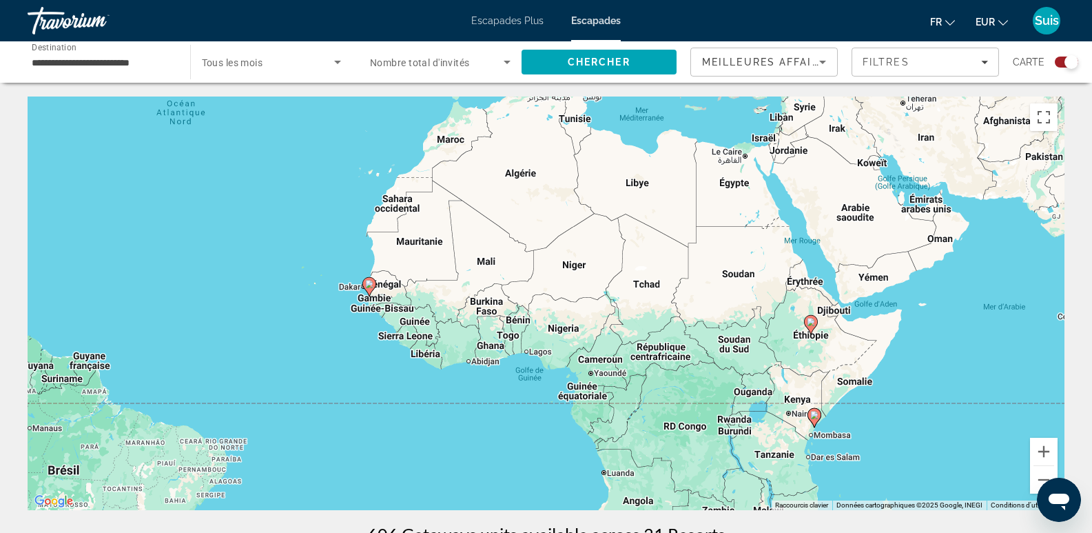
drag, startPoint x: 1007, startPoint y: 345, endPoint x: 963, endPoint y: 408, distance: 76.3
click at [963, 408] on div "Pour activer le glissement avec le clavier, appuyez sur Alt+Entrée. Une fois ce…" at bounding box center [546, 302] width 1037 height 413
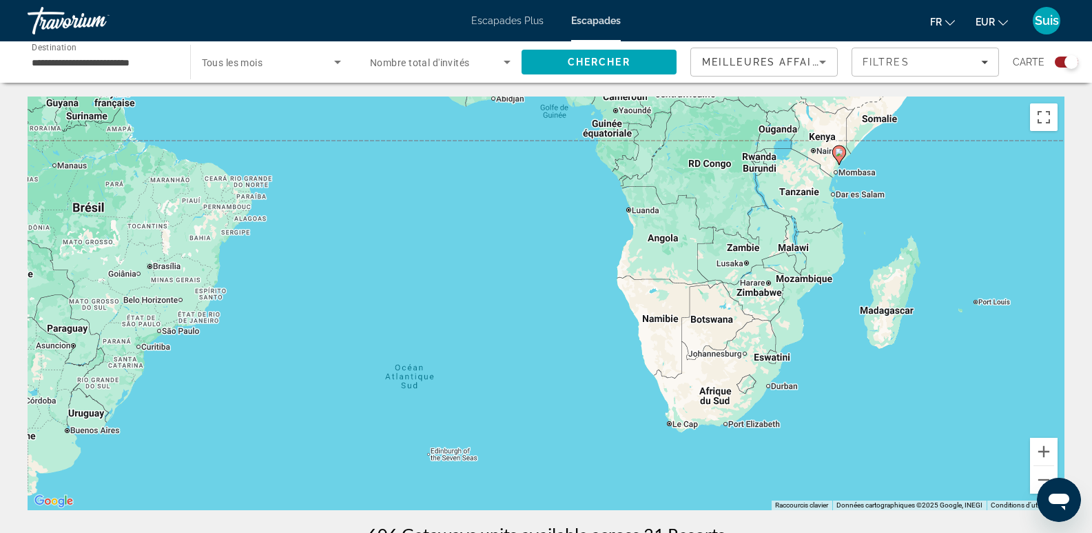
drag, startPoint x: 935, startPoint y: 364, endPoint x: 960, endPoint y: 98, distance: 267.1
click at [960, 98] on div "Pour activer le glissement avec le clavier, appuyez sur Alt+Entrée. Une fois ce…" at bounding box center [546, 302] width 1037 height 413
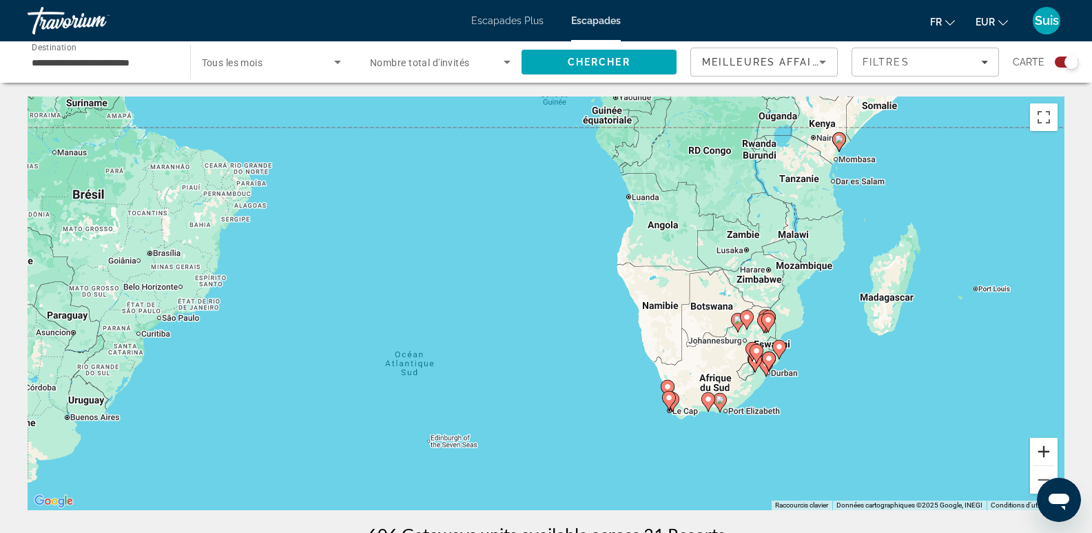
click at [1050, 444] on button "Zoom avant" at bounding box center [1044, 452] width 28 height 28
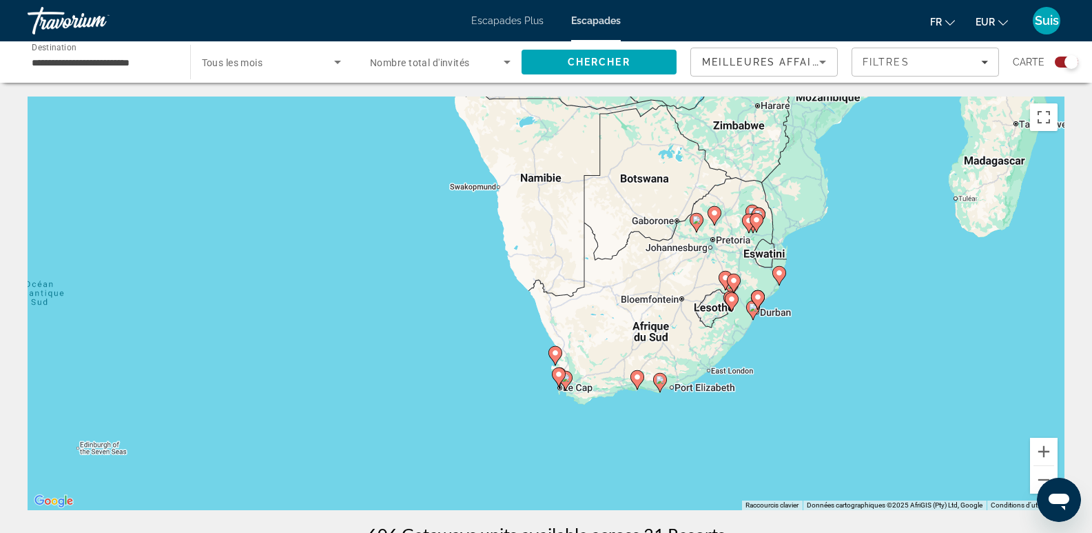
drag, startPoint x: 935, startPoint y: 407, endPoint x: 697, endPoint y: 271, distance: 274.3
click at [697, 271] on div "Pour activer le glissement avec le clavier, appuyez sur Alt+Entrée. Une fois ce…" at bounding box center [546, 302] width 1037 height 413
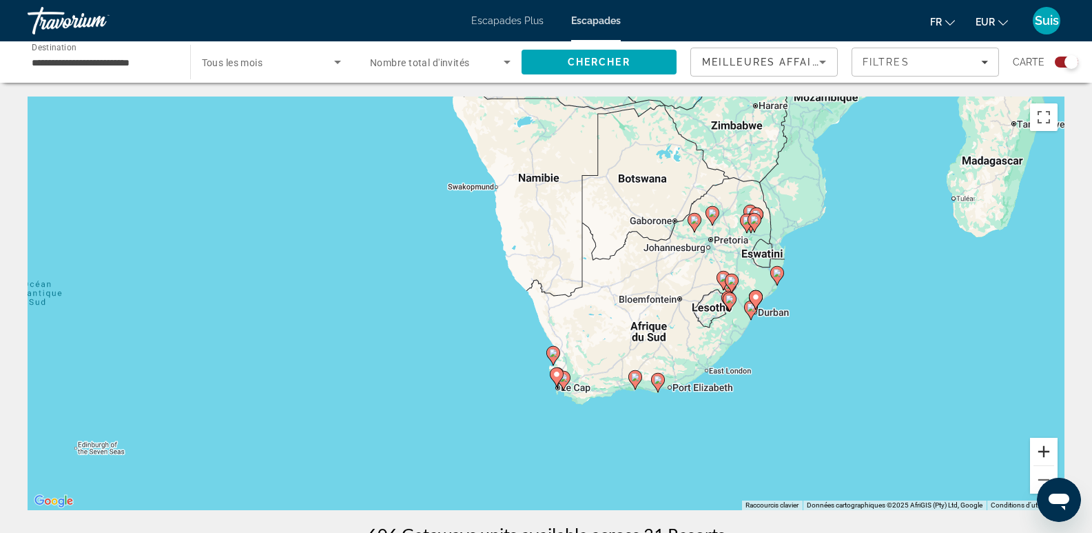
click at [1036, 449] on button "Zoom avant" at bounding box center [1044, 452] width 28 height 28
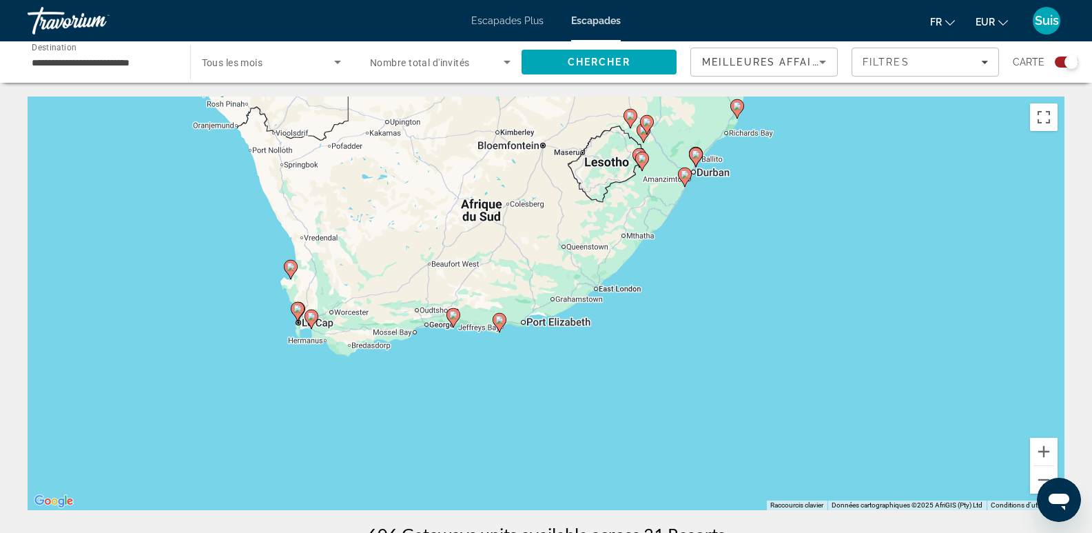
drag, startPoint x: 1037, startPoint y: 371, endPoint x: 759, endPoint y: 220, distance: 317.0
click at [759, 220] on div "Pour activer le glissement avec le clavier, appuyez sur Alt+Entrée. Une fois ce…" at bounding box center [546, 302] width 1037 height 413
click at [1039, 451] on button "Zoom avant" at bounding box center [1044, 452] width 28 height 28
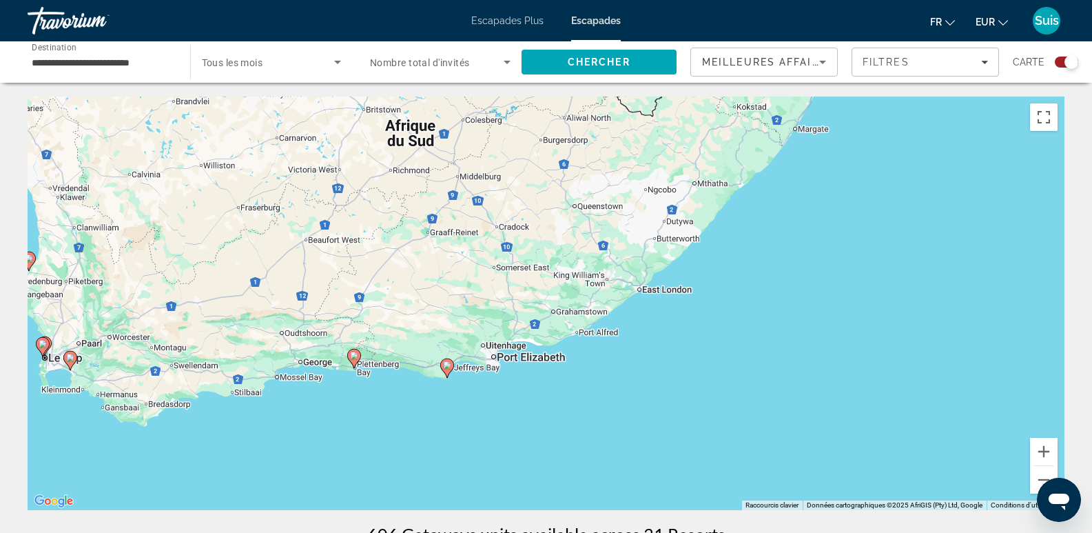
drag, startPoint x: 499, startPoint y: 367, endPoint x: 494, endPoint y: 388, distance: 21.9
click at [494, 388] on div "Pour activer le glissement avec le clavier, appuyez sur Alt+Entrée. Une fois ce…" at bounding box center [546, 302] width 1037 height 413
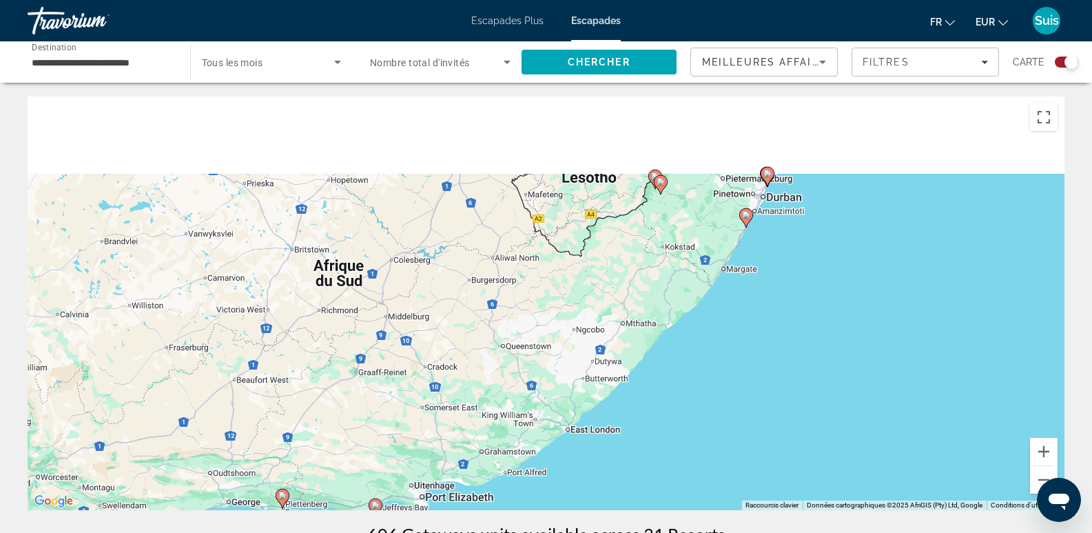
drag, startPoint x: 847, startPoint y: 234, endPoint x: 775, endPoint y: 378, distance: 160.9
click at [775, 378] on div "Pour activer le glissement avec le clavier, appuyez sur Alt+Entrée. Une fois ce…" at bounding box center [546, 302] width 1037 height 413
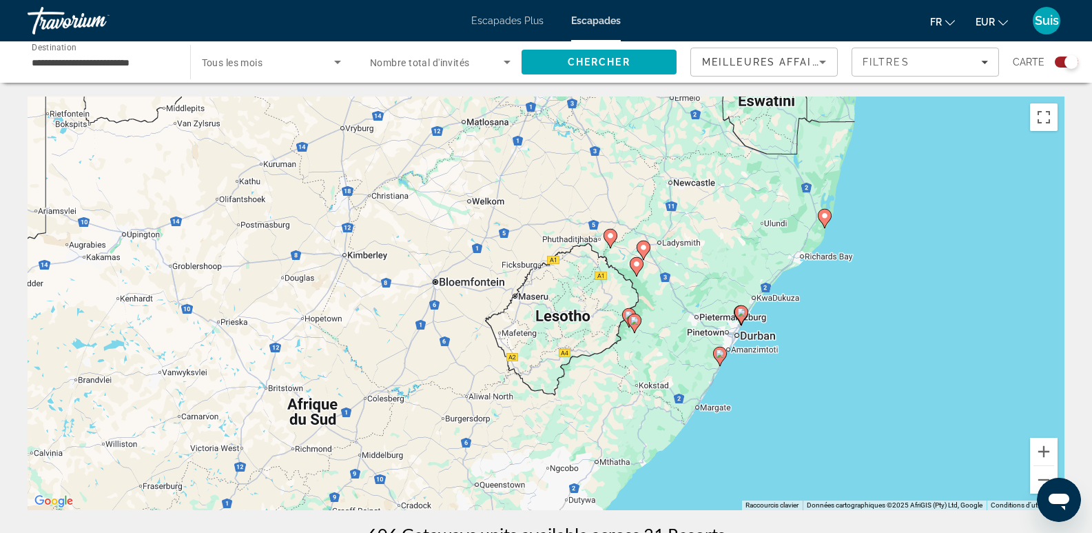
drag, startPoint x: 823, startPoint y: 263, endPoint x: 801, endPoint y: 398, distance: 137.4
click at [801, 398] on div "Pour activer le glissement avec le clavier, appuyez sur Alt+Entrée. Une fois ce…" at bounding box center [546, 302] width 1037 height 413
click at [1037, 484] on button "Zoom arrière" at bounding box center [1044, 480] width 28 height 28
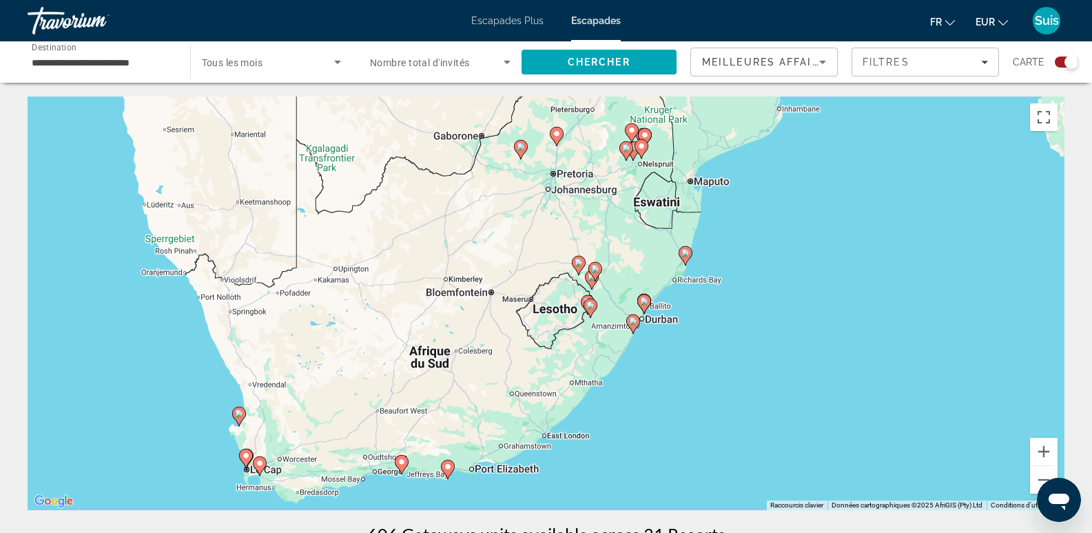
click at [1065, 61] on div "Search widget" at bounding box center [1072, 62] width 14 height 14
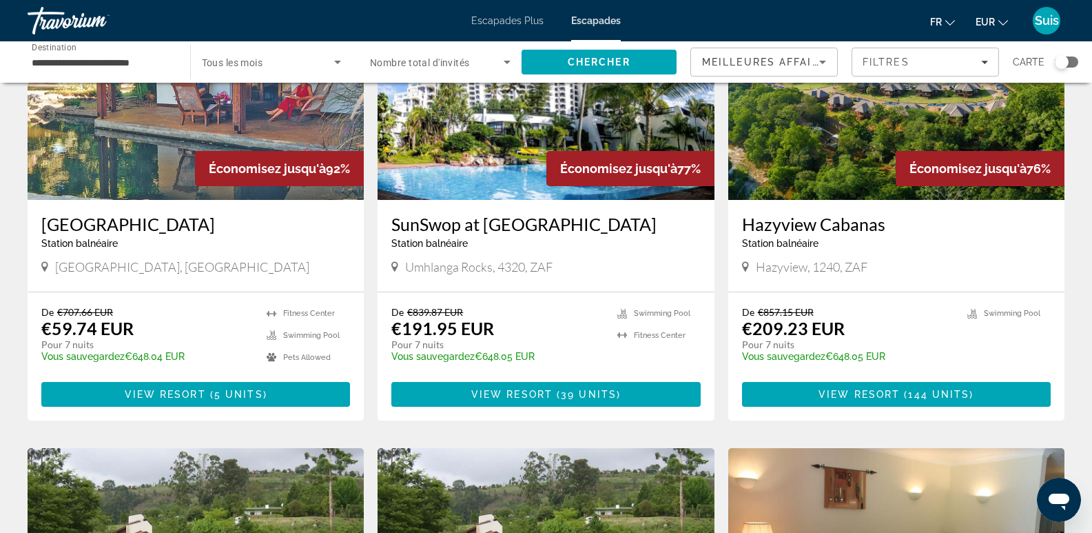
scroll to position [551, 0]
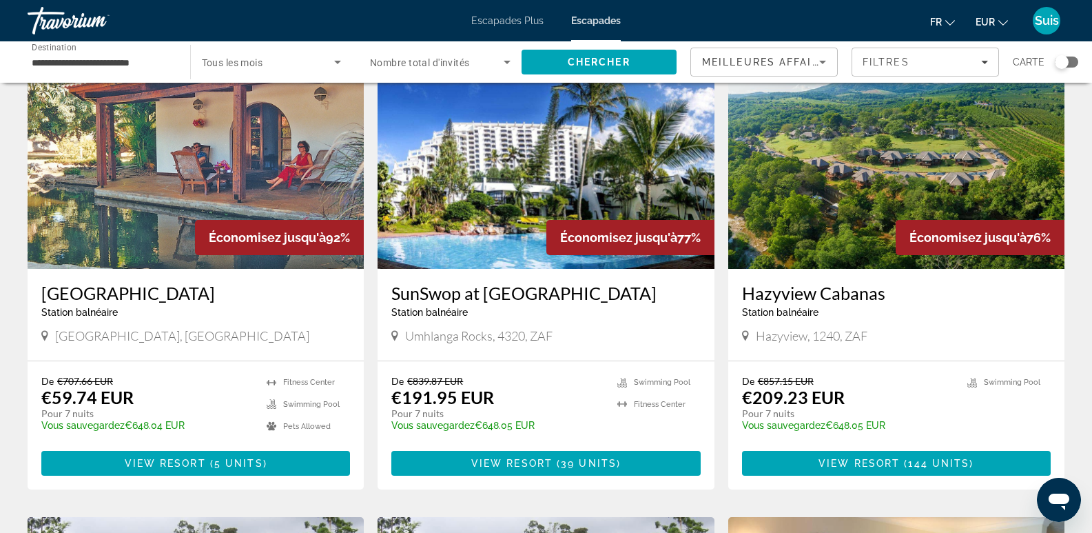
click at [147, 143] on img "Contenu principal" at bounding box center [196, 158] width 336 height 220
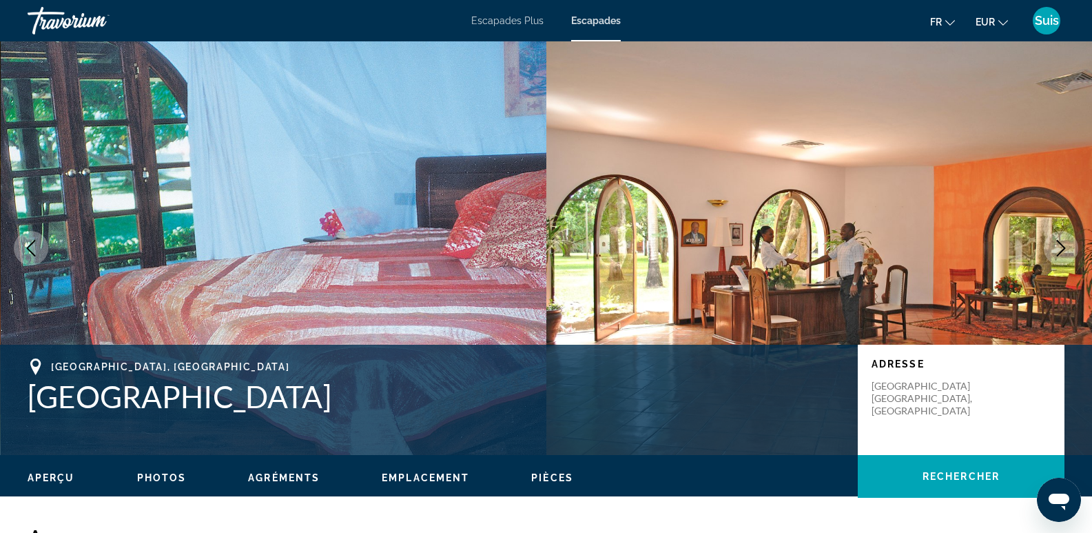
click at [1064, 243] on icon "Next image" at bounding box center [1061, 248] width 17 height 17
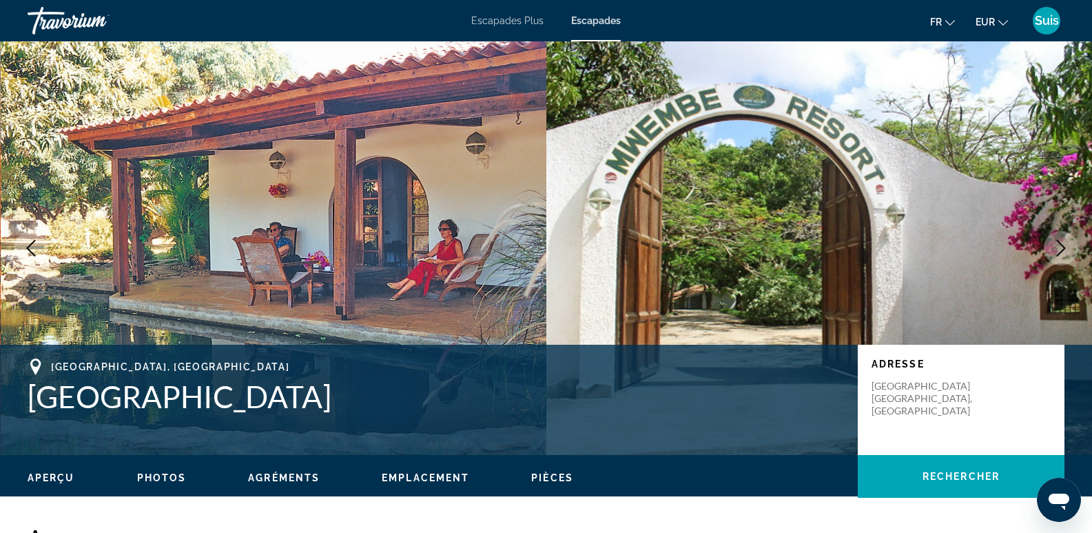
click at [1064, 243] on icon "Next image" at bounding box center [1061, 248] width 17 height 17
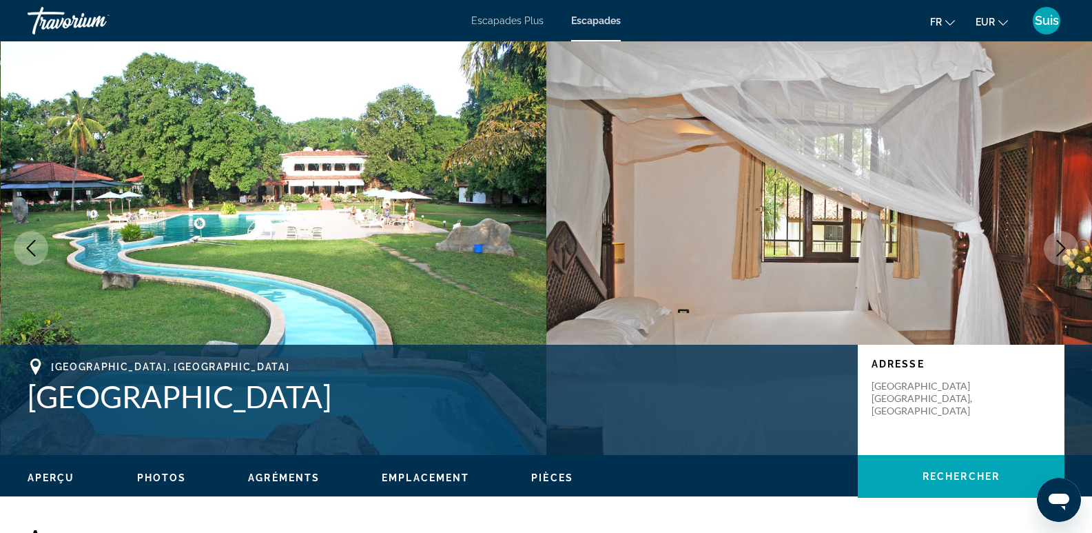
click at [1064, 243] on icon "Next image" at bounding box center [1061, 248] width 17 height 17
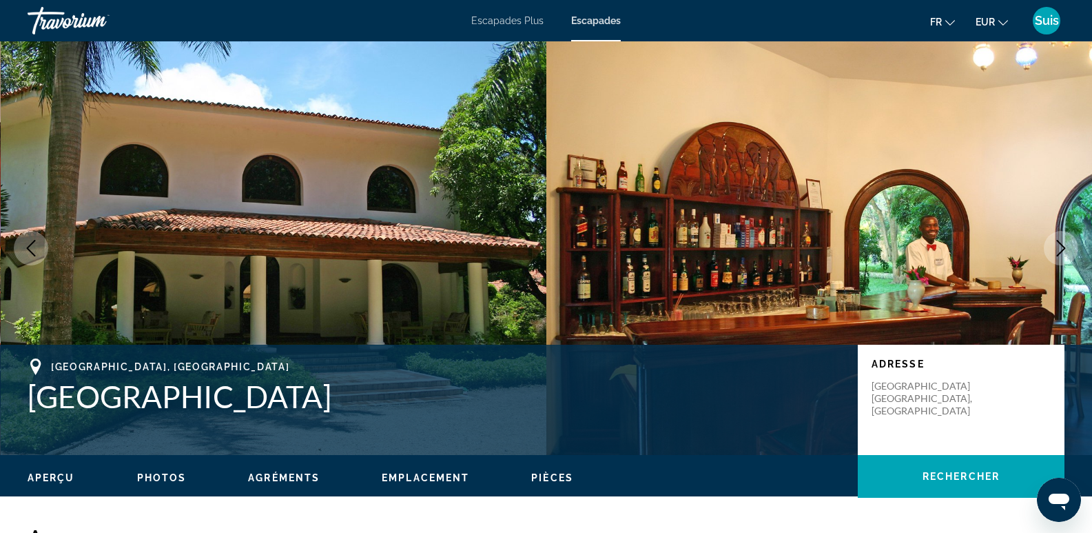
click at [1064, 243] on icon "Next image" at bounding box center [1061, 248] width 17 height 17
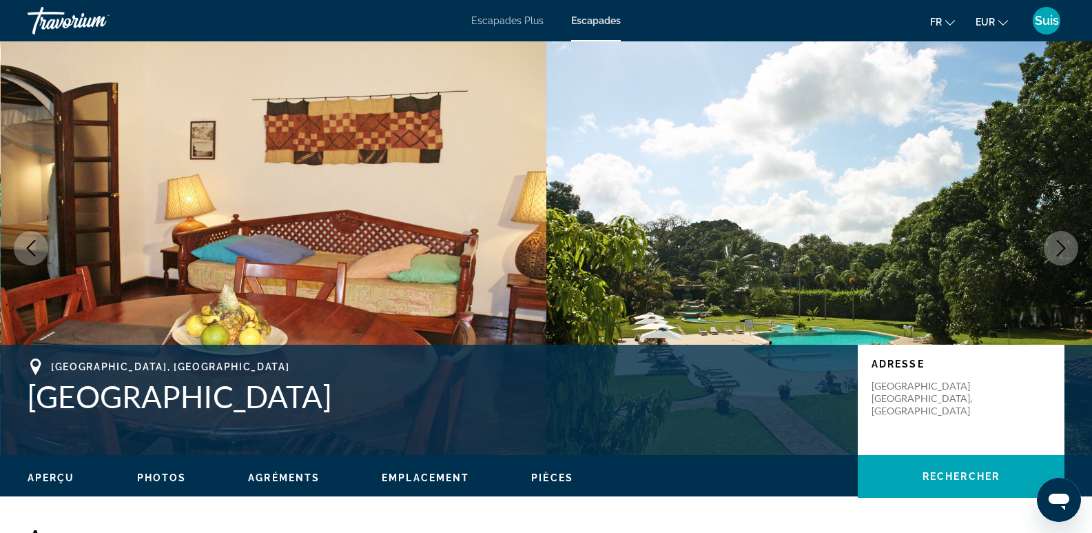
click at [1064, 243] on icon "Next image" at bounding box center [1061, 248] width 17 height 17
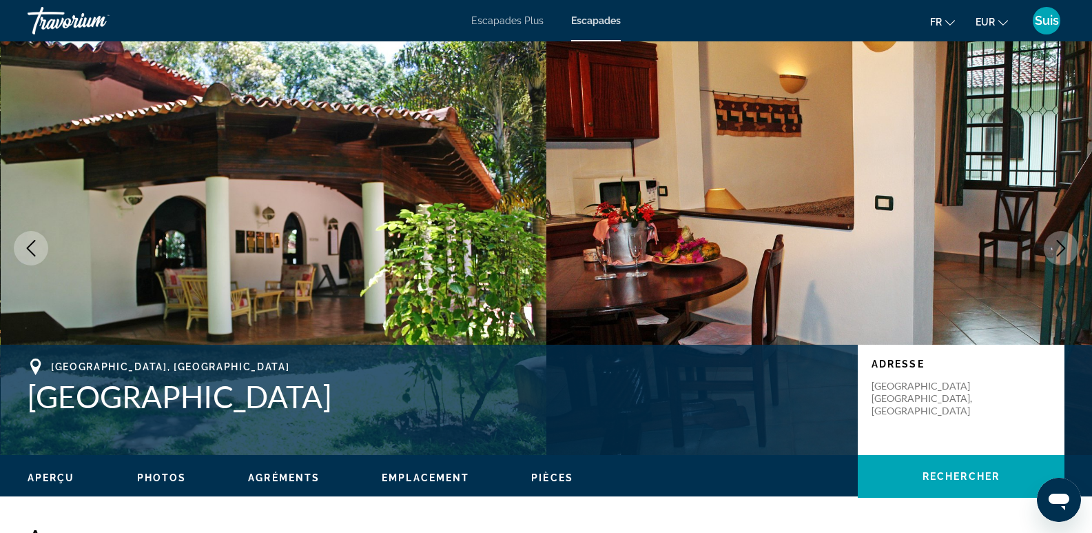
click at [1064, 243] on icon "Next image" at bounding box center [1061, 248] width 17 height 17
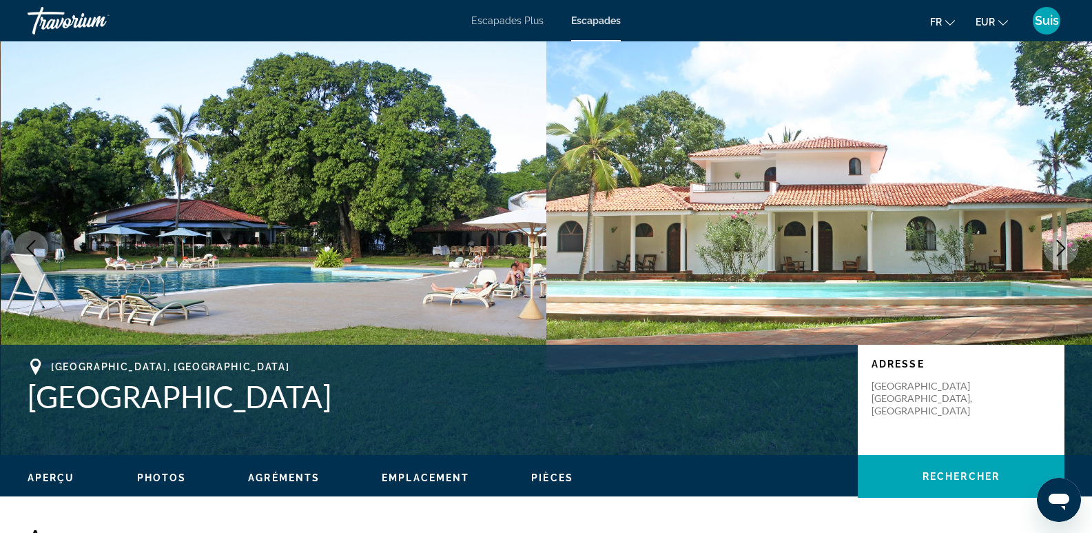
click at [1064, 243] on icon "Next image" at bounding box center [1061, 248] width 17 height 17
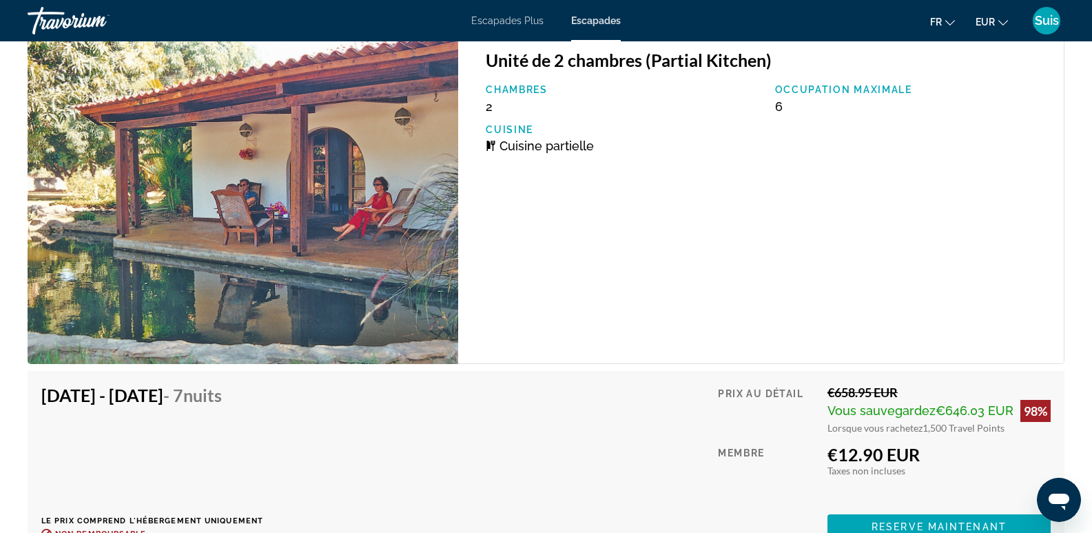
scroll to position [3307, 0]
click at [905, 519] on span "Contenu principal" at bounding box center [939, 525] width 223 height 33
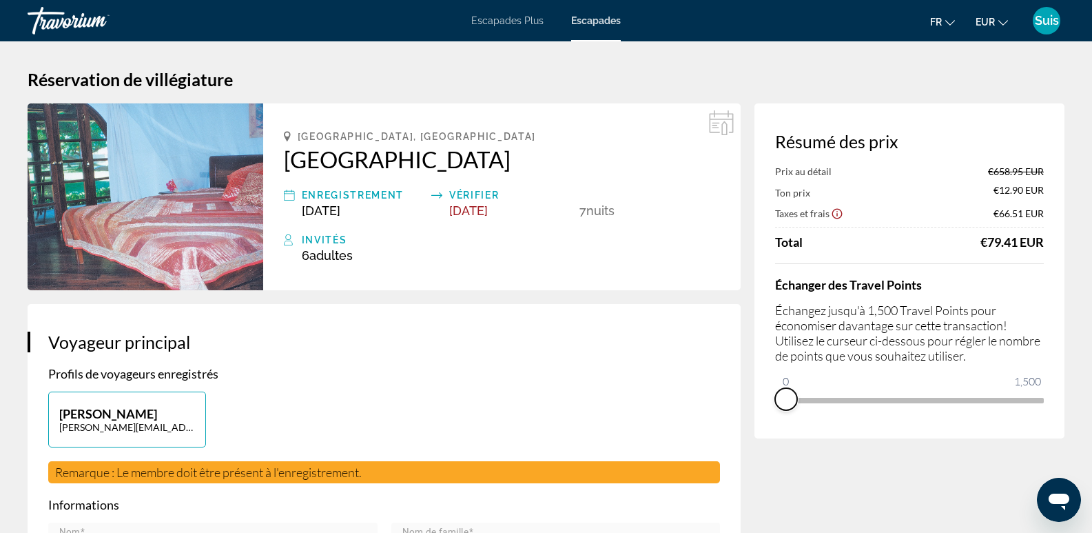
drag, startPoint x: 1038, startPoint y: 418, endPoint x: 782, endPoint y: 432, distance: 256.0
click at [782, 432] on div "Résumé des prix Prix au détail €658.95 EUR Ton prix €12.90 EUR Taxes et frais €…" at bounding box center [909, 270] width 310 height 335
